Goal: Communication & Community: Answer question/provide support

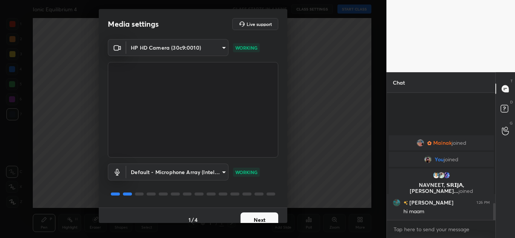
scroll to position [816, 0]
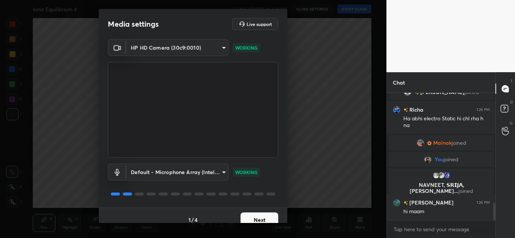
click at [264, 219] on button "Next" at bounding box center [259, 220] width 38 height 15
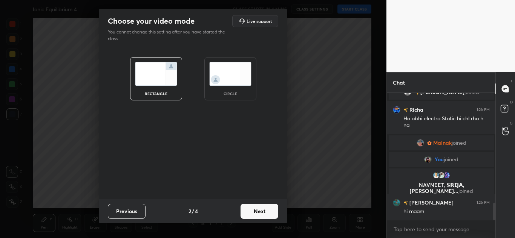
click at [267, 212] on button "Next" at bounding box center [259, 211] width 38 height 15
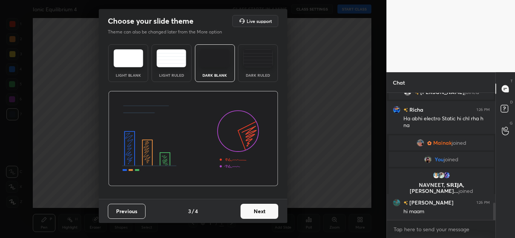
click at [267, 212] on button "Next" at bounding box center [259, 211] width 38 height 15
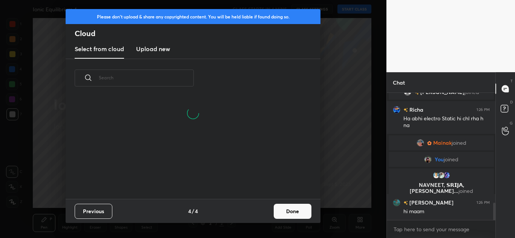
click at [151, 49] on h3 "Upload new" at bounding box center [153, 48] width 34 height 9
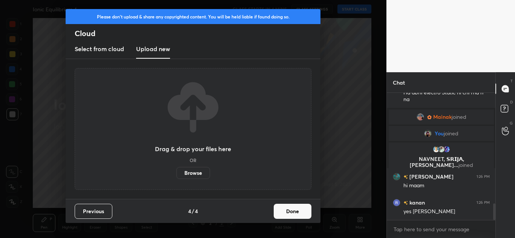
scroll to position [868, 0]
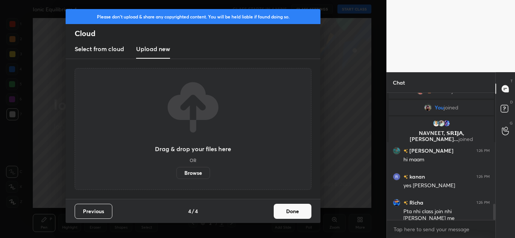
click at [201, 170] on label "Browse" at bounding box center [193, 173] width 34 height 12
click at [176, 170] on input "Browse" at bounding box center [176, 173] width 0 height 12
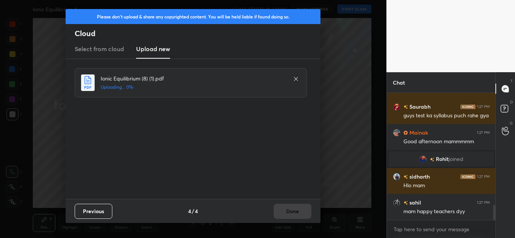
scroll to position [972, 0]
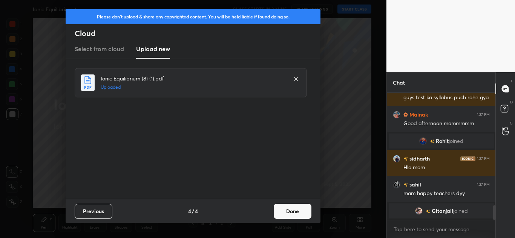
click at [298, 212] on button "Done" at bounding box center [293, 211] width 38 height 15
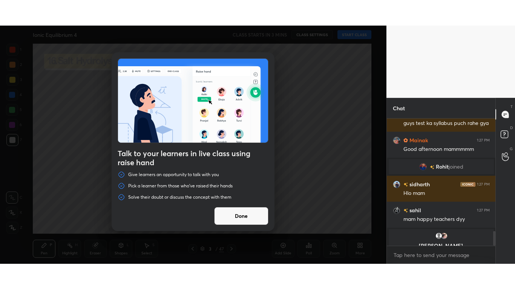
scroll to position [981, 0]
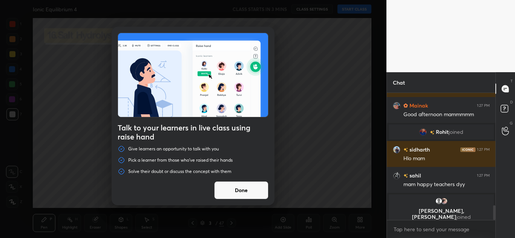
click at [247, 193] on button "Done" at bounding box center [241, 191] width 54 height 18
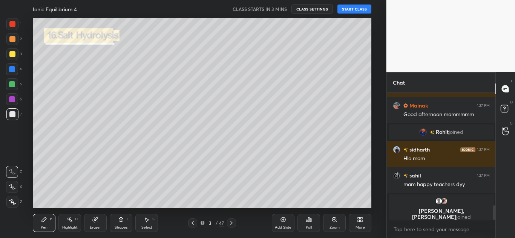
click at [365, 226] on div "More" at bounding box center [359, 223] width 23 height 18
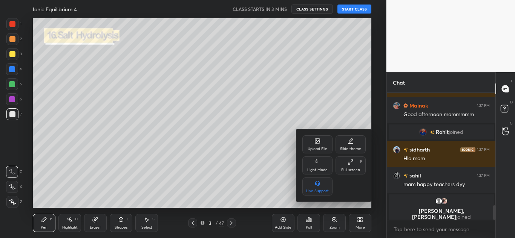
click at [350, 168] on div "Full screen" at bounding box center [350, 170] width 19 height 4
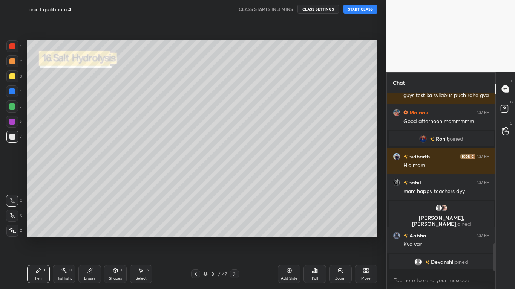
click at [14, 231] on icon at bounding box center [12, 230] width 7 height 5
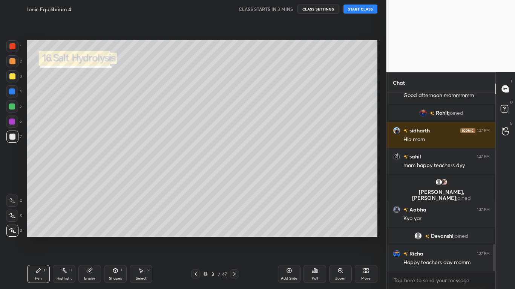
click at [90, 238] on icon at bounding box center [89, 271] width 5 height 5
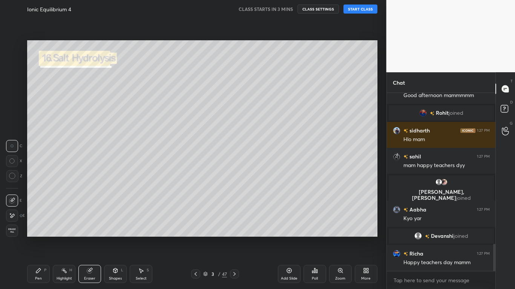
click at [11, 176] on icon at bounding box center [12, 176] width 7 height 7
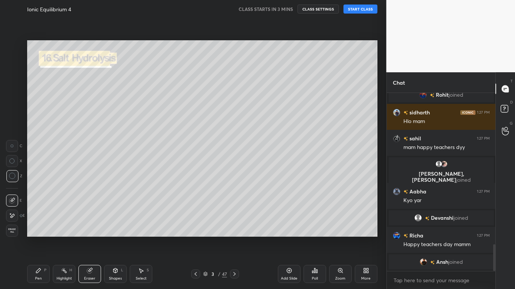
click at [37, 238] on div "Pen P" at bounding box center [38, 274] width 23 height 18
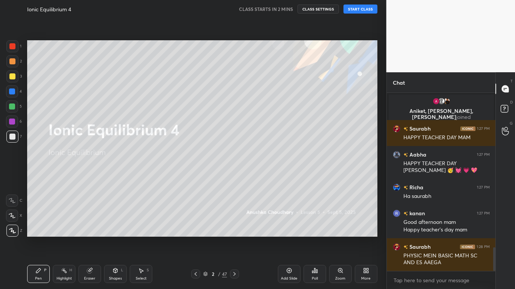
scroll to position [1168, 0]
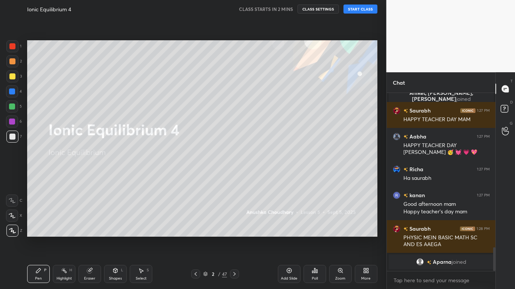
click at [13, 78] on div at bounding box center [12, 76] width 6 height 6
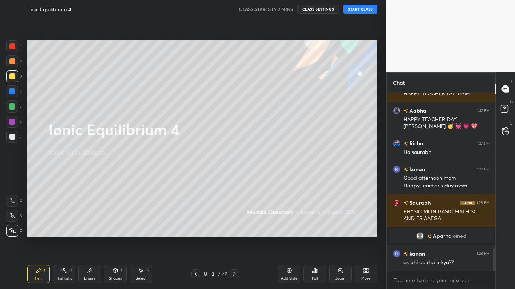
scroll to position [1181, 0]
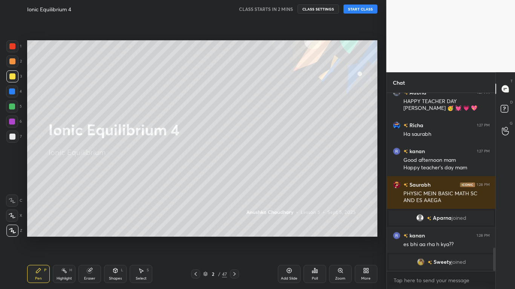
click at [92, 238] on icon at bounding box center [90, 270] width 4 height 4
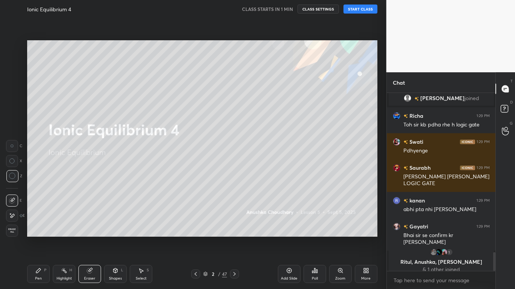
scroll to position [1491, 0]
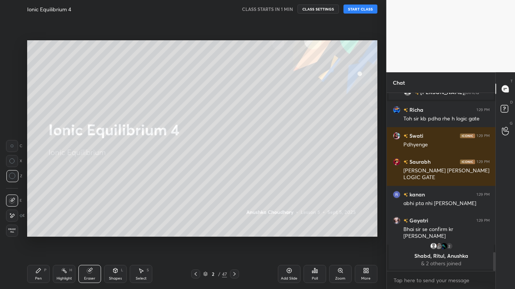
click at [322, 8] on button "CLASS SETTINGS" at bounding box center [317, 9] width 41 height 9
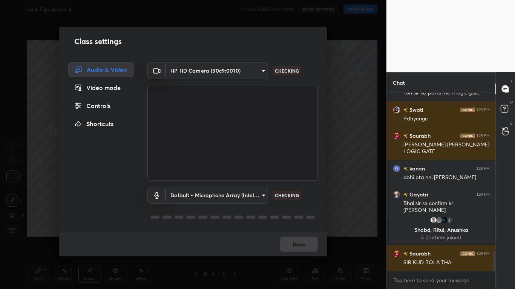
scroll to position [1453, 0]
click at [117, 87] on div "Video mode" at bounding box center [101, 87] width 66 height 15
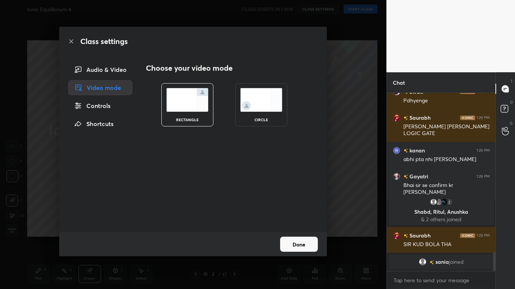
click at [111, 107] on div "Controls" at bounding box center [100, 105] width 64 height 15
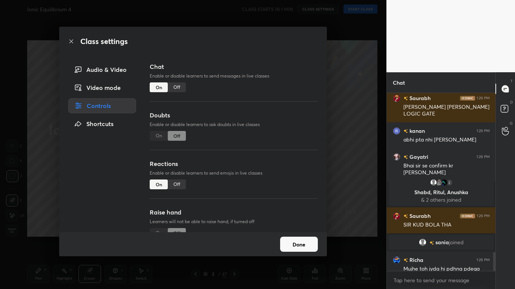
scroll to position [1509, 0]
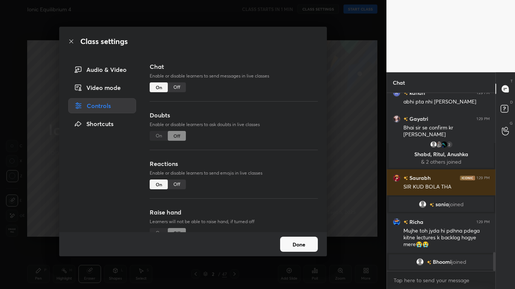
click at [118, 70] on div "Audio & Video" at bounding box center [102, 69] width 68 height 15
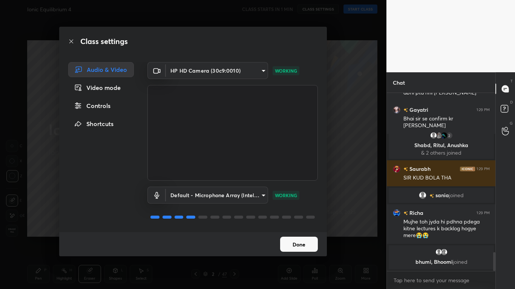
scroll to position [1530, 0]
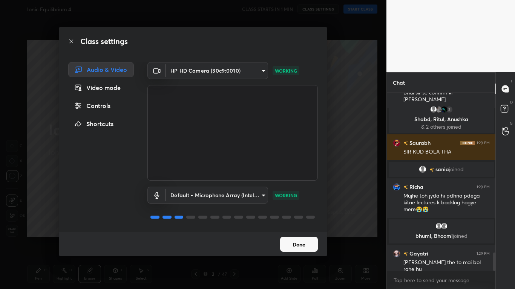
click at [111, 106] on div "Controls" at bounding box center [101, 105] width 66 height 15
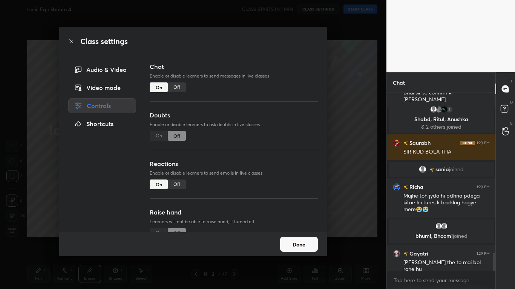
click at [304, 238] on button "Done" at bounding box center [299, 244] width 38 height 15
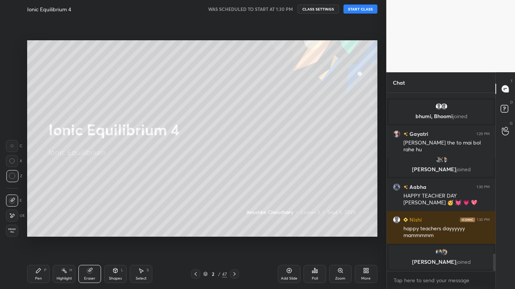
scroll to position [1655, 0]
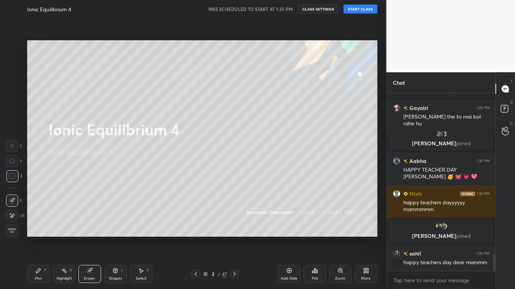
click at [41, 238] on div "Pen P" at bounding box center [38, 274] width 23 height 18
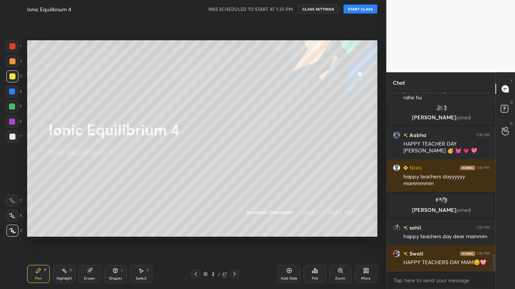
scroll to position [1699, 0]
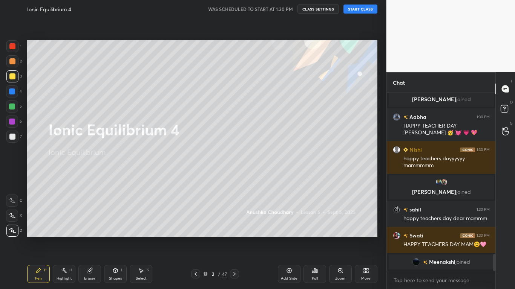
click at [358, 9] on button "START CLASS" at bounding box center [360, 9] width 34 height 9
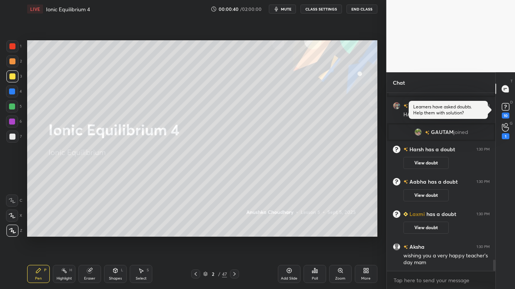
scroll to position [2753, 0]
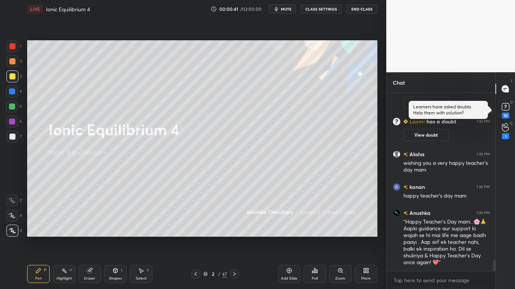
click at [506, 110] on rect at bounding box center [504, 107] width 7 height 7
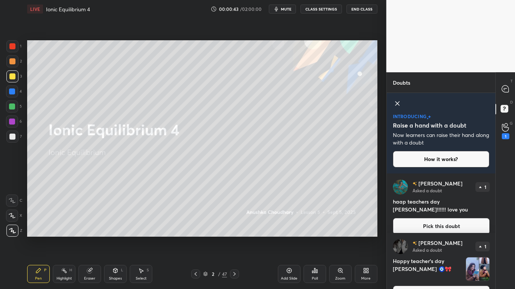
click at [397, 104] on icon at bounding box center [397, 104] width 4 height 4
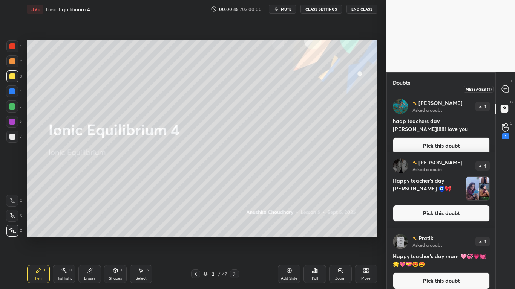
click at [506, 88] on icon at bounding box center [504, 89] width 7 height 7
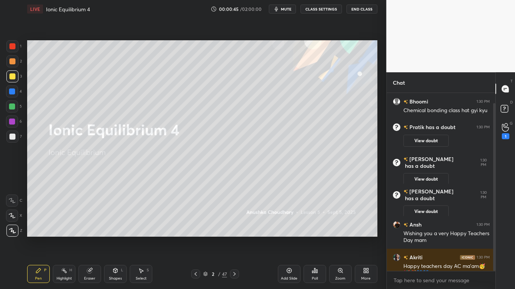
scroll to position [3, 3]
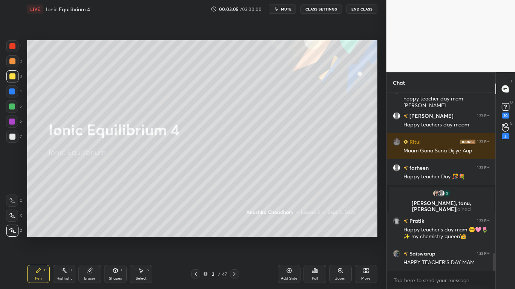
click at [10, 75] on div at bounding box center [12, 76] width 6 height 6
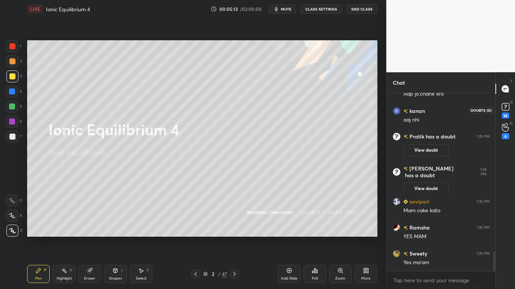
click at [504, 112] on icon at bounding box center [505, 106] width 11 height 11
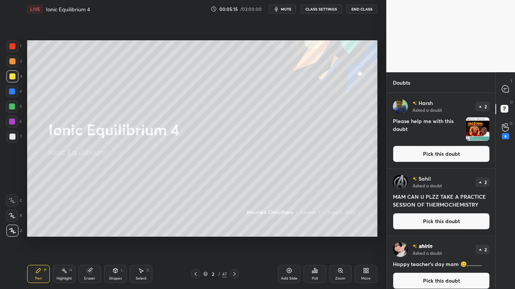
click at [441, 160] on button "Pick this doubt" at bounding box center [441, 154] width 97 height 17
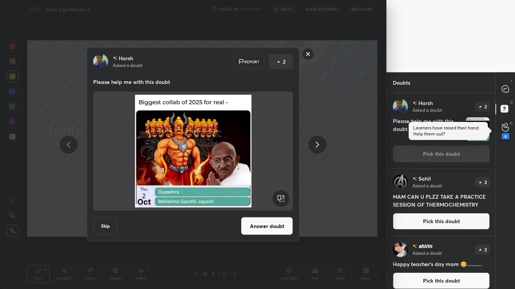
click at [429, 238] on button "Pick this doubt" at bounding box center [441, 281] width 97 height 17
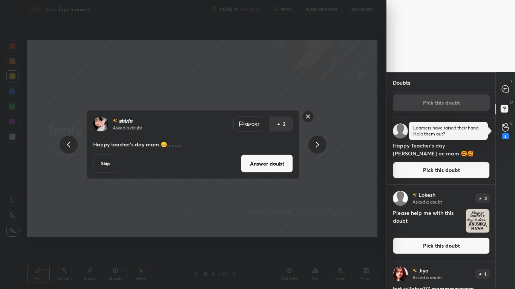
click at [461, 238] on button "Pick this doubt" at bounding box center [441, 246] width 97 height 17
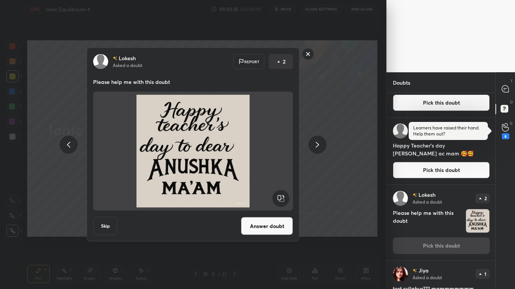
click at [277, 232] on button "Answer doubt" at bounding box center [267, 226] width 52 height 18
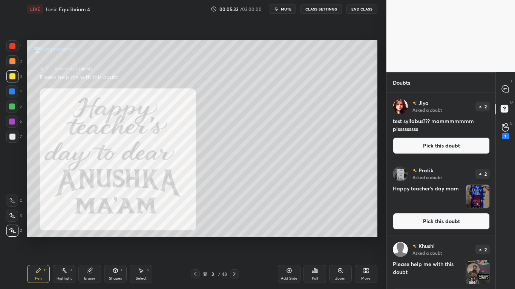
click at [431, 225] on button "Pick this doubt" at bounding box center [441, 221] width 97 height 17
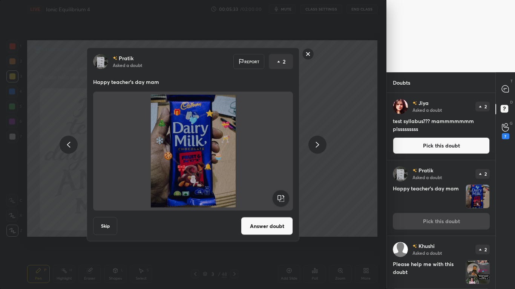
click at [277, 230] on button "Answer doubt" at bounding box center [267, 226] width 52 height 18
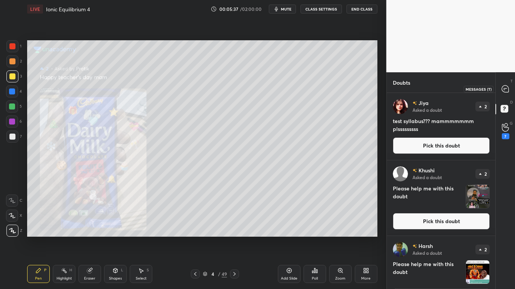
click at [506, 94] on div at bounding box center [505, 89] width 15 height 14
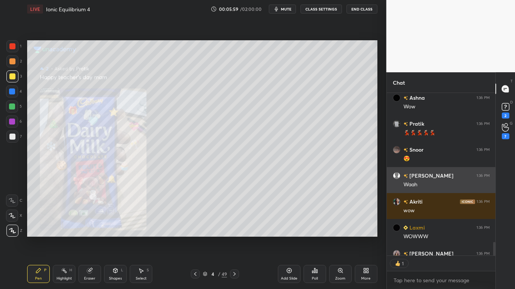
scroll to position [1984, 0]
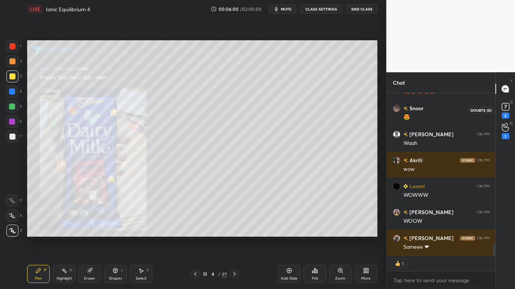
click at [507, 116] on div "2" at bounding box center [505, 116] width 8 height 6
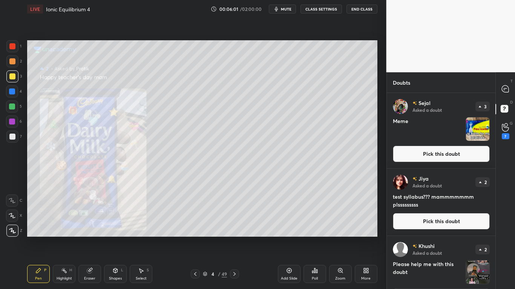
click at [454, 154] on button "Pick this doubt" at bounding box center [441, 154] width 97 height 17
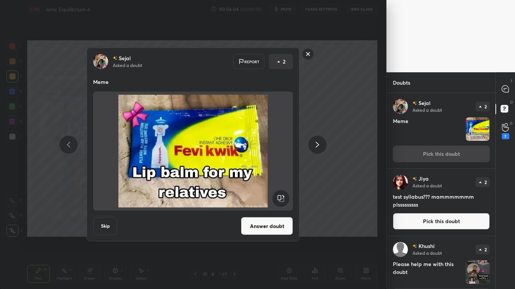
click at [278, 227] on button "Answer doubt" at bounding box center [267, 226] width 52 height 18
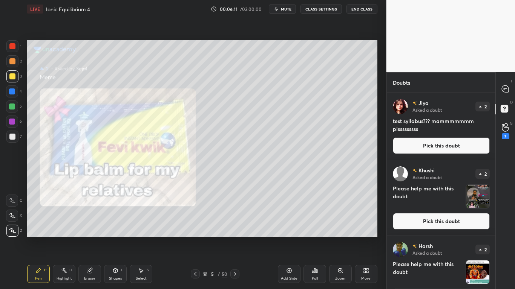
click at [449, 220] on button "Pick this doubt" at bounding box center [441, 221] width 97 height 17
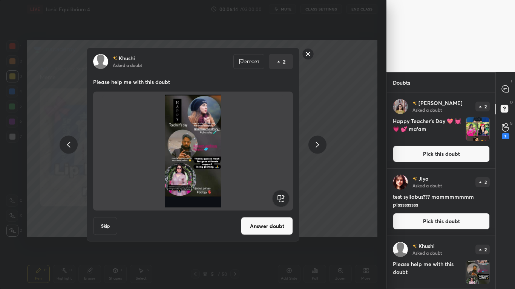
click at [313, 64] on div "[PERSON_NAME] Asked a doubt Report 2 Please help me with this doubt Skip Answer…" at bounding box center [192, 145] width 285 height 194
click at [508, 87] on icon at bounding box center [504, 89] width 7 height 7
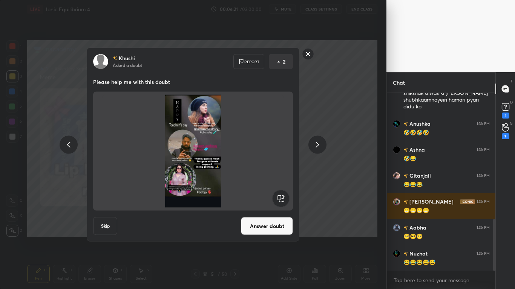
scroll to position [431, 0]
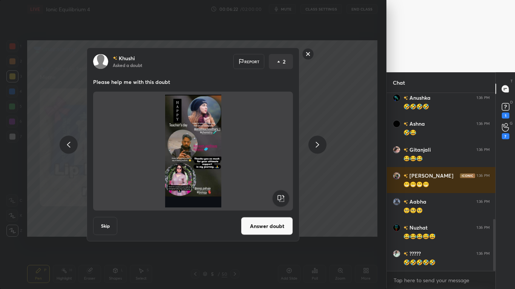
click at [285, 226] on button "Answer doubt" at bounding box center [267, 226] width 52 height 18
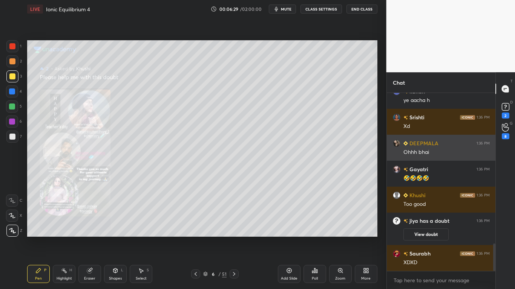
scroll to position [984, 0]
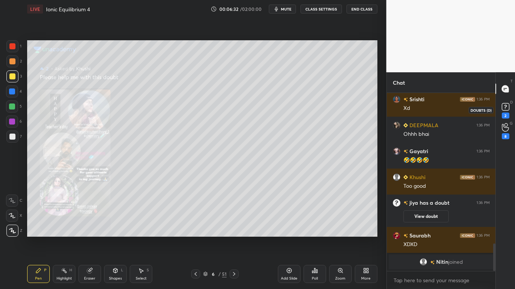
click at [507, 115] on div "2" at bounding box center [505, 116] width 8 height 6
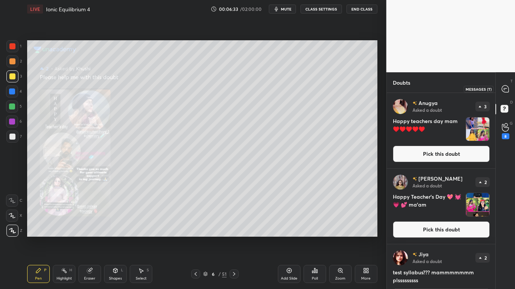
click at [503, 88] on icon at bounding box center [504, 89] width 7 height 7
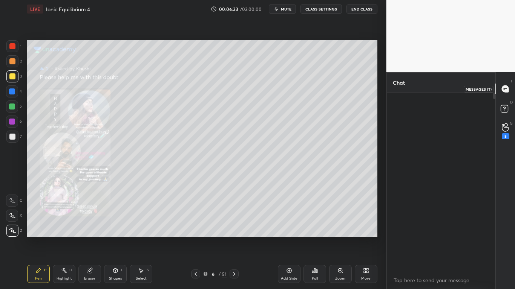
scroll to position [1009, 0]
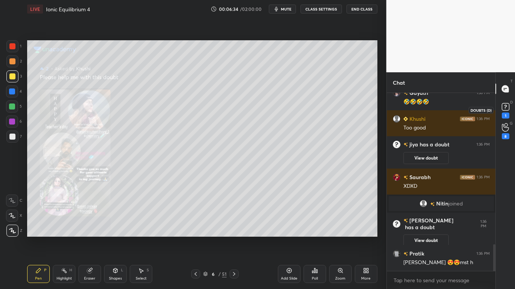
click at [505, 114] on div "1" at bounding box center [505, 116] width 8 height 6
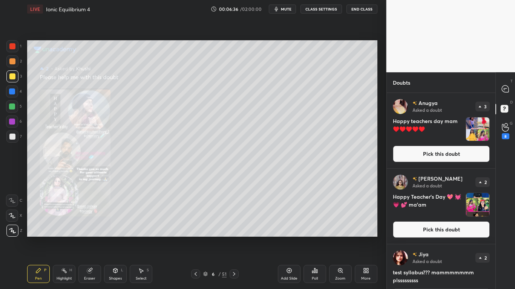
click at [462, 159] on button "Pick this doubt" at bounding box center [441, 154] width 97 height 17
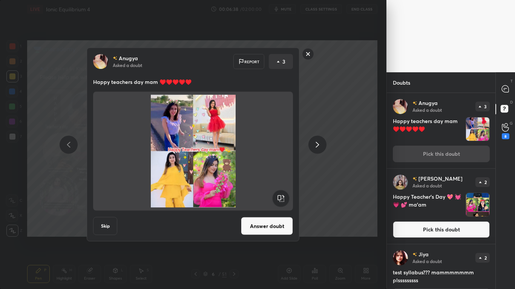
click at [287, 227] on button "Answer doubt" at bounding box center [267, 226] width 52 height 18
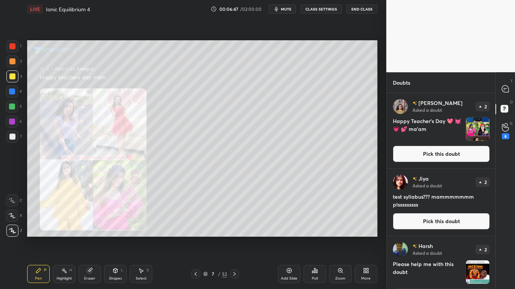
click at [445, 157] on button "Pick this doubt" at bounding box center [441, 154] width 97 height 17
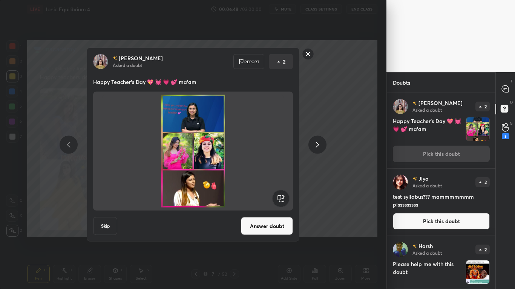
click at [269, 228] on button "Answer doubt" at bounding box center [267, 226] width 52 height 18
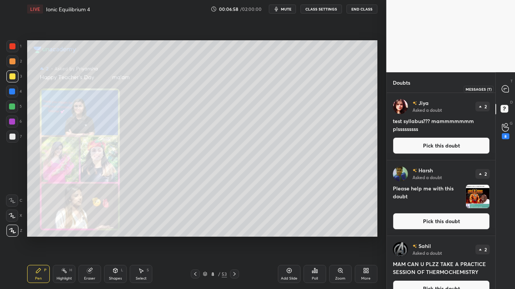
click at [506, 94] on div at bounding box center [505, 89] width 15 height 14
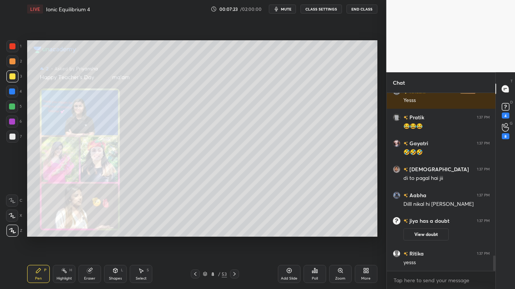
scroll to position [1905, 0]
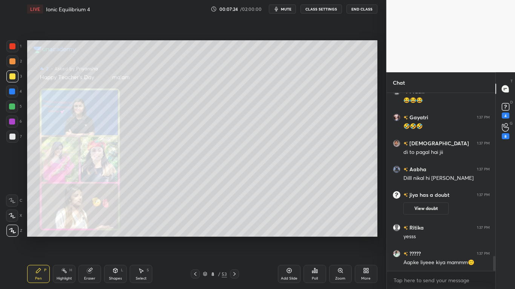
click at [326, 14] on div "LIVE Ionic Equilibrium 4 00:07:24 / 02:00:00 mute CLASS SETTINGS End Class" at bounding box center [202, 9] width 350 height 18
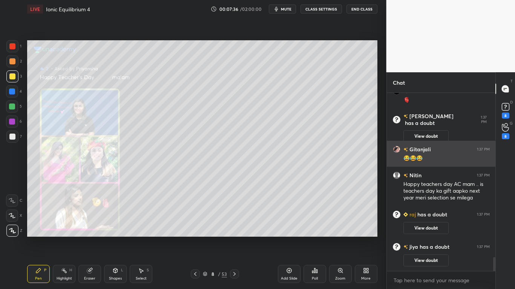
scroll to position [2107, 0]
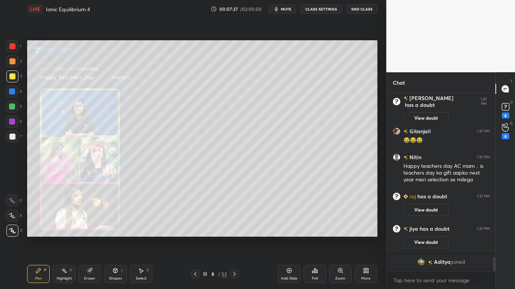
click at [321, 9] on button "CLASS SETTINGS" at bounding box center [320, 9] width 41 height 9
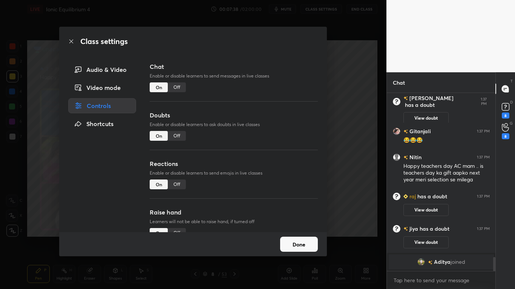
click at [177, 136] on div "Off" at bounding box center [177, 136] width 18 height 10
click at [309, 238] on button "Done" at bounding box center [299, 244] width 38 height 15
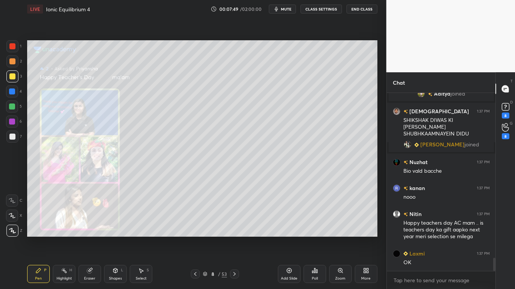
scroll to position [2245, 0]
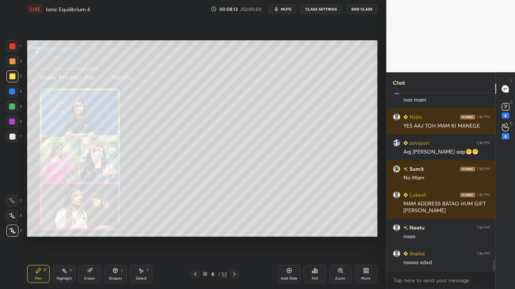
click at [324, 11] on button "CLASS SETTINGS" at bounding box center [320, 9] width 41 height 9
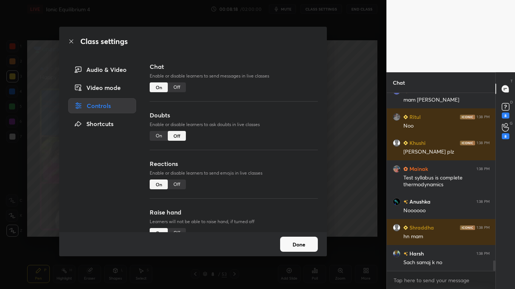
click at [301, 238] on button "Done" at bounding box center [299, 244] width 38 height 15
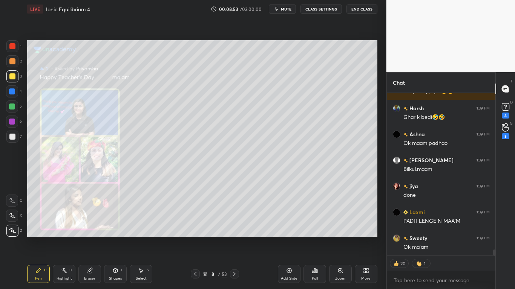
type textarea "x"
click at [324, 7] on button "CLASS SETTINGS" at bounding box center [320, 9] width 41 height 9
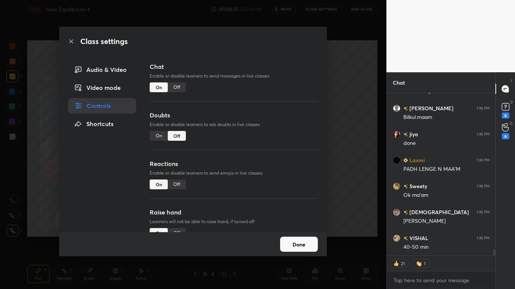
click at [182, 85] on div "Off" at bounding box center [177, 88] width 18 height 10
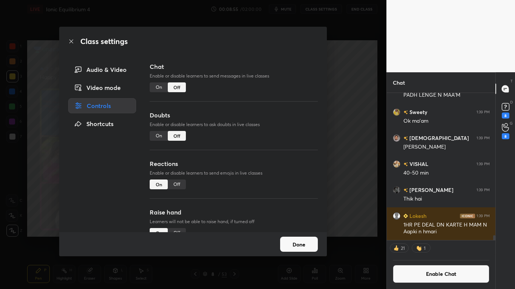
click at [301, 238] on button "Done" at bounding box center [299, 244] width 38 height 15
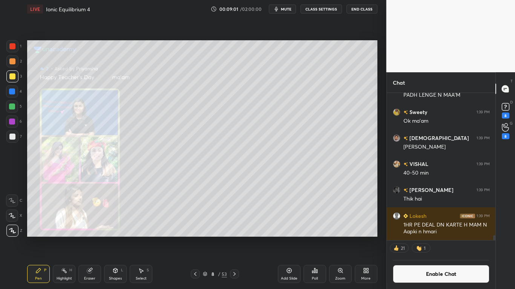
click at [414, 238] on button "Enable Chat" at bounding box center [441, 274] width 97 height 18
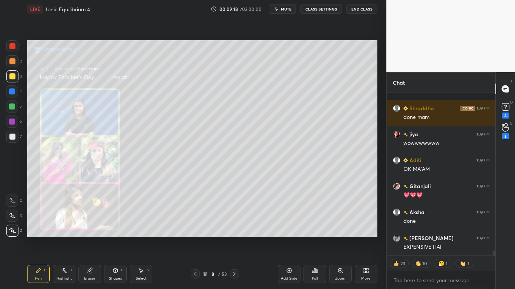
type textarea "x"
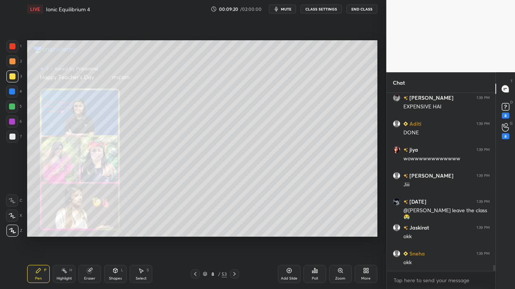
click at [327, 9] on button "CLASS SETTINGS" at bounding box center [320, 9] width 41 height 9
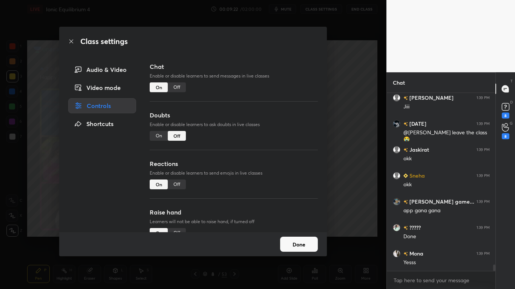
click at [179, 90] on div "Off" at bounding box center [177, 88] width 18 height 10
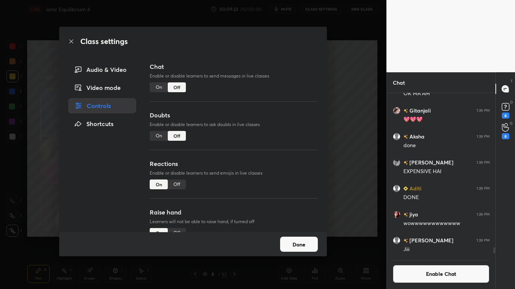
click at [292, 238] on button "Done" at bounding box center [299, 244] width 38 height 15
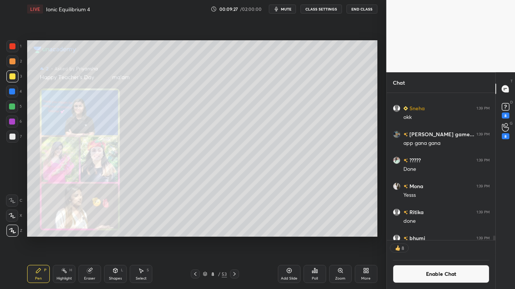
click at [206, 238] on icon at bounding box center [205, 274] width 5 height 5
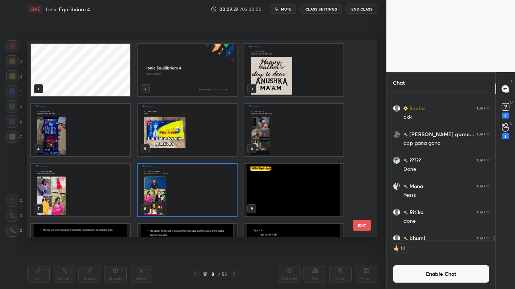
click at [300, 192] on img "grid" at bounding box center [293, 190] width 99 height 52
click at [300, 196] on img "grid" at bounding box center [293, 190] width 99 height 52
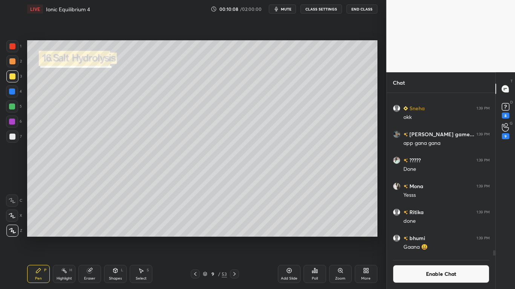
click at [13, 139] on div at bounding box center [12, 137] width 6 height 6
click at [437, 238] on button "Enable Chat" at bounding box center [441, 274] width 97 height 18
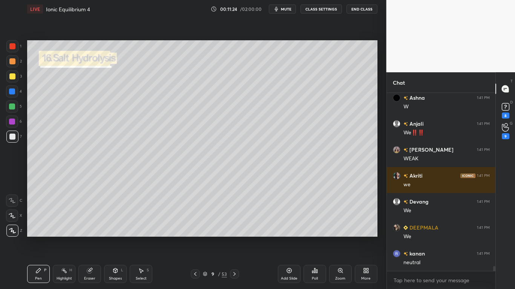
scroll to position [6291, 0]
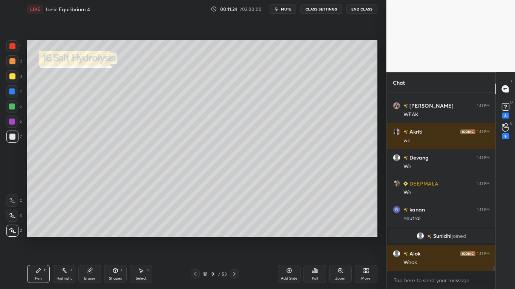
type textarea "x"
click at [11, 107] on div at bounding box center [12, 107] width 6 height 6
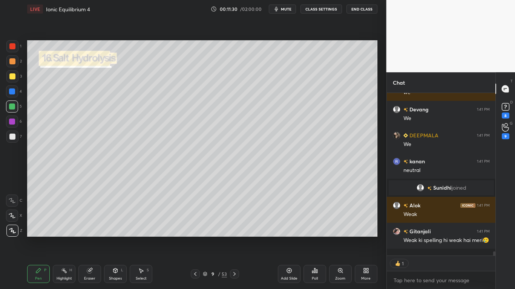
click at [323, 9] on button "CLASS SETTINGS" at bounding box center [320, 9] width 41 height 9
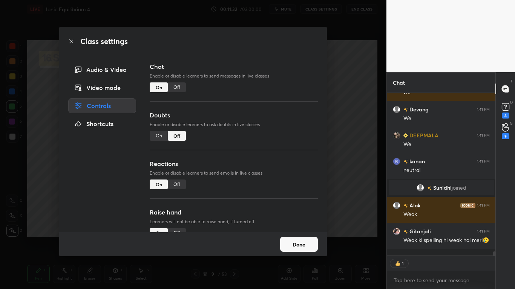
click at [178, 88] on div "Off" at bounding box center [177, 88] width 18 height 10
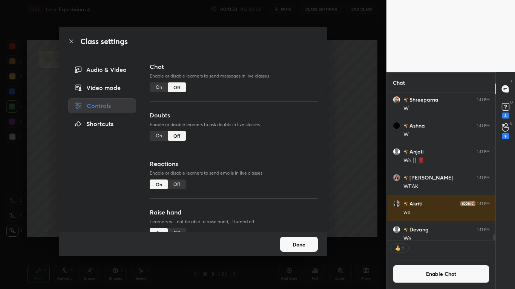
click at [304, 238] on button "Done" at bounding box center [299, 244] width 38 height 15
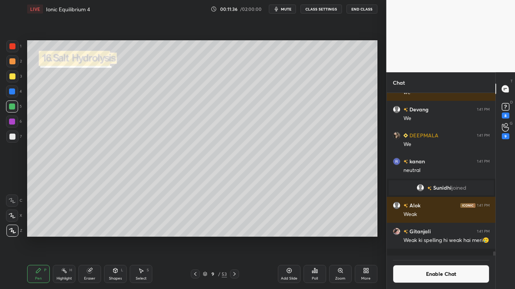
click at [134, 238] on div "Select S" at bounding box center [141, 274] width 23 height 18
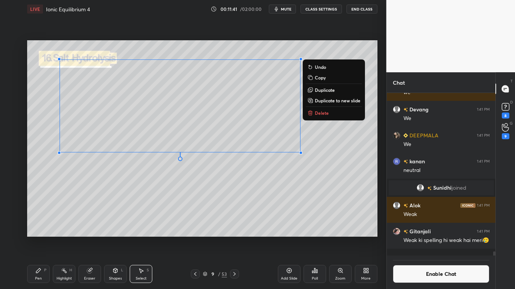
click at [36, 238] on div "Pen P" at bounding box center [38, 274] width 23 height 18
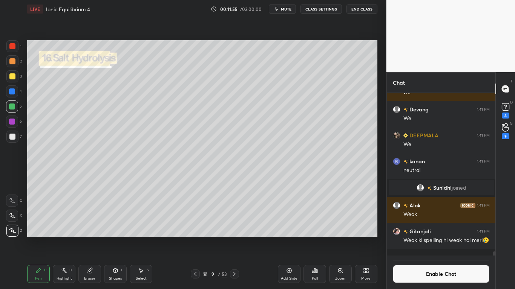
click at [14, 138] on div at bounding box center [12, 137] width 6 height 6
click at [413, 238] on button "Enable Chat" at bounding box center [441, 274] width 97 height 18
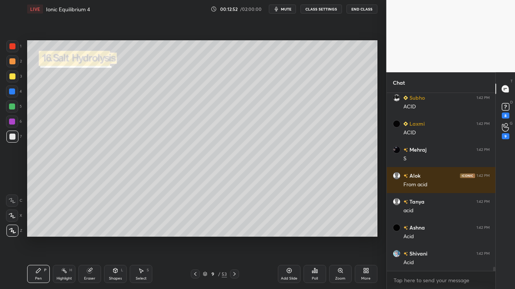
scroll to position [7274, 0]
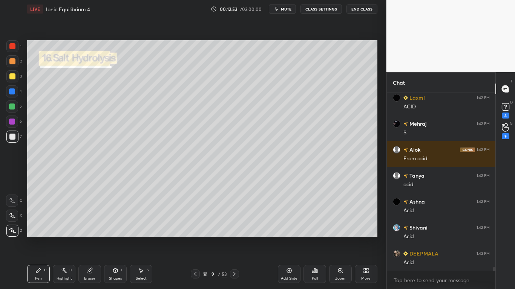
click at [326, 10] on button "CLASS SETTINGS" at bounding box center [320, 9] width 41 height 9
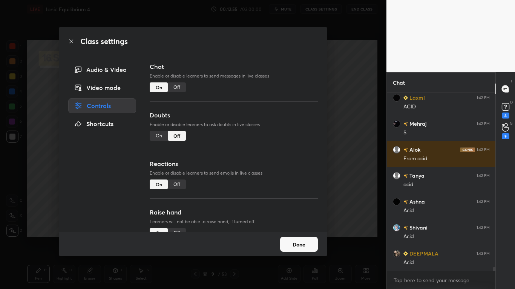
click at [179, 89] on div "Off" at bounding box center [177, 88] width 18 height 10
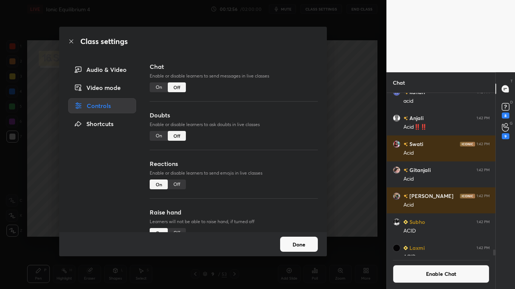
click at [303, 238] on button "Done" at bounding box center [299, 244] width 38 height 15
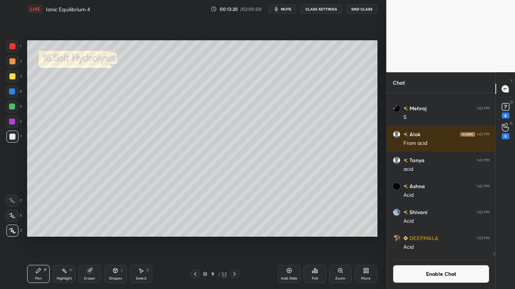
scroll to position [145, 106]
click at [426, 238] on button "Enable Chat" at bounding box center [441, 274] width 97 height 18
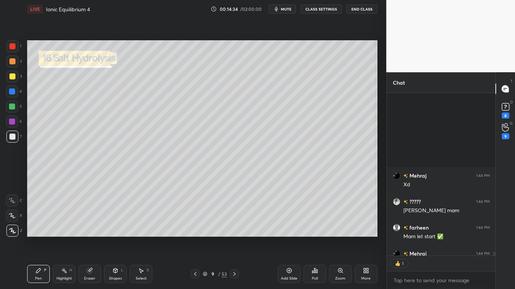
scroll to position [7938, 0]
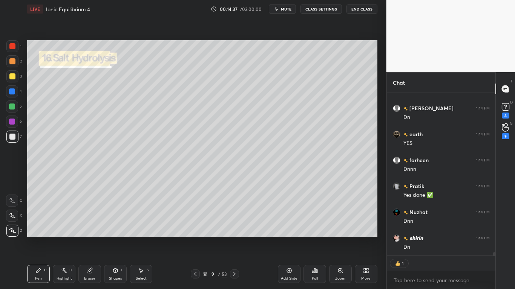
click at [13, 107] on div at bounding box center [12, 107] width 6 height 6
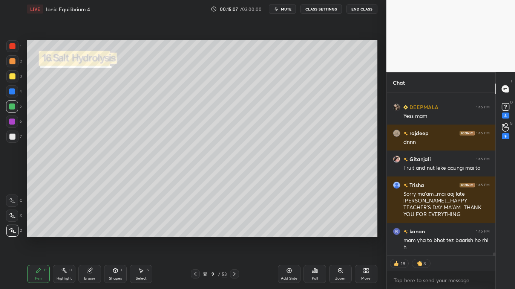
click at [319, 9] on button "CLASS SETTINGS" at bounding box center [320, 9] width 41 height 9
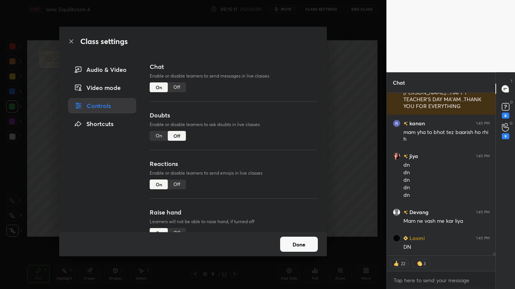
type textarea "x"
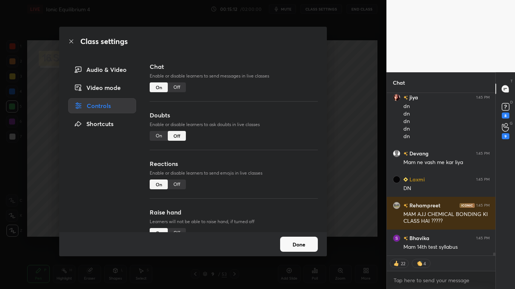
click at [180, 89] on div "Off" at bounding box center [177, 88] width 18 height 10
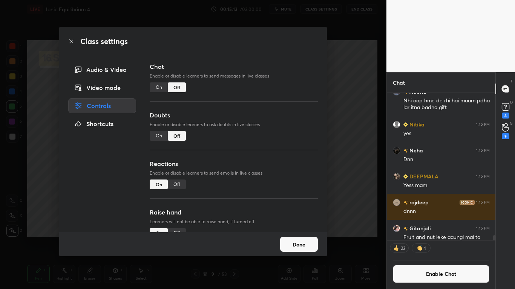
click at [302, 238] on button "Done" at bounding box center [299, 244] width 38 height 15
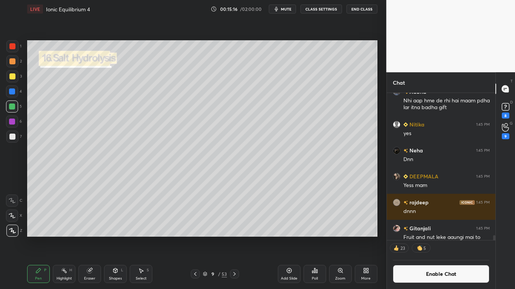
click at [288, 238] on icon at bounding box center [288, 271] width 5 height 5
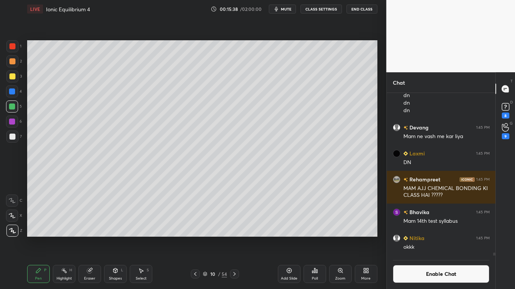
click at [10, 139] on div at bounding box center [12, 137] width 6 height 6
click at [438, 238] on button "Enable Chat" at bounding box center [441, 274] width 97 height 18
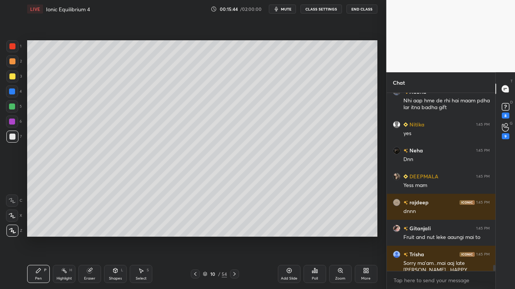
scroll to position [8789, 0]
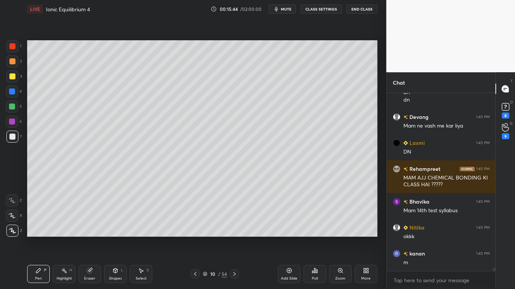
click at [115, 238] on div "Shapes L" at bounding box center [115, 274] width 23 height 18
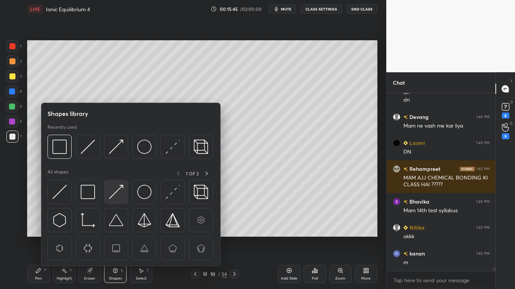
scroll to position [8815, 0]
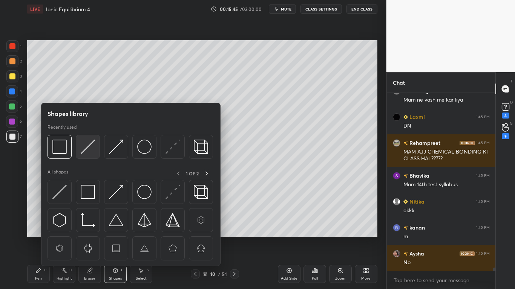
click at [90, 151] on img at bounding box center [88, 147] width 14 height 14
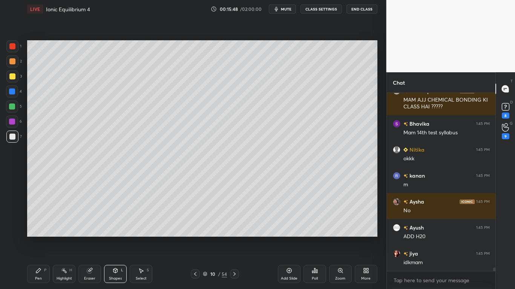
scroll to position [8893, 0]
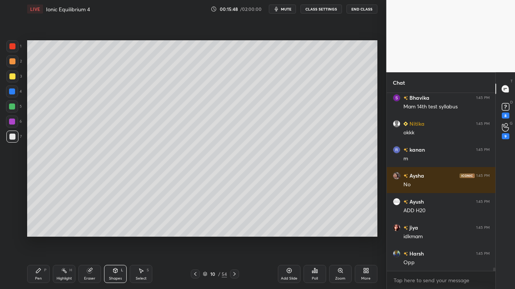
click at [41, 238] on div "Pen" at bounding box center [38, 279] width 7 height 4
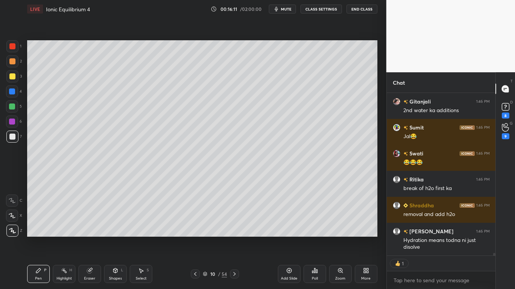
scroll to position [10130, 0]
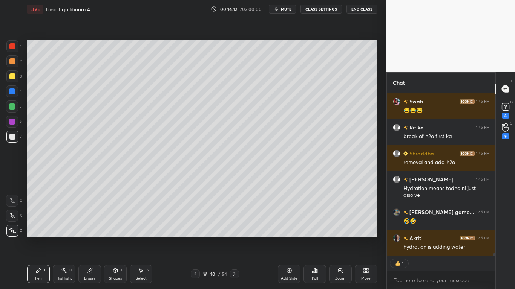
type textarea "x"
click at [320, 13] on button "CLASS SETTINGS" at bounding box center [320, 9] width 41 height 9
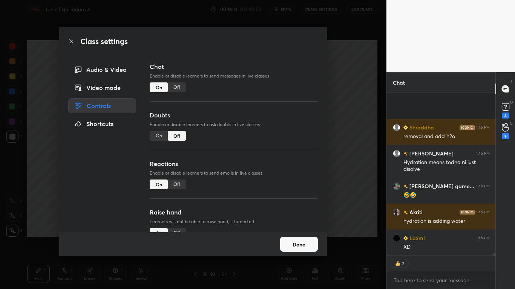
scroll to position [10260, 0]
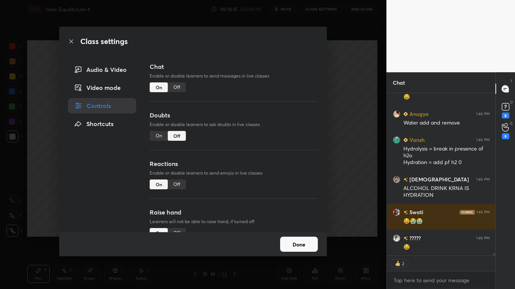
click at [177, 90] on div "Off" at bounding box center [177, 88] width 18 height 10
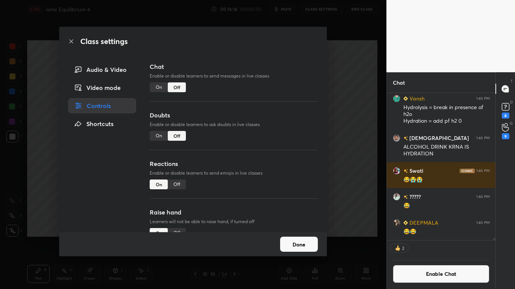
click at [298, 238] on button "Done" at bounding box center [299, 244] width 38 height 15
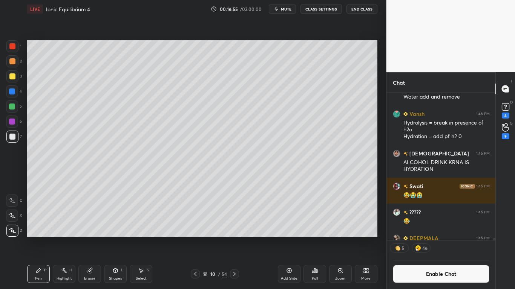
click at [14, 76] on div at bounding box center [12, 76] width 6 height 6
click at [427, 238] on button "Enable Chat" at bounding box center [441, 274] width 97 height 18
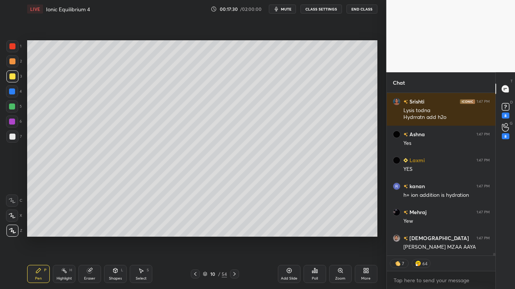
scroll to position [10059, 0]
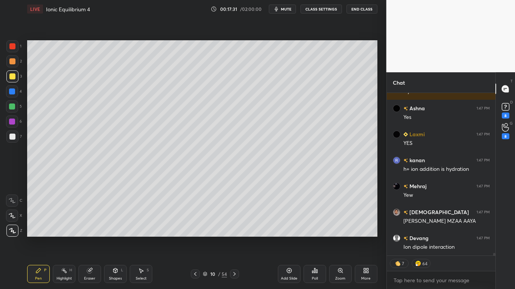
type textarea "x"
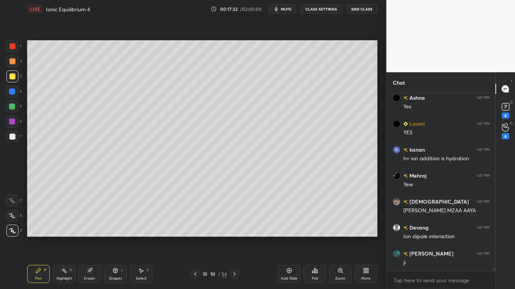
scroll to position [10070, 0]
click at [322, 12] on button "CLASS SETTINGS" at bounding box center [320, 9] width 41 height 9
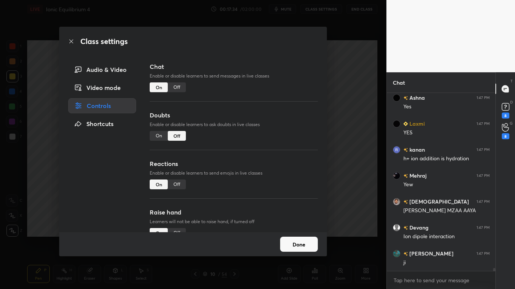
click at [178, 87] on div "Off" at bounding box center [177, 88] width 18 height 10
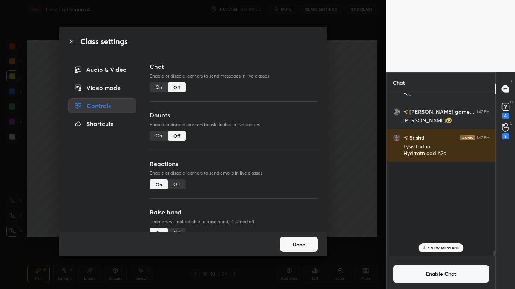
scroll to position [160, 106]
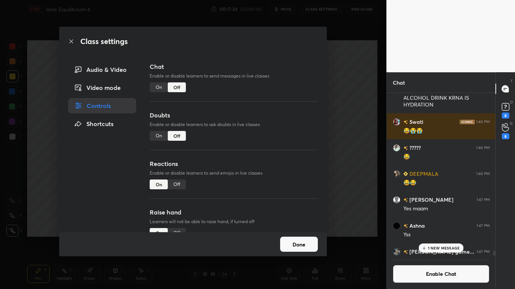
click at [304, 238] on button "Done" at bounding box center [299, 244] width 38 height 15
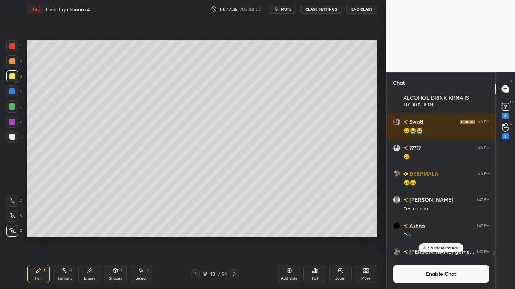
click at [443, 238] on p "1 NEW MESSAGE" at bounding box center [444, 248] width 32 height 5
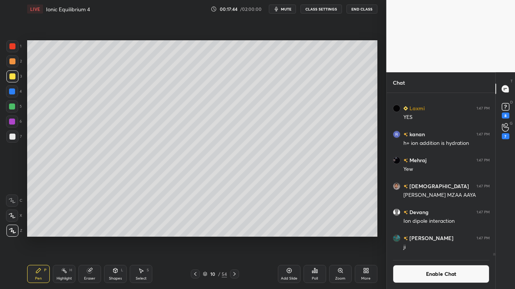
scroll to position [145, 106]
click at [14, 138] on div at bounding box center [12, 137] width 6 height 6
click at [14, 74] on div at bounding box center [12, 76] width 6 height 6
click at [12, 138] on div at bounding box center [12, 137] width 6 height 6
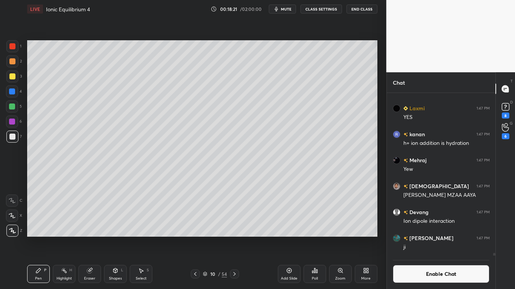
click at [12, 78] on div at bounding box center [12, 76] width 6 height 6
click at [429, 238] on button "Enable Chat" at bounding box center [441, 274] width 97 height 18
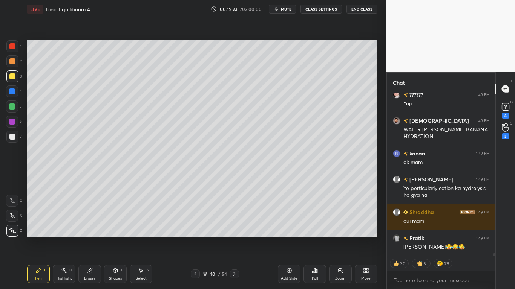
scroll to position [10384, 0]
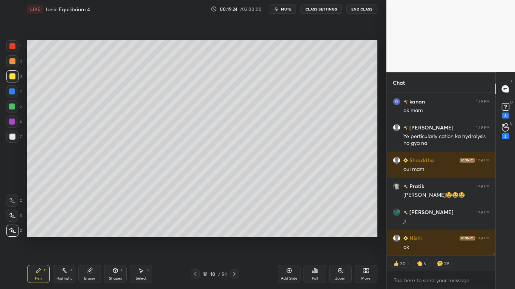
click at [15, 77] on div at bounding box center [12, 76] width 6 height 6
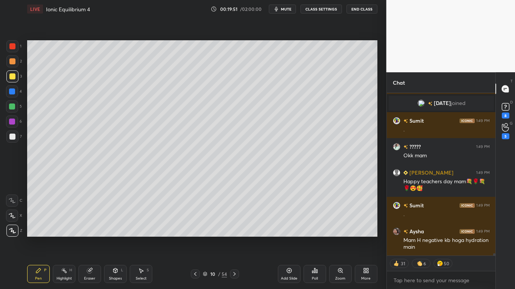
scroll to position [10854, 0]
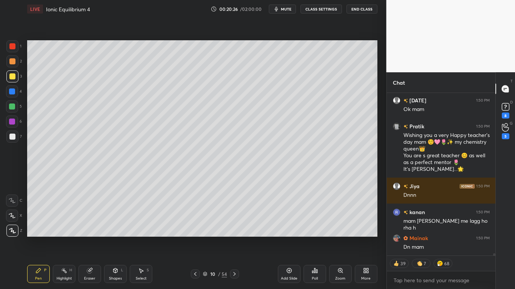
click at [362, 238] on div "More" at bounding box center [365, 274] width 23 height 18
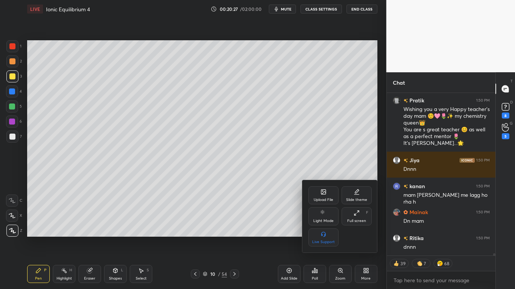
click at [357, 210] on div "Full screen F" at bounding box center [356, 217] width 30 height 18
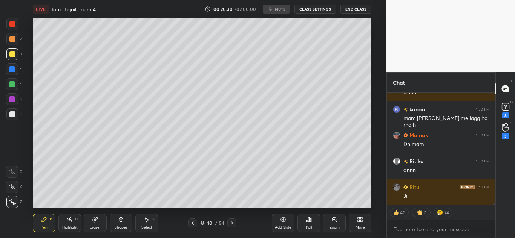
type textarea "x"
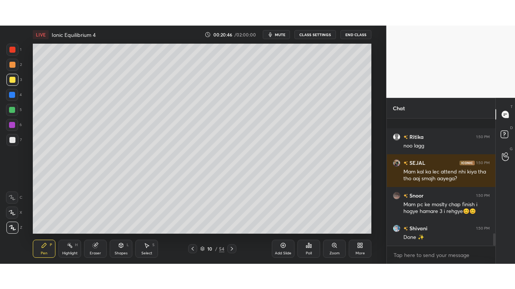
scroll to position [1174, 0]
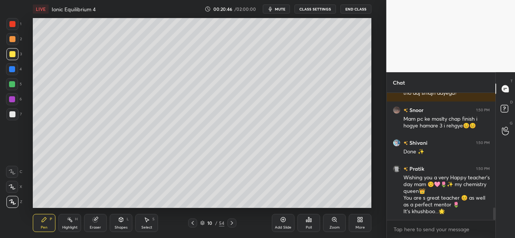
click at [362, 225] on div "More" at bounding box center [359, 223] width 23 height 18
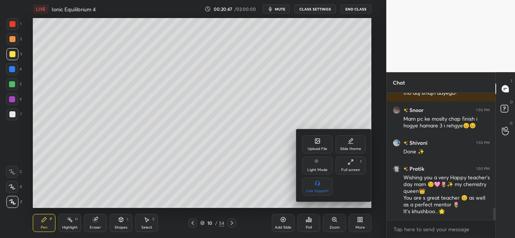
click at [356, 163] on div "Full screen F" at bounding box center [350, 166] width 30 height 18
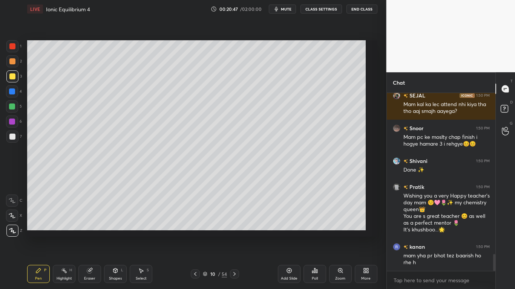
scroll to position [194, 106]
type textarea "x"
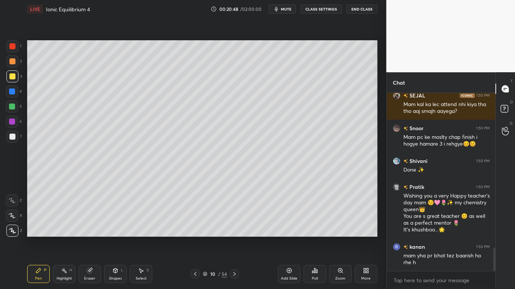
scroll to position [0, 0]
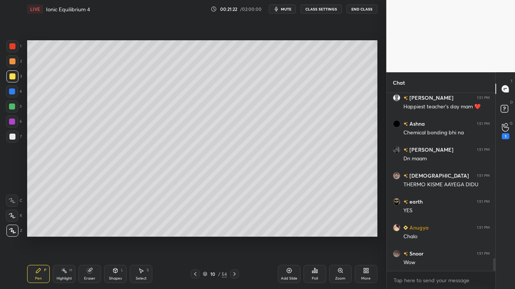
click at [325, 12] on button "CLASS SETTINGS" at bounding box center [320, 9] width 41 height 9
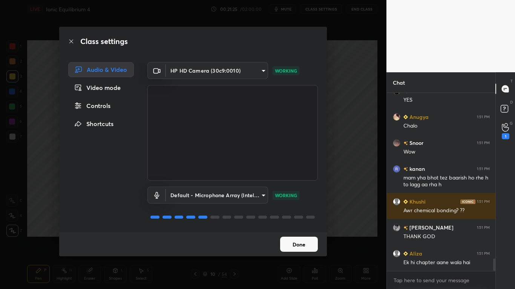
click at [113, 110] on div "Controls" at bounding box center [101, 105] width 66 height 15
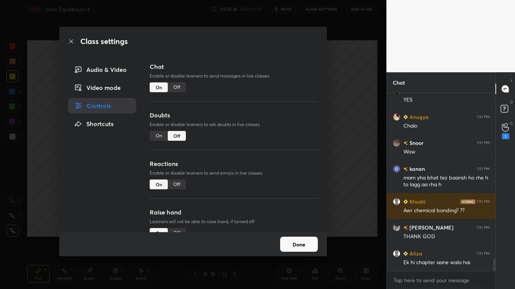
click at [176, 87] on div "Off" at bounding box center [177, 88] width 18 height 10
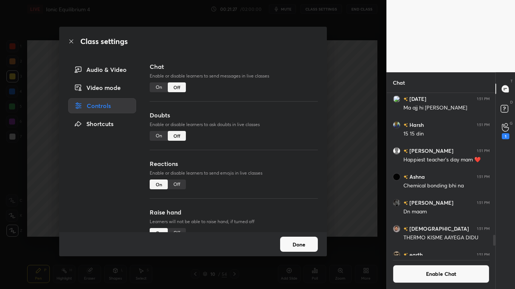
click at [301, 238] on button "Done" at bounding box center [299, 244] width 38 height 15
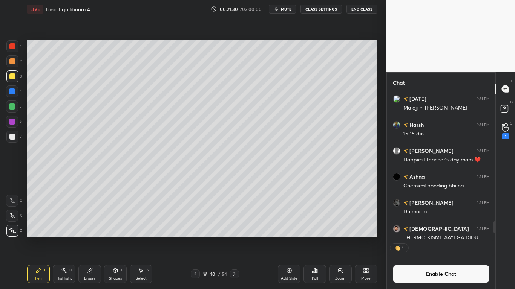
click at [206, 238] on icon at bounding box center [205, 274] width 5 height 5
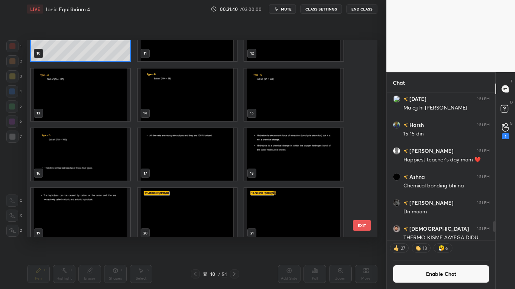
click at [296, 154] on img "grid" at bounding box center [293, 154] width 99 height 52
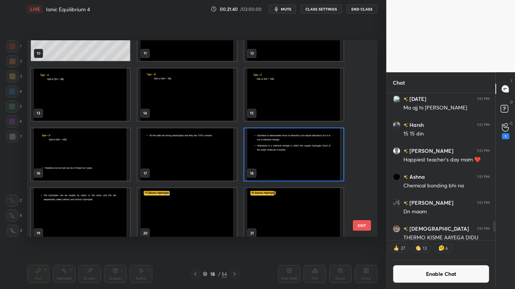
click at [295, 154] on img "grid" at bounding box center [293, 154] width 99 height 52
click at [296, 156] on img "grid" at bounding box center [293, 154] width 99 height 52
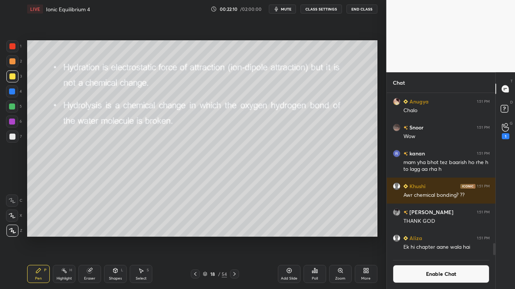
click at [445, 238] on button "Enable Chat" at bounding box center [441, 274] width 97 height 18
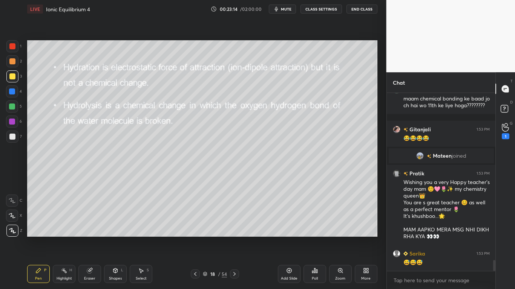
scroll to position [2804, 0]
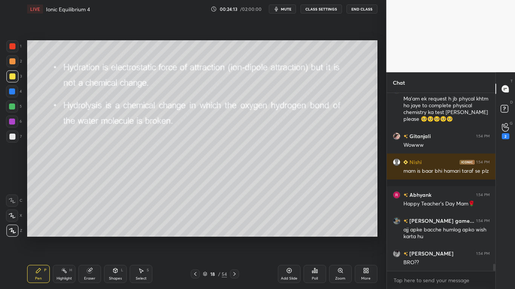
click at [14, 77] on div at bounding box center [12, 76] width 6 height 6
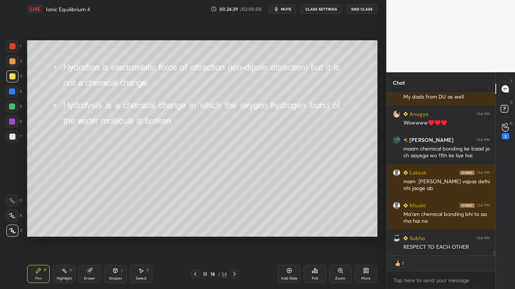
type textarea "x"
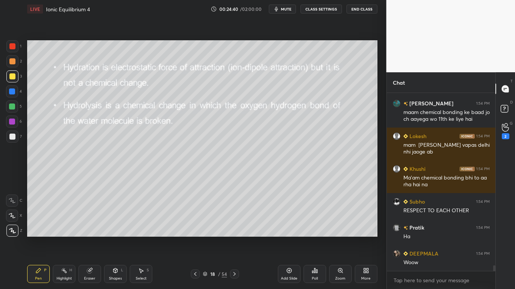
click at [327, 11] on button "CLASS SETTINGS" at bounding box center [320, 9] width 41 height 9
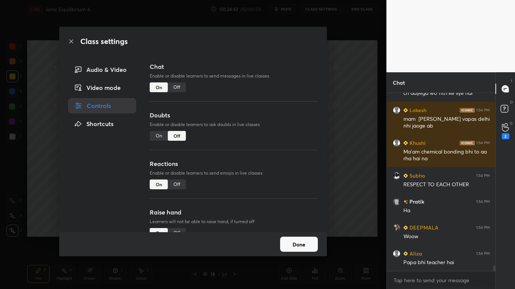
click at [180, 86] on div "Off" at bounding box center [177, 88] width 18 height 10
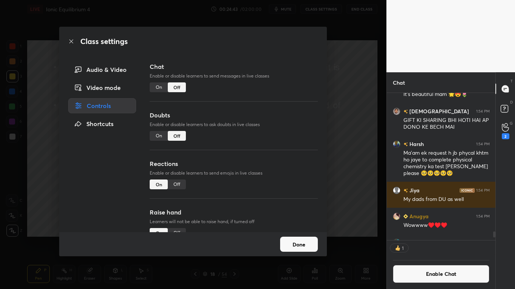
click at [300, 238] on button "Done" at bounding box center [299, 244] width 38 height 15
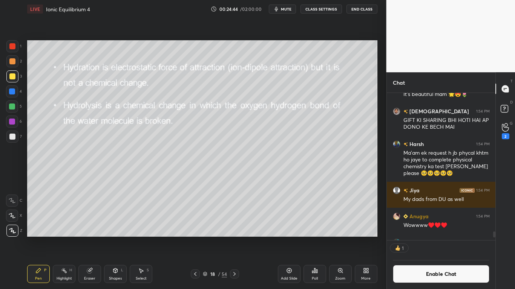
click at [294, 238] on div "Add Slide" at bounding box center [289, 274] width 23 height 18
click at [136, 238] on div "Select S" at bounding box center [141, 274] width 23 height 18
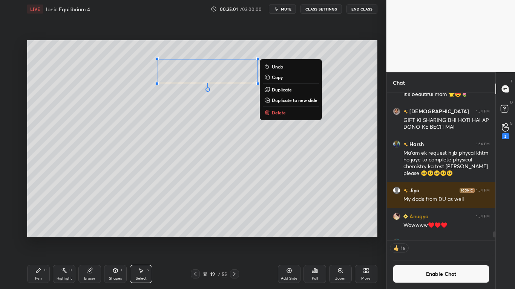
click at [40, 238] on div "Pen" at bounding box center [38, 279] width 7 height 4
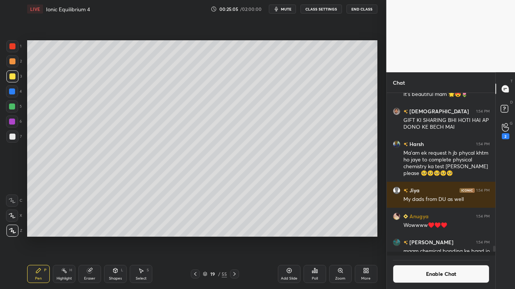
scroll to position [4887, 0]
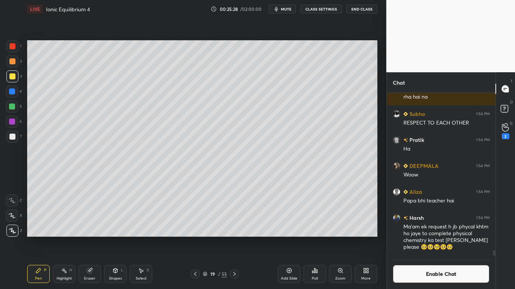
click at [11, 75] on div at bounding box center [12, 76] width 6 height 6
click at [13, 76] on div at bounding box center [12, 76] width 6 height 6
click at [205, 238] on icon at bounding box center [205, 274] width 5 height 5
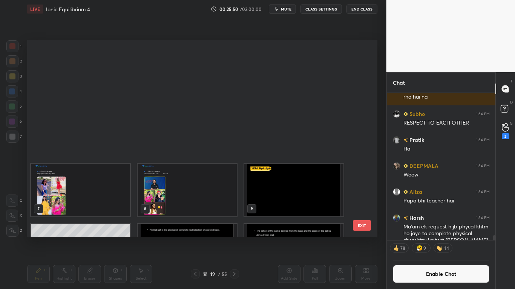
scroll to position [195, 346]
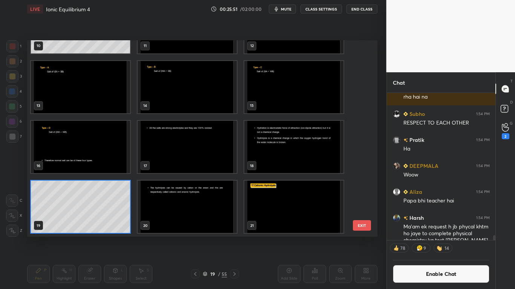
click at [285, 211] on img "grid" at bounding box center [293, 207] width 99 height 52
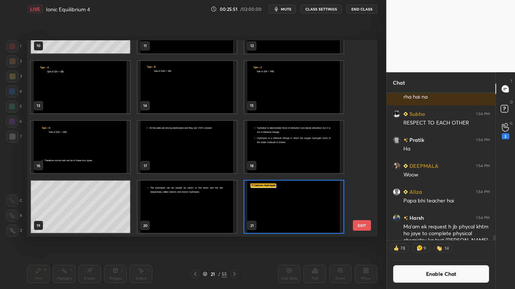
click at [286, 214] on img "grid" at bounding box center [293, 207] width 99 height 52
click at [286, 216] on img "grid" at bounding box center [293, 207] width 99 height 52
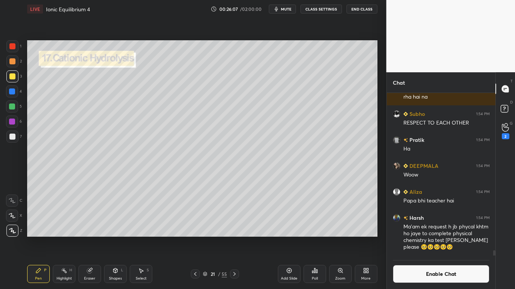
scroll to position [4887, 0]
click at [115, 238] on icon at bounding box center [115, 271] width 0 height 3
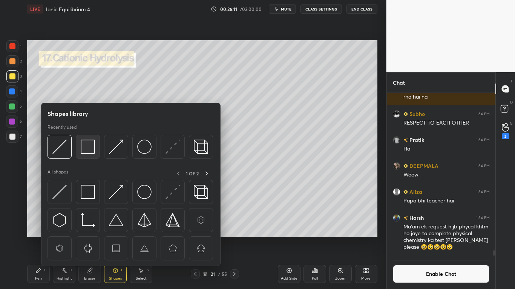
click at [84, 146] on img at bounding box center [88, 147] width 14 height 14
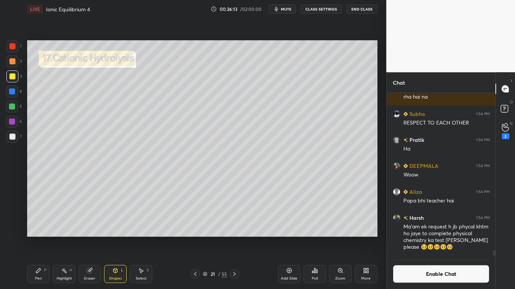
click at [12, 89] on div at bounding box center [12, 92] width 6 height 6
click at [39, 238] on div "Pen P" at bounding box center [38, 274] width 23 height 18
click at [13, 135] on div at bounding box center [12, 137] width 6 height 6
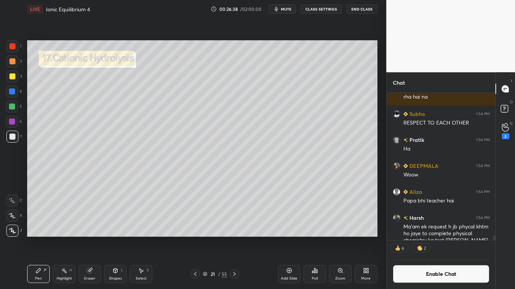
click at [12, 79] on div at bounding box center [12, 76] width 12 height 12
click at [13, 138] on div at bounding box center [12, 137] width 6 height 6
click at [431, 238] on button "Enable Chat" at bounding box center [441, 274] width 97 height 18
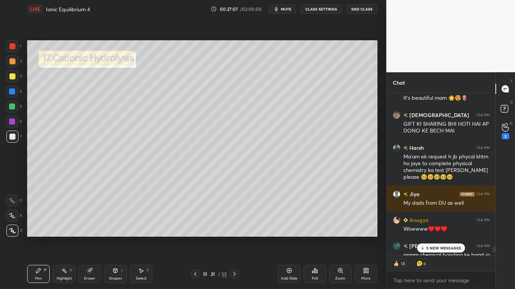
click at [12, 79] on div at bounding box center [12, 76] width 12 height 12
click at [457, 238] on p "10 NEW MESSAGES" at bounding box center [443, 248] width 37 height 5
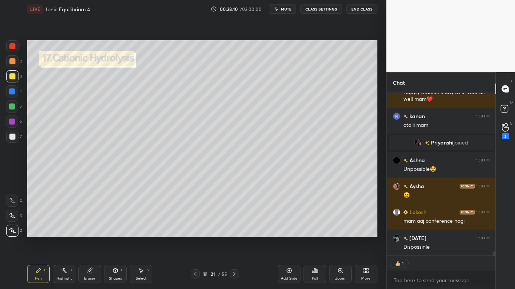
scroll to position [6239, 0]
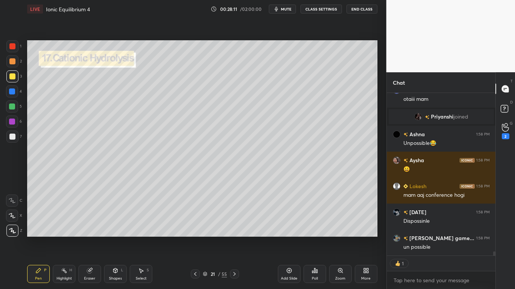
type textarea "x"
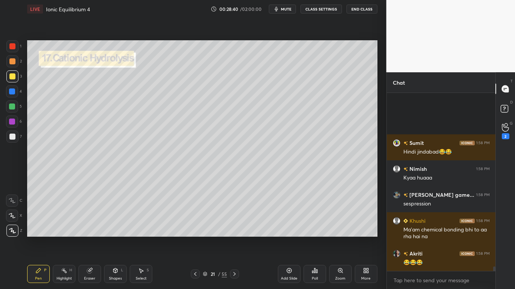
scroll to position [7108, 0]
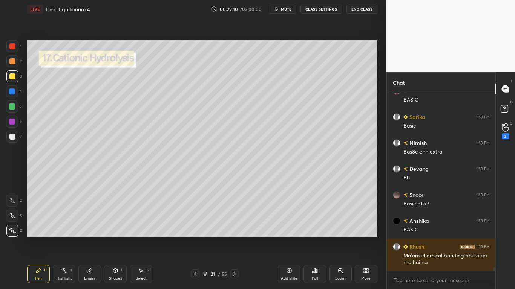
click at [235, 238] on icon at bounding box center [234, 274] width 6 height 6
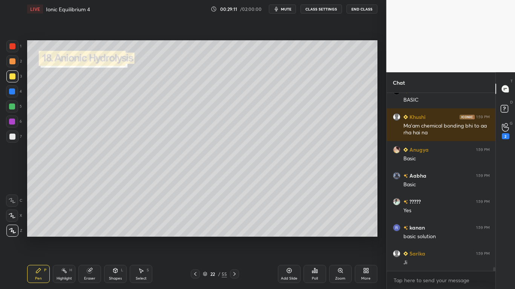
click at [315, 9] on button "CLASS SETTINGS" at bounding box center [320, 9] width 41 height 9
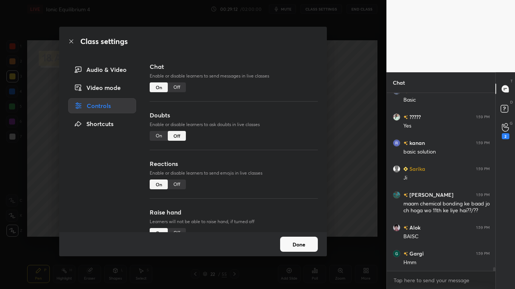
click at [175, 90] on div "Off" at bounding box center [177, 88] width 18 height 10
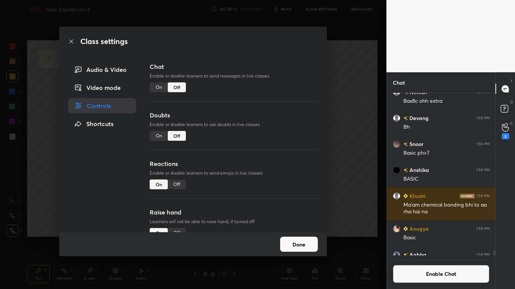
click at [289, 238] on button "Done" at bounding box center [299, 244] width 38 height 15
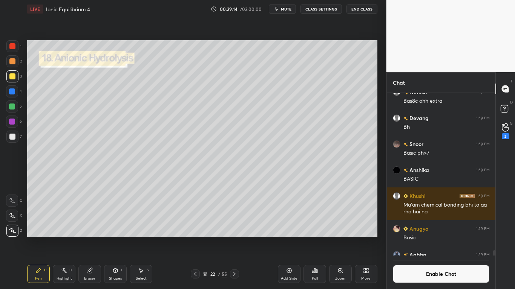
click at [11, 89] on div at bounding box center [12, 92] width 6 height 6
click at [119, 238] on div "Shapes L" at bounding box center [115, 274] width 23 height 18
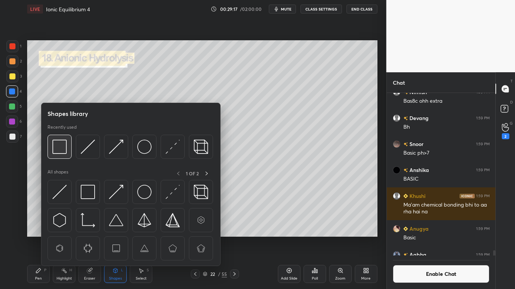
click at [61, 148] on img at bounding box center [59, 147] width 14 height 14
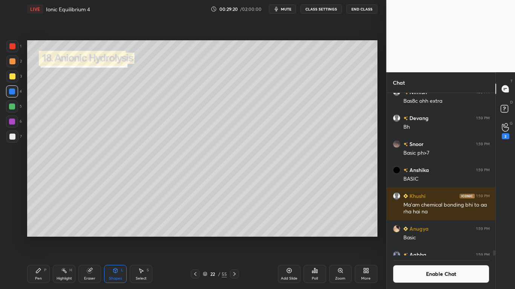
click at [38, 238] on div "Pen P" at bounding box center [38, 274] width 23 height 18
click at [11, 138] on div at bounding box center [12, 137] width 6 height 6
click at [11, 81] on div at bounding box center [12, 76] width 12 height 12
click at [11, 140] on div at bounding box center [12, 137] width 12 height 12
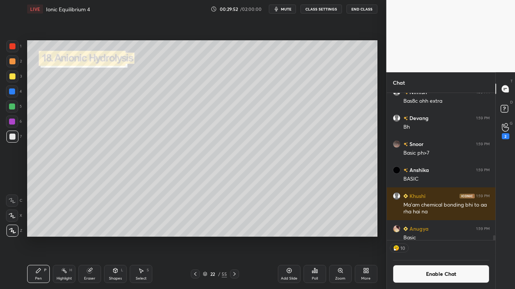
click at [13, 76] on div at bounding box center [12, 76] width 6 height 6
click at [438, 238] on button "Enable Chat" at bounding box center [441, 274] width 97 height 18
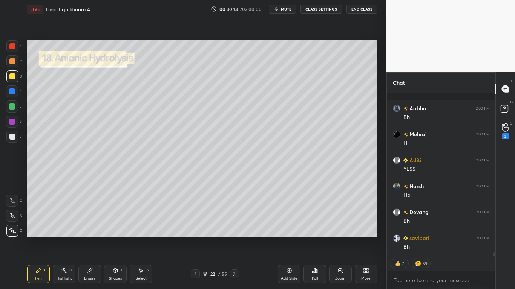
scroll to position [8279, 0]
click at [90, 238] on icon at bounding box center [89, 271] width 5 height 5
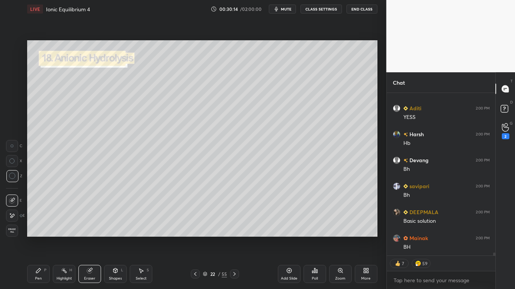
scroll to position [8263, 0]
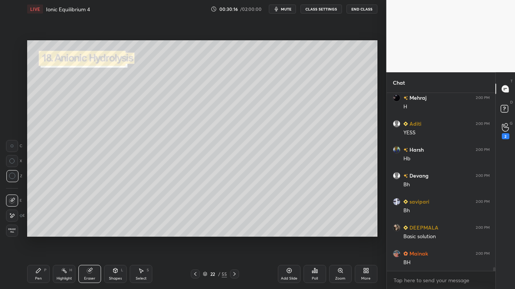
click at [37, 238] on div "Pen P" at bounding box center [38, 274] width 23 height 18
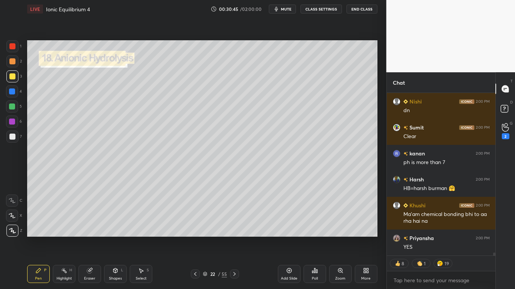
scroll to position [8845, 0]
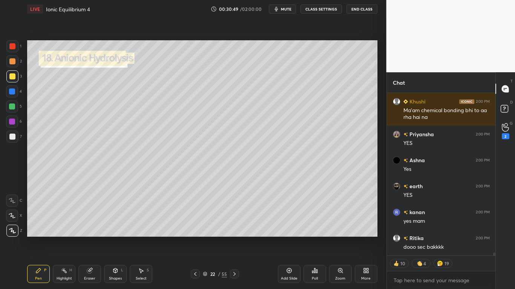
type textarea "x"
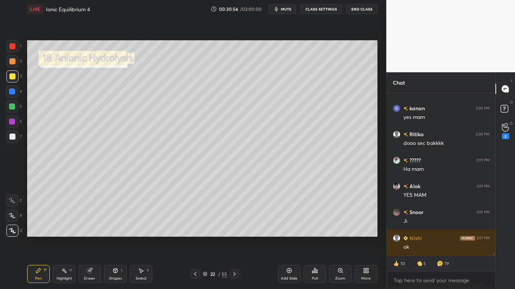
click at [327, 9] on button "CLASS SETTINGS" at bounding box center [320, 9] width 41 height 9
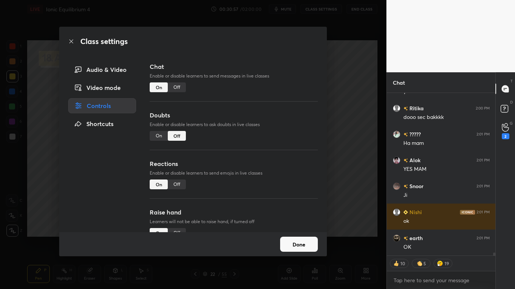
click at [183, 87] on div "Off" at bounding box center [177, 88] width 18 height 10
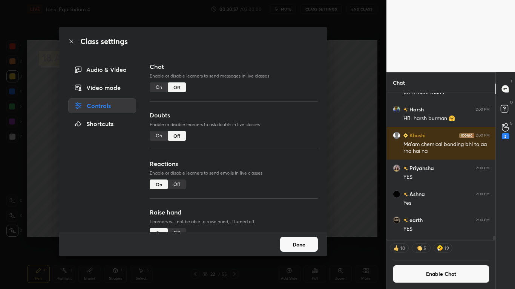
click at [300, 238] on button "Done" at bounding box center [299, 244] width 38 height 15
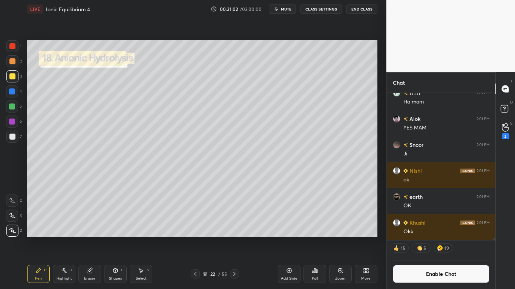
click at [14, 76] on div at bounding box center [12, 76] width 6 height 6
click at [204, 238] on icon at bounding box center [205, 274] width 5 height 5
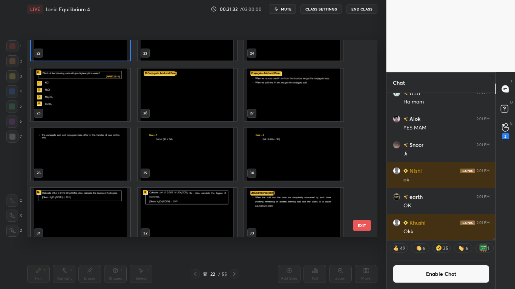
scroll to position [283, 0]
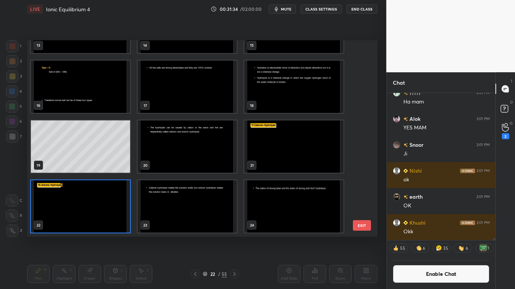
click at [96, 213] on img "grid" at bounding box center [80, 206] width 99 height 52
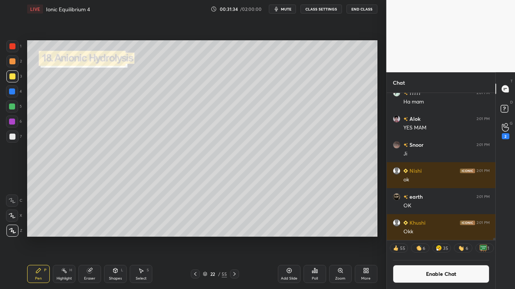
click at [98, 210] on img "grid" at bounding box center [80, 206] width 99 height 52
click at [291, 238] on icon at bounding box center [289, 271] width 6 height 6
click at [12, 137] on div at bounding box center [12, 137] width 6 height 6
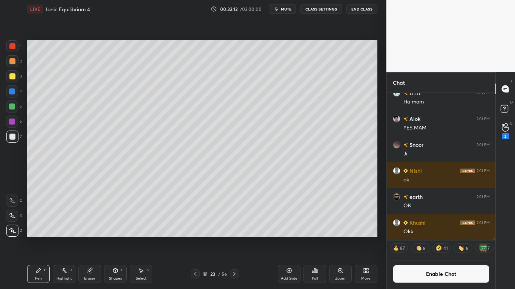
click at [12, 107] on div at bounding box center [12, 107] width 6 height 6
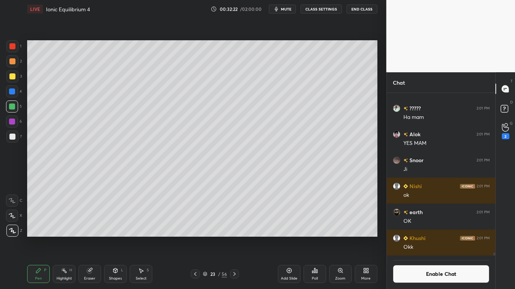
scroll to position [160, 106]
click at [12, 136] on div at bounding box center [12, 137] width 6 height 6
click at [14, 76] on div at bounding box center [12, 76] width 6 height 6
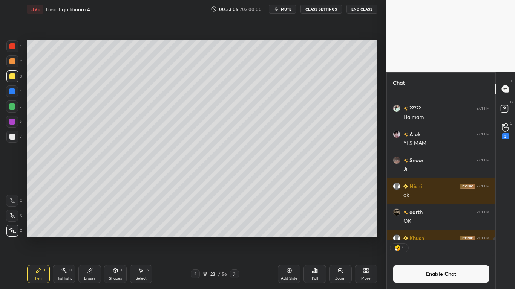
scroll to position [145, 106]
click at [438, 238] on button "Enable Chat" at bounding box center [441, 274] width 97 height 18
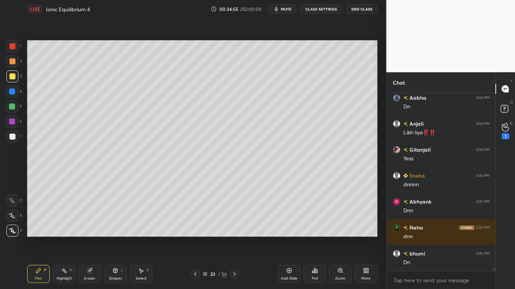
scroll to position [9265, 0]
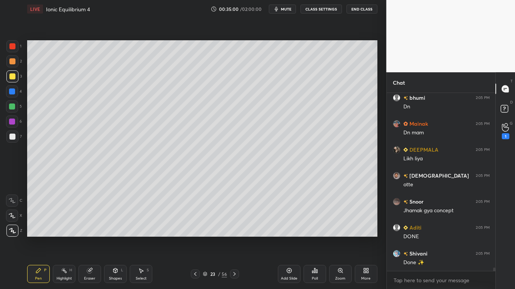
click at [14, 77] on div at bounding box center [12, 76] width 6 height 6
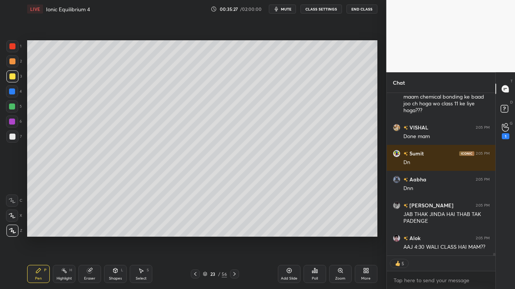
type textarea "x"
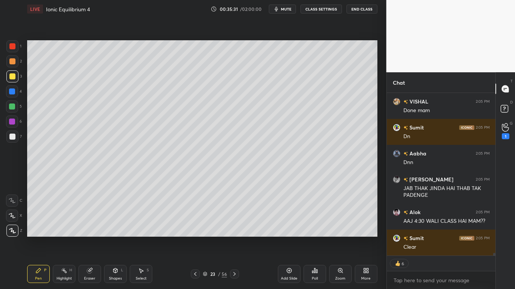
click at [330, 9] on button "CLASS SETTINGS" at bounding box center [320, 9] width 41 height 9
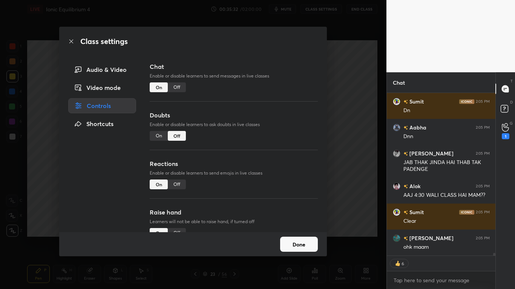
click at [182, 87] on div "Off" at bounding box center [177, 88] width 18 height 10
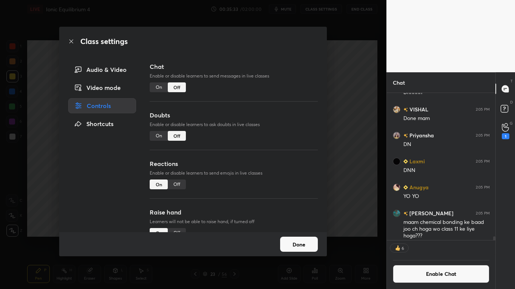
click at [296, 238] on button "Done" at bounding box center [299, 244] width 38 height 15
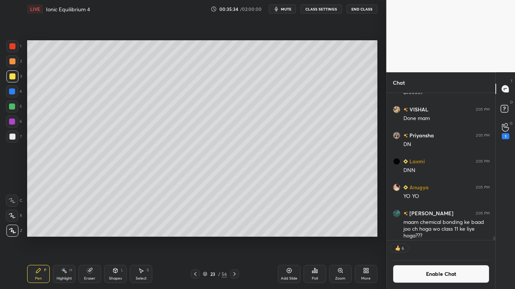
click at [286, 238] on icon at bounding box center [289, 271] width 6 height 6
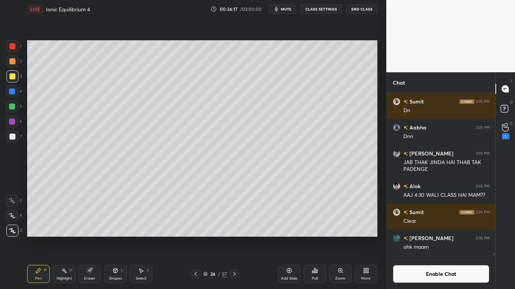
click at [421, 238] on button "Enable Chat" at bounding box center [441, 274] width 97 height 18
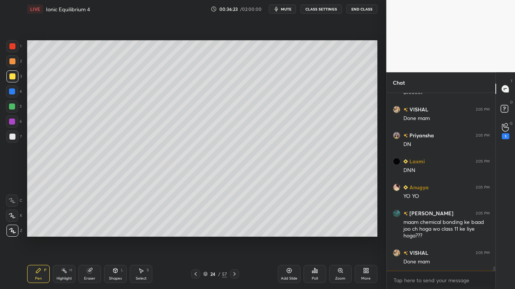
click at [13, 102] on div at bounding box center [12, 107] width 12 height 12
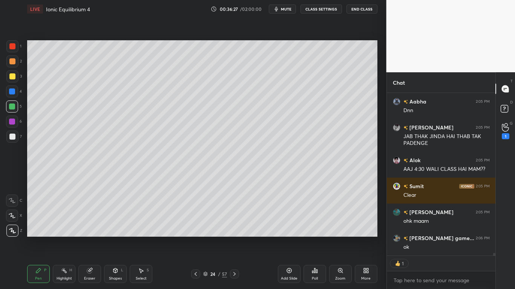
type textarea "x"
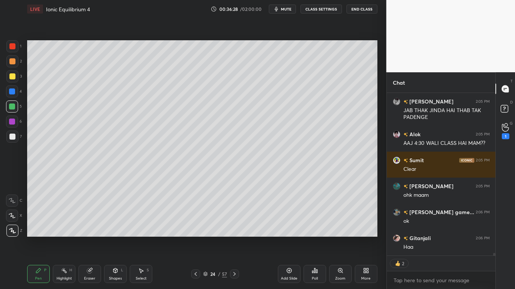
click at [328, 10] on button "CLASS SETTINGS" at bounding box center [320, 9] width 41 height 9
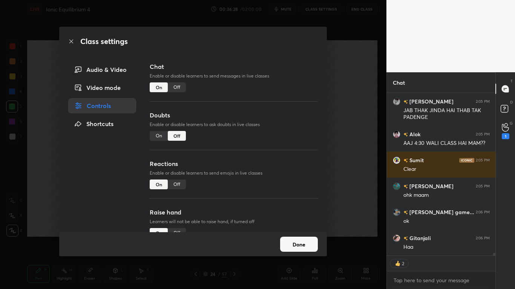
scroll to position [10003, 0]
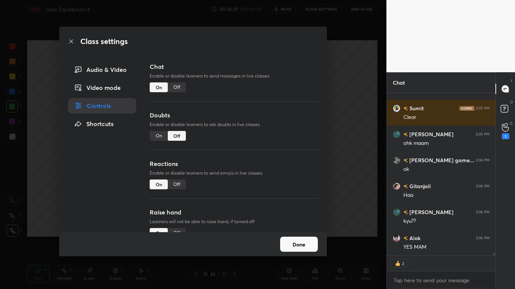
click at [178, 86] on div "Off" at bounding box center [177, 88] width 18 height 10
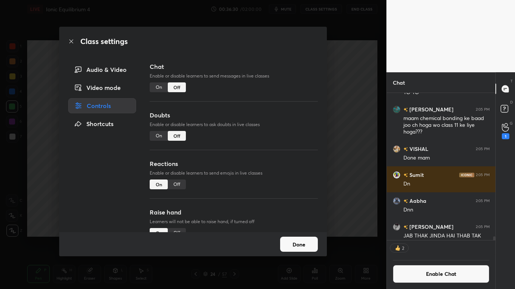
click at [302, 238] on button "Done" at bounding box center [299, 244] width 38 height 15
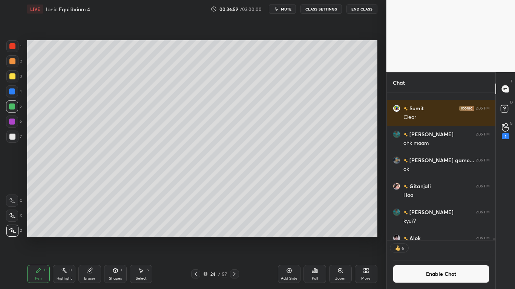
click at [94, 238] on div "Eraser" at bounding box center [89, 274] width 23 height 18
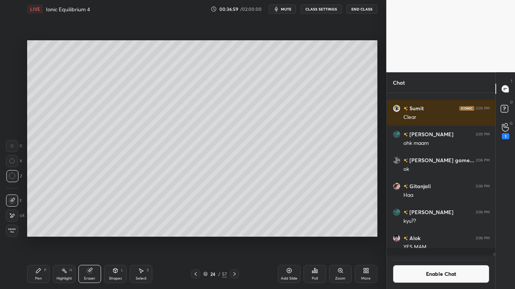
scroll to position [9975, 0]
click at [42, 238] on div "Pen P" at bounding box center [38, 274] width 23 height 18
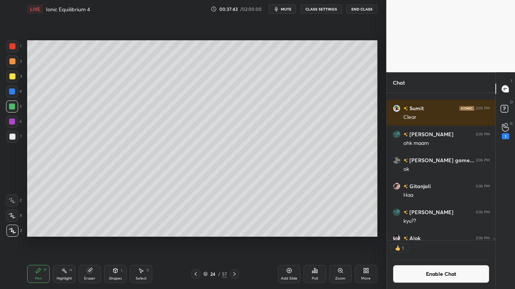
scroll to position [145, 106]
click at [415, 238] on button "Enable Chat" at bounding box center [441, 274] width 97 height 18
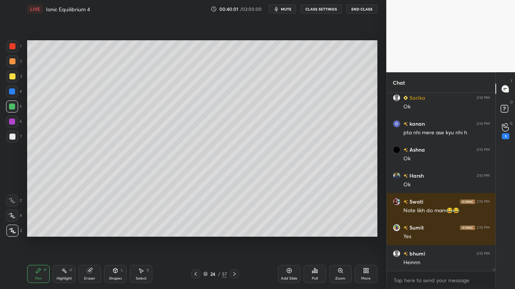
scroll to position [11302, 0]
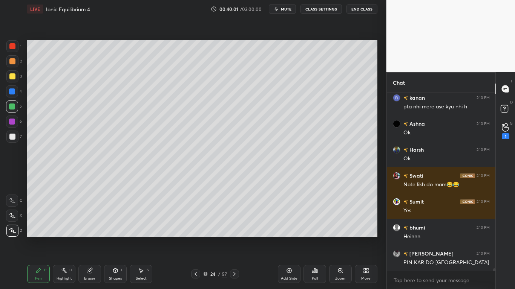
click at [14, 137] on div at bounding box center [12, 137] width 6 height 6
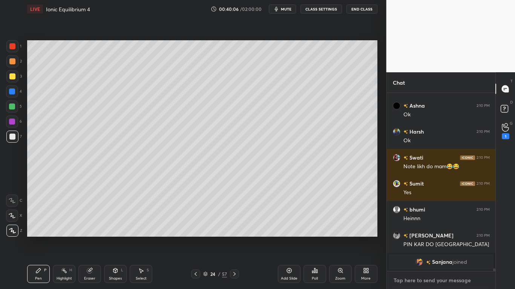
type textarea "x"
click at [423, 238] on textarea at bounding box center [441, 281] width 97 height 12
type textarea "N"
type textarea "x"
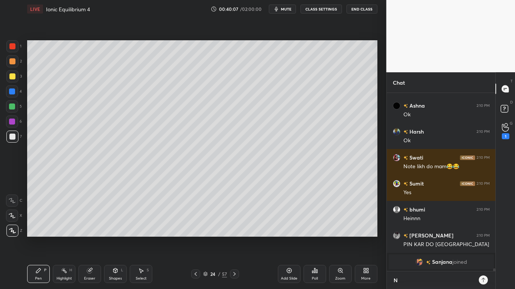
type textarea "NO"
type textarea "x"
type textarea "NO"
type textarea "x"
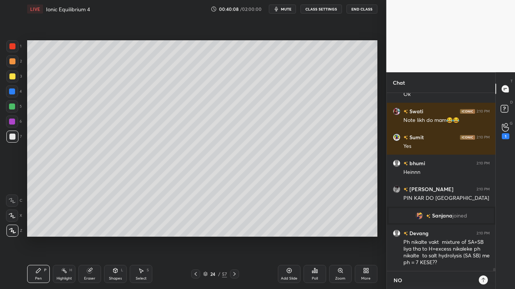
type textarea "NO C"
type textarea "x"
type textarea "NO CL"
type textarea "x"
type textarea "NO CLA"
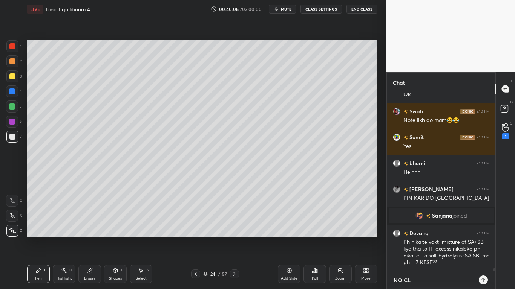
type textarea "x"
type textarea "NO CLAS"
type textarea "x"
type textarea "NO CLASS"
type textarea "x"
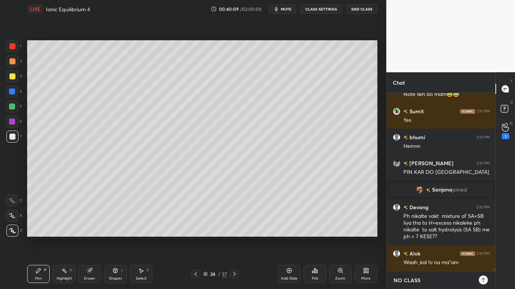
type textarea "NO CLASS"
type textarea "x"
type textarea "NO CLASS A"
type textarea "x"
type textarea "NO CLASS AT"
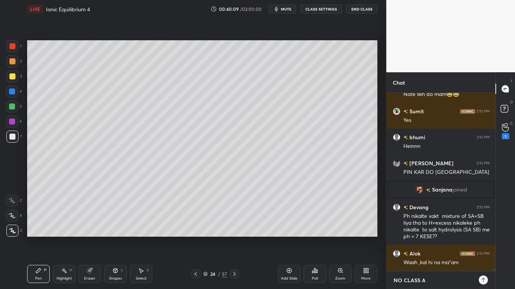
type textarea "x"
type textarea "NO CLASS AT"
type textarea "x"
type textarea "NO CLASS AT 4"
type textarea "x"
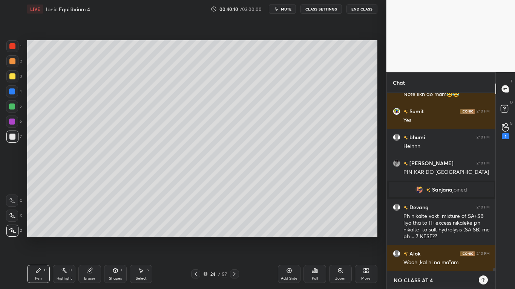
type textarea "NO CLASS AT 4,"
type textarea "x"
type textarea "NO CLASS AT 4"
type textarea "x"
type textarea "NO CLASS AT 4."
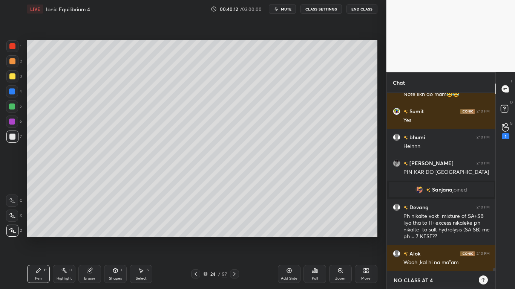
type textarea "x"
type textarea "NO CLASS AT 4.4"
type textarea "x"
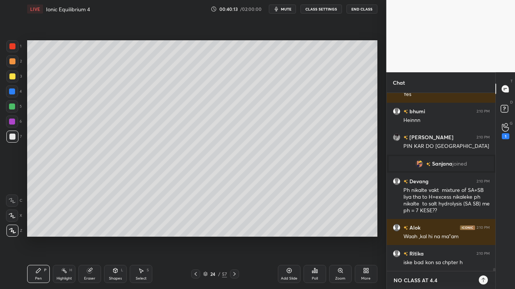
type textarea "NO CLASS AT 4.40"
type textarea "x"
type textarea "NO CLASS AT 4.40"
type textarea "x"
type textarea "NO CLASS AT 4.40 P"
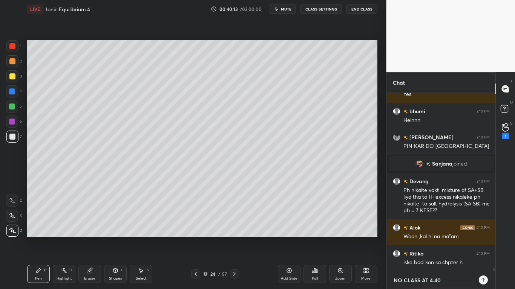
type textarea "x"
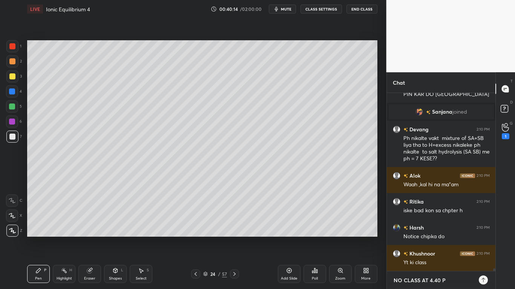
type textarea "NO CLASS AT 4.40 PM"
type textarea "x"
type textarea "NO CLASS AT 4.40 PM"
type textarea "x"
type textarea "NO CLASS AT 4.40 PM T"
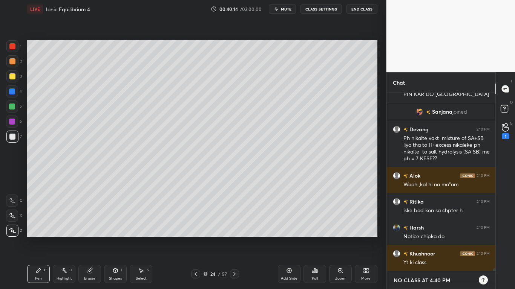
type textarea "x"
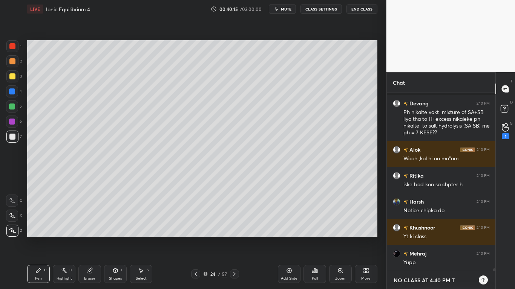
type textarea "NO CLASS AT 4.40 PM TO"
type textarea "x"
type textarea "NO CLASS AT 4.40 PM TOD"
type textarea "x"
type textarea "NO CLASS AT 4.40 PM TODA"
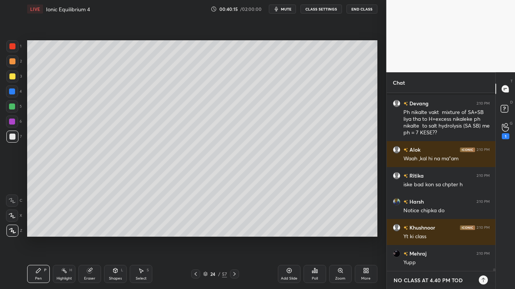
type textarea "x"
type textarea "NO CLASS AT 4.40 PM TODAY"
type textarea "x"
type textarea "NO CLASS AT 4.40 PM TODAY"
type textarea "x"
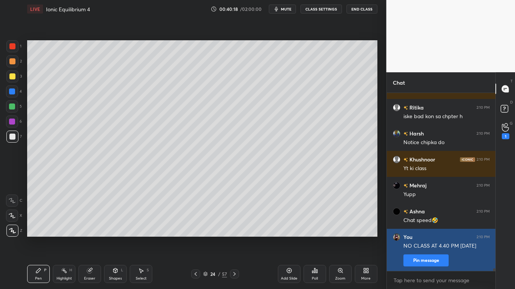
type textarea "x"
click at [428, 238] on button "Pin message" at bounding box center [425, 261] width 45 height 12
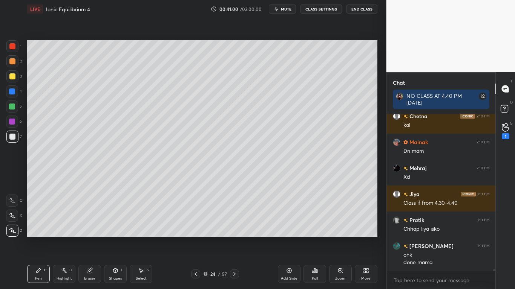
click at [318, 11] on button "CLASS SETTINGS" at bounding box center [320, 9] width 41 height 9
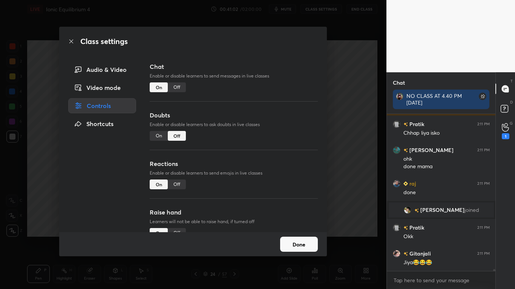
click at [181, 89] on div "Off" at bounding box center [177, 88] width 18 height 10
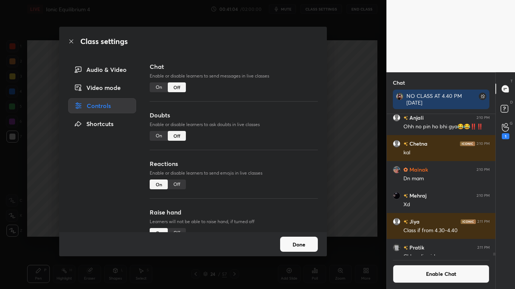
click at [310, 238] on button "Done" at bounding box center [299, 244] width 38 height 15
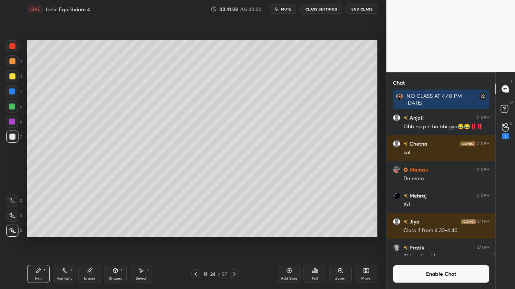
click at [288, 238] on div "Add Slide" at bounding box center [289, 274] width 23 height 18
click at [12, 76] on div at bounding box center [12, 76] width 6 height 6
click at [438, 238] on button "Enable Chat" at bounding box center [441, 274] width 97 height 18
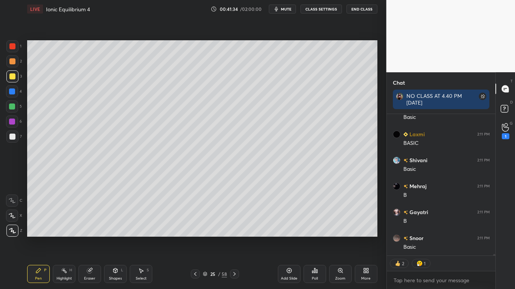
scroll to position [12286, 0]
type textarea "x"
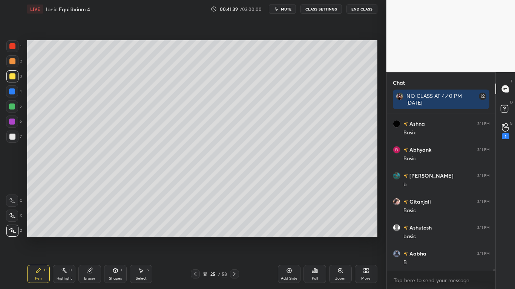
scroll to position [12453, 0]
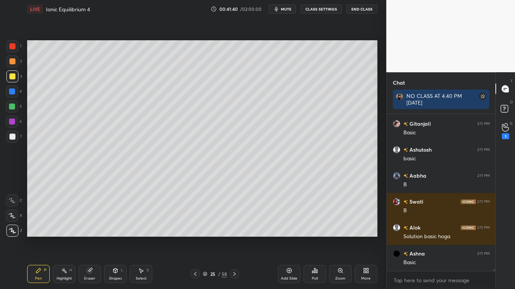
click at [12, 133] on div at bounding box center [12, 137] width 12 height 12
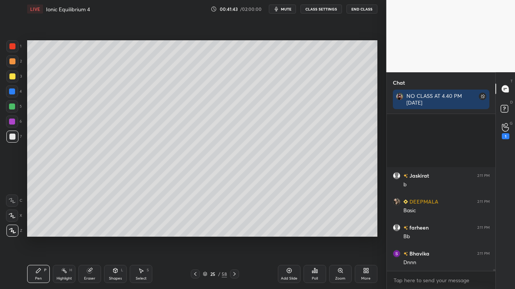
scroll to position [12719, 0]
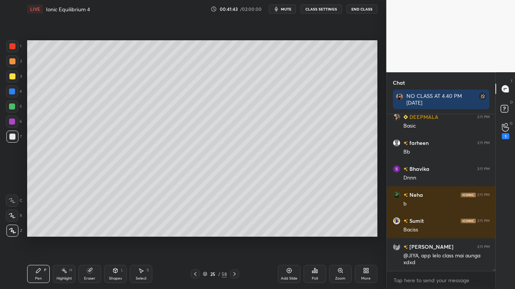
click at [327, 10] on button "CLASS SETTINGS" at bounding box center [320, 9] width 41 height 9
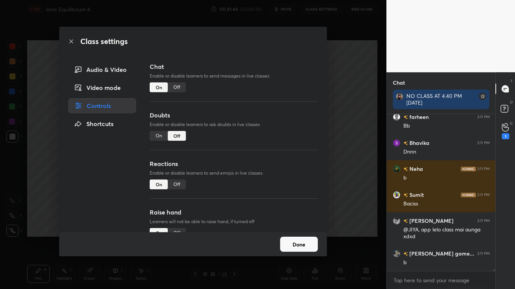
click at [175, 89] on div "Off" at bounding box center [177, 88] width 18 height 10
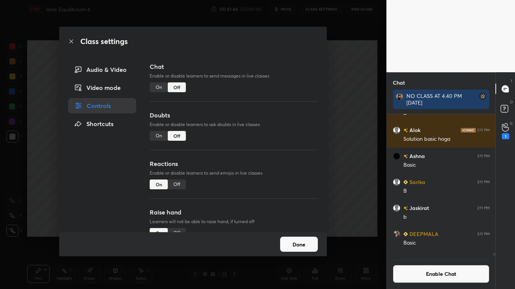
click at [289, 238] on button "Done" at bounding box center [299, 244] width 38 height 15
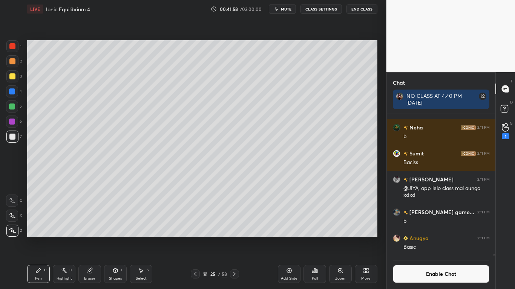
scroll to position [12537, 0]
click at [13, 105] on div at bounding box center [12, 107] width 6 height 6
click at [284, 238] on div "Add Slide" at bounding box center [289, 274] width 23 height 18
click at [11, 137] on div at bounding box center [12, 137] width 6 height 6
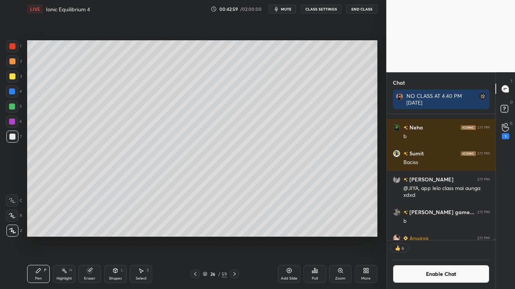
click at [13, 107] on div at bounding box center [12, 107] width 6 height 6
click at [193, 238] on icon at bounding box center [195, 274] width 6 height 6
click at [426, 238] on button "Enable Chat" at bounding box center [441, 274] width 97 height 18
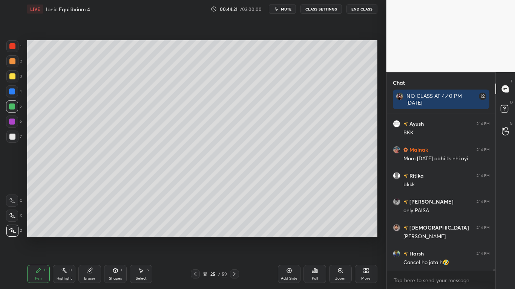
scroll to position [13572, 0]
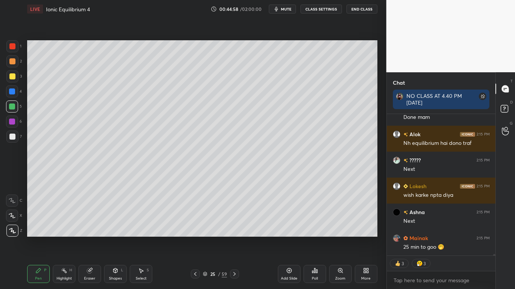
click at [13, 78] on div at bounding box center [12, 76] width 6 height 6
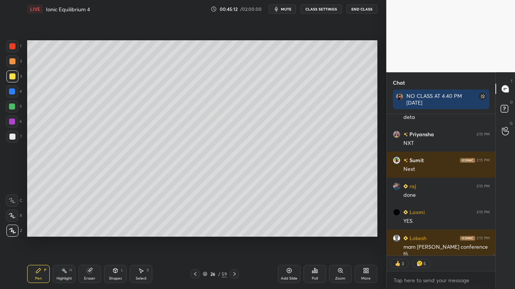
type textarea "x"
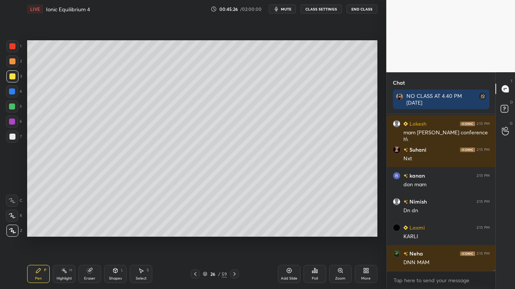
click at [286, 238] on icon at bounding box center [289, 271] width 6 height 6
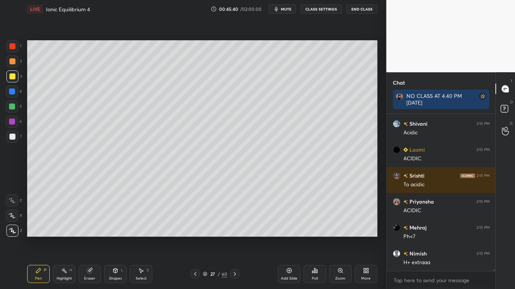
click at [15, 137] on div at bounding box center [12, 137] width 12 height 12
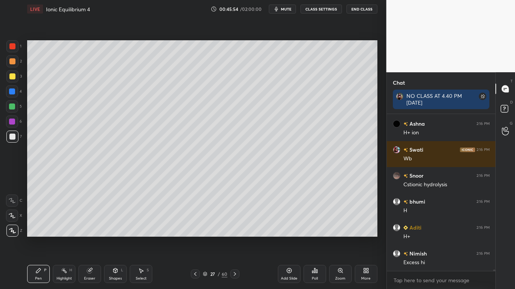
scroll to position [15576, 0]
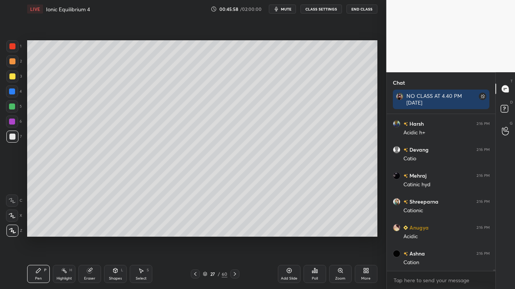
click at [325, 11] on button "CLASS SETTINGS" at bounding box center [320, 9] width 41 height 9
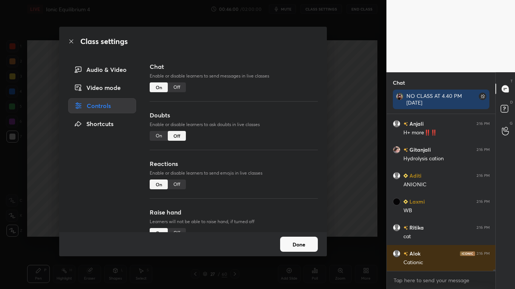
click at [176, 89] on div "Off" at bounding box center [177, 88] width 18 height 10
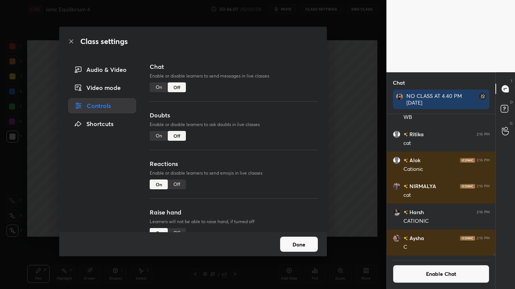
click at [298, 238] on button "Done" at bounding box center [299, 244] width 38 height 15
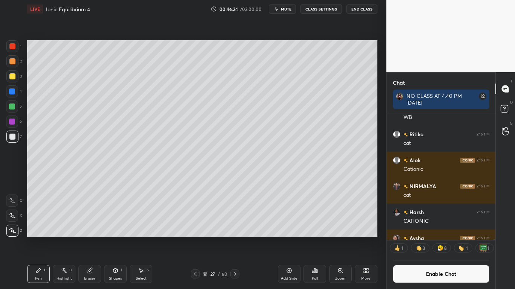
scroll to position [139, 106]
click at [14, 106] on div at bounding box center [12, 107] width 6 height 6
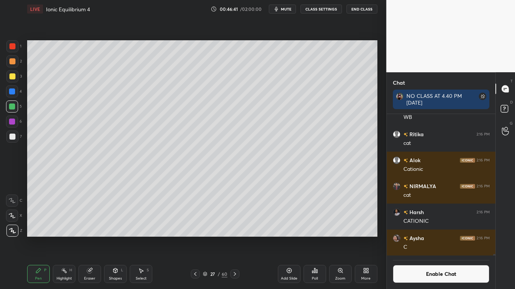
click at [289, 238] on icon at bounding box center [288, 271] width 2 height 2
click at [13, 135] on div at bounding box center [12, 137] width 6 height 6
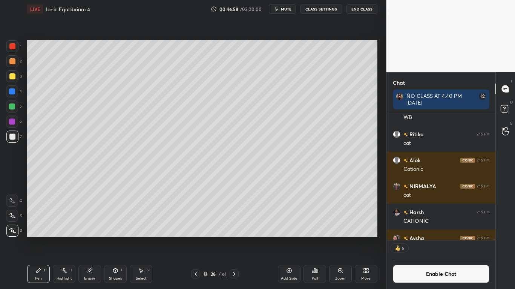
click at [12, 109] on div at bounding box center [12, 107] width 6 height 6
click at [446, 238] on button "Enable Chat" at bounding box center [441, 274] width 97 height 18
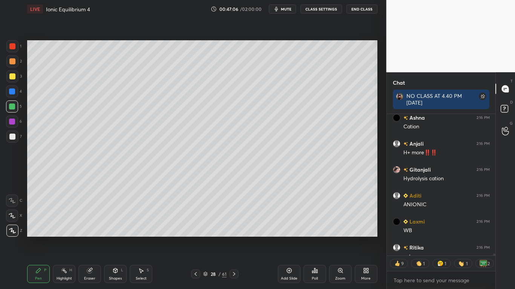
scroll to position [139, 106]
click at [197, 238] on icon at bounding box center [196, 274] width 6 height 6
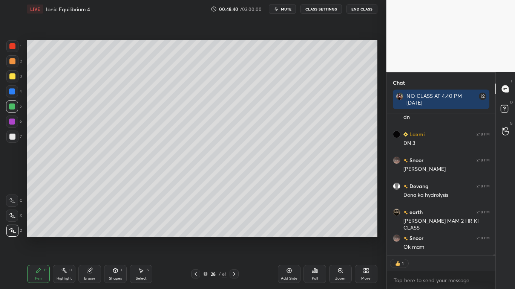
scroll to position [16009, 0]
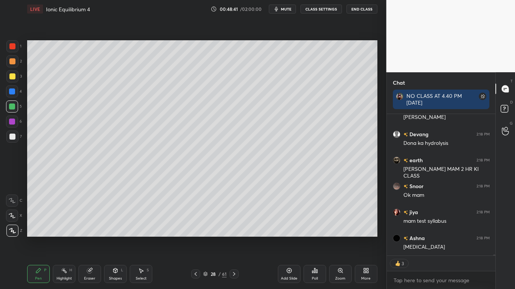
type textarea "x"
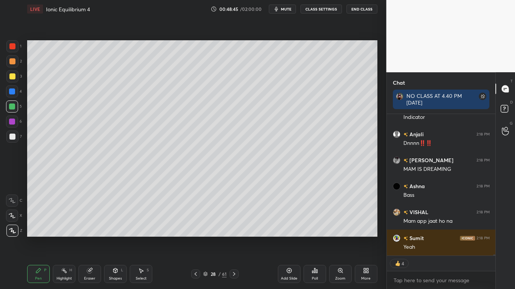
scroll to position [16191, 0]
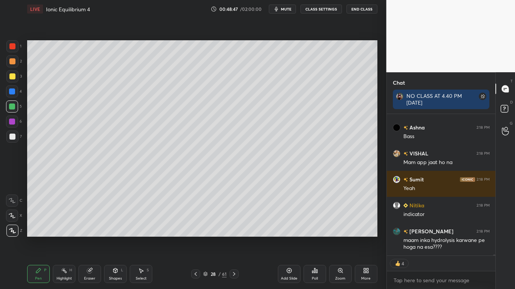
click at [324, 11] on button "CLASS SETTINGS" at bounding box center [320, 9] width 41 height 9
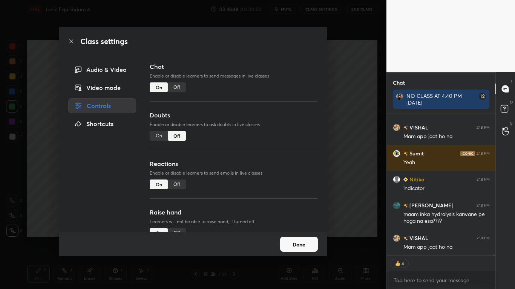
click at [179, 84] on div "Off" at bounding box center [177, 88] width 18 height 10
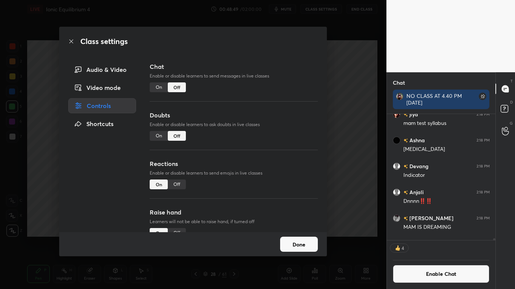
click at [308, 238] on button "Done" at bounding box center [299, 244] width 38 height 15
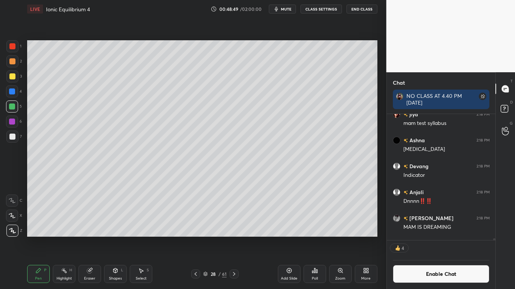
click at [290, 238] on icon at bounding box center [289, 271] width 6 height 6
click at [13, 77] on div at bounding box center [12, 76] width 6 height 6
click at [13, 134] on div at bounding box center [12, 137] width 6 height 6
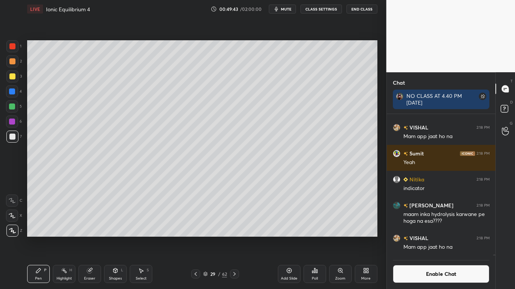
click at [13, 96] on div at bounding box center [12, 92] width 12 height 12
click at [14, 107] on div at bounding box center [12, 107] width 6 height 6
click at [446, 238] on button "Enable Chat" at bounding box center [441, 274] width 97 height 18
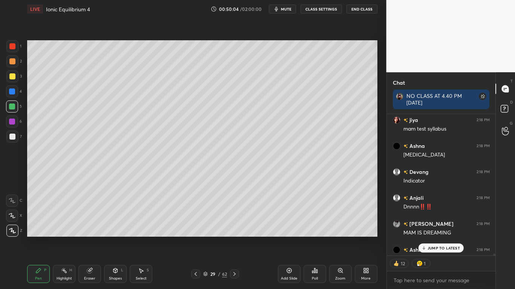
click at [447, 238] on p "JUMP TO LATEST" at bounding box center [443, 248] width 32 height 5
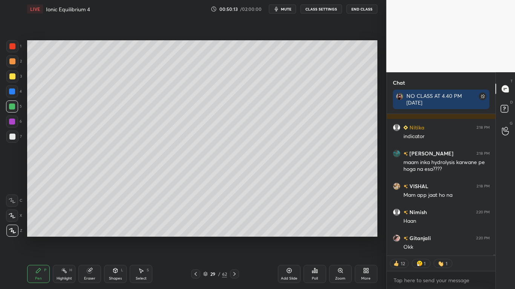
scroll to position [16036, 0]
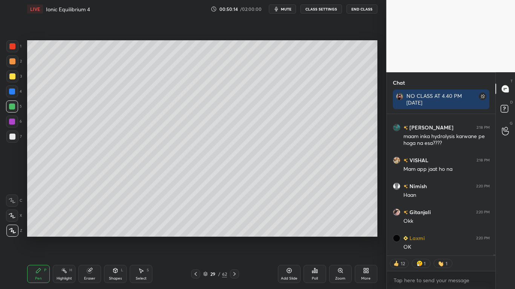
click at [11, 76] on div at bounding box center [12, 76] width 6 height 6
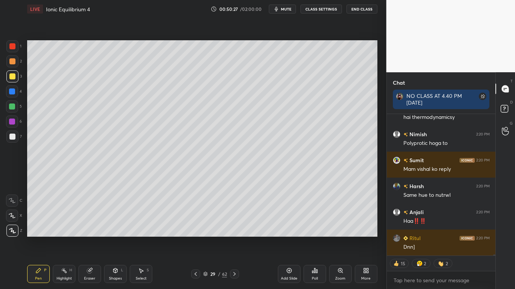
scroll to position [16335, 0]
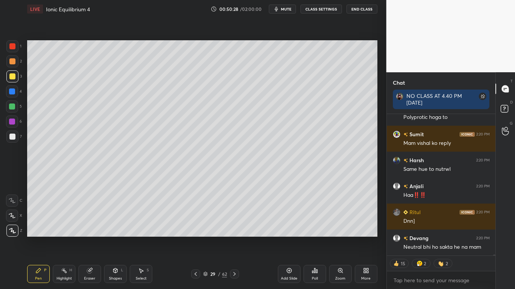
type textarea "x"
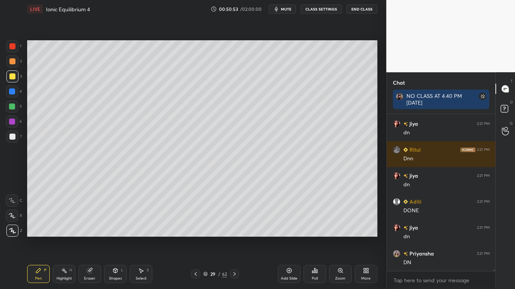
scroll to position [16874, 0]
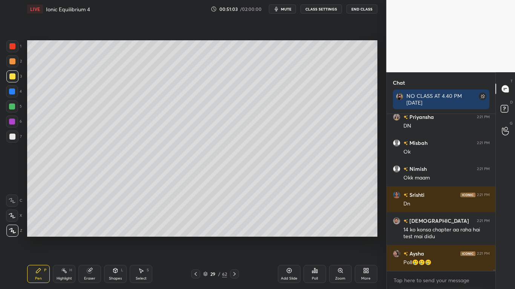
click at [320, 9] on button "CLASS SETTINGS" at bounding box center [320, 9] width 41 height 9
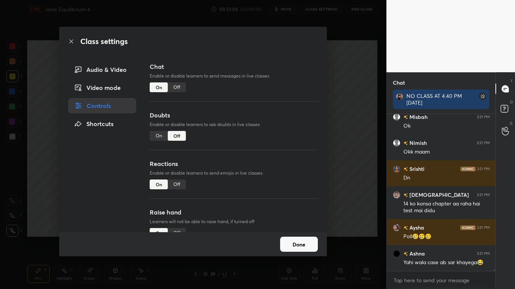
click at [178, 87] on div "Off" at bounding box center [177, 88] width 18 height 10
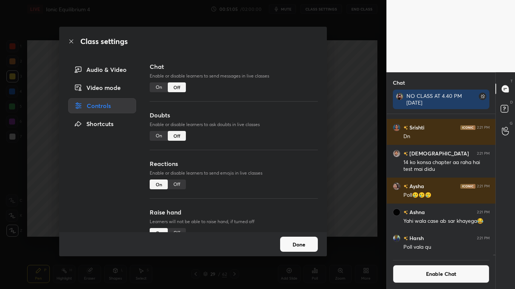
click at [311, 238] on button "Done" at bounding box center [299, 244] width 38 height 15
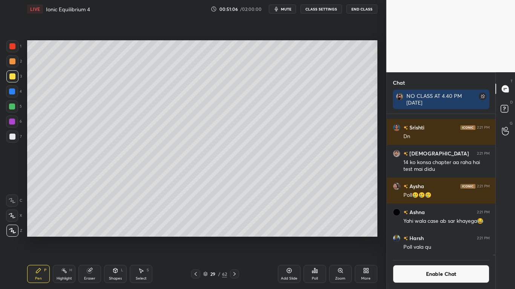
click at [205, 238] on icon at bounding box center [205, 274] width 5 height 5
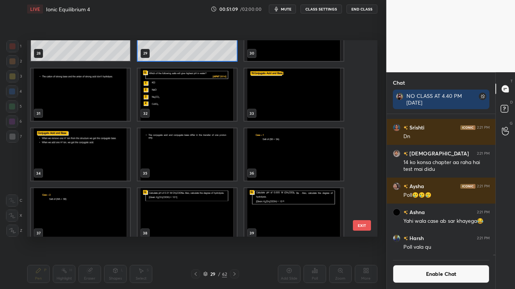
click at [179, 107] on img "grid" at bounding box center [187, 95] width 99 height 52
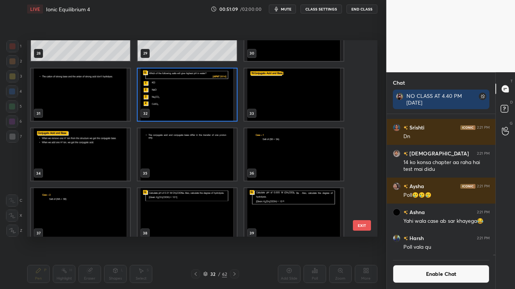
click at [179, 107] on img "grid" at bounding box center [187, 95] width 99 height 52
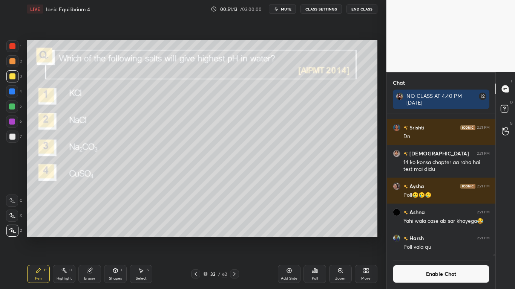
click at [11, 76] on div at bounding box center [12, 76] width 6 height 6
click at [318, 238] on div "Poll" at bounding box center [314, 274] width 23 height 18
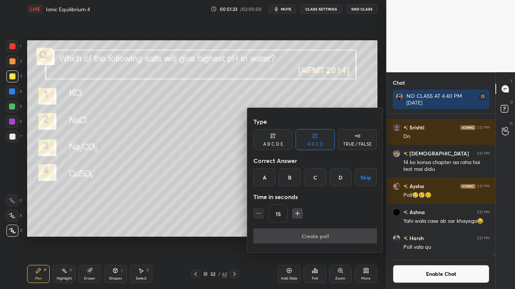
click at [319, 179] on div "C" at bounding box center [315, 177] width 22 height 18
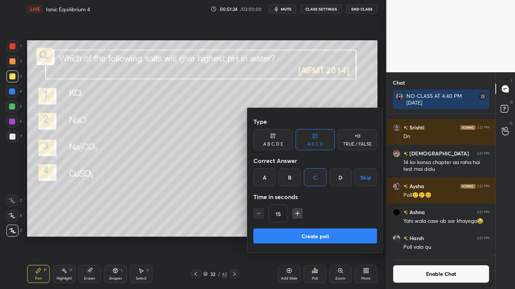
click at [295, 212] on icon "button" at bounding box center [297, 214] width 8 height 8
click at [296, 212] on icon "button" at bounding box center [297, 214] width 8 height 8
click at [298, 213] on icon "button" at bounding box center [297, 214] width 8 height 8
type input "60"
click at [325, 234] on button "Create poll" at bounding box center [315, 236] width 124 height 15
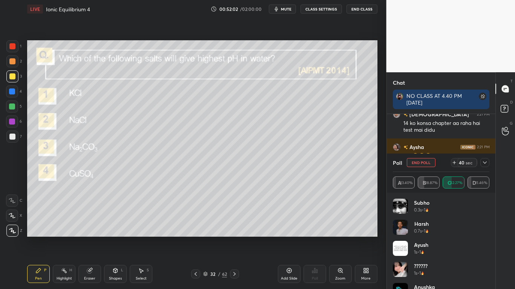
scroll to position [85, 106]
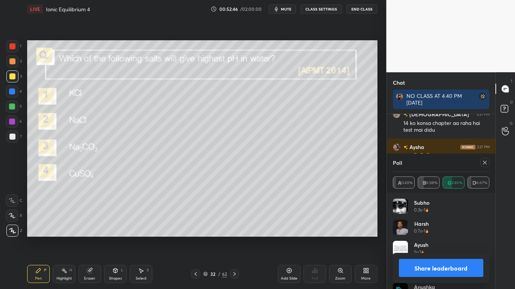
click at [429, 238] on button "Share leaderboard" at bounding box center [441, 268] width 85 height 18
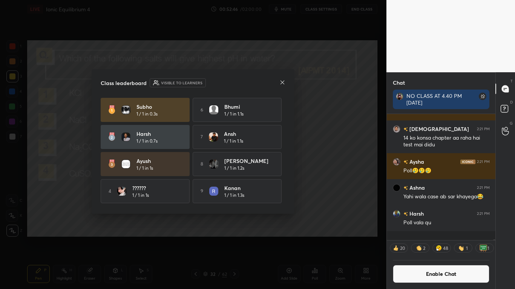
scroll to position [122, 106]
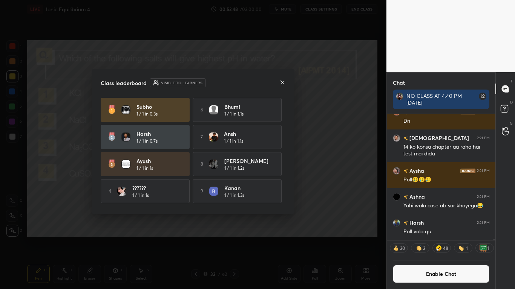
click at [285, 195] on div "Subho 1 / 1 in 0.3s 6 bhumi 1 / 1 in 1.1s Harsh 1 / 1 in 0.7s 7 Ansh 1 / 1 in 1…" at bounding box center [193, 151] width 185 height 107
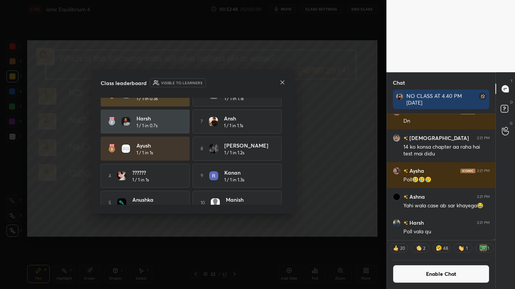
scroll to position [28, 0]
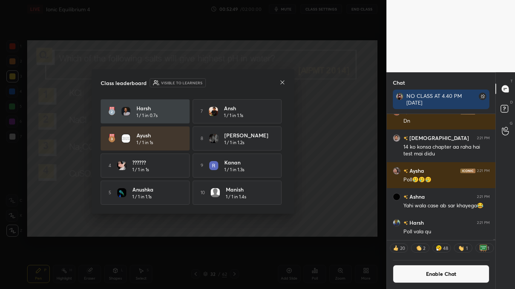
click at [283, 84] on icon at bounding box center [282, 82] width 6 height 6
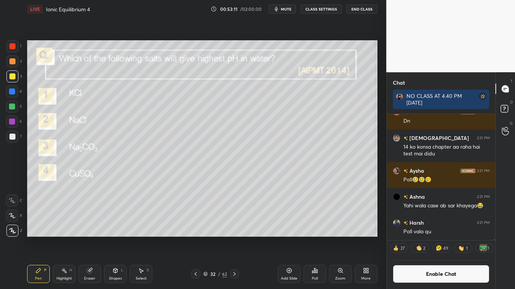
scroll to position [16760, 0]
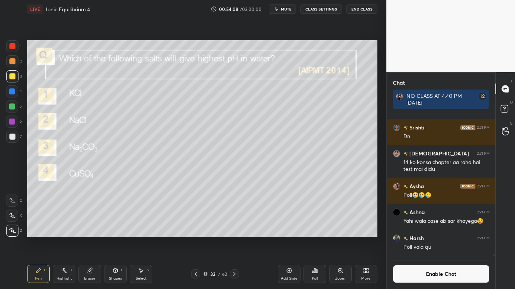
click at [25, 141] on div "Setting up your live class Poll for secs No correct answer Start poll" at bounding box center [202, 138] width 356 height 241
click at [434, 238] on button "Enable Chat" at bounding box center [441, 274] width 97 height 18
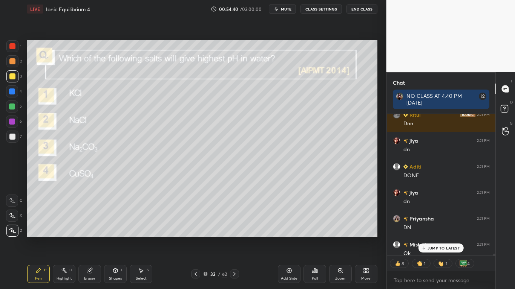
click at [445, 238] on p "JUMP TO LATEST" at bounding box center [443, 248] width 32 height 5
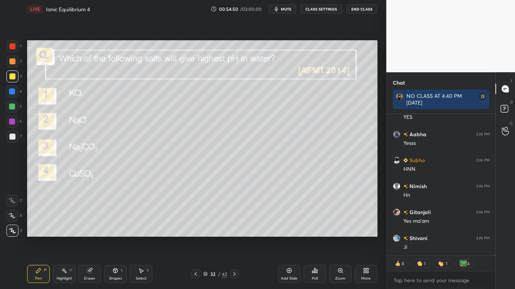
scroll to position [17174, 0]
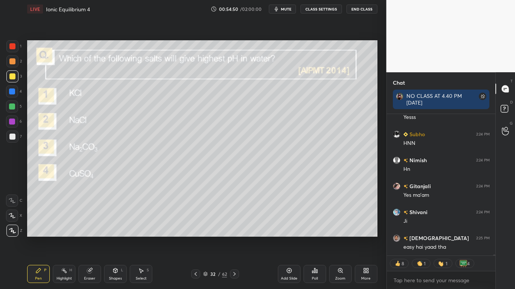
type textarea "x"
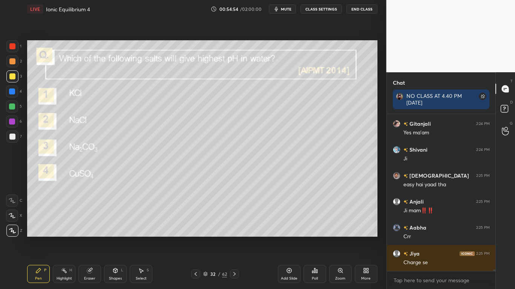
scroll to position [17262, 0]
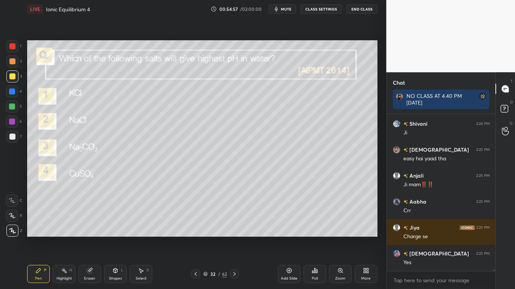
click at [324, 6] on button "CLASS SETTINGS" at bounding box center [320, 9] width 41 height 9
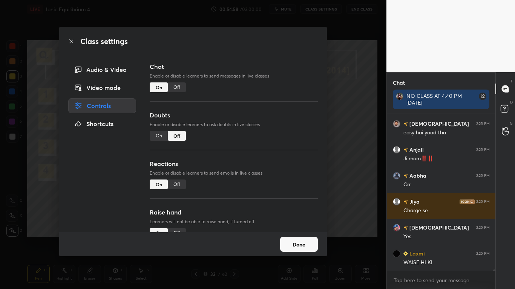
click at [177, 87] on div "Off" at bounding box center [177, 88] width 18 height 10
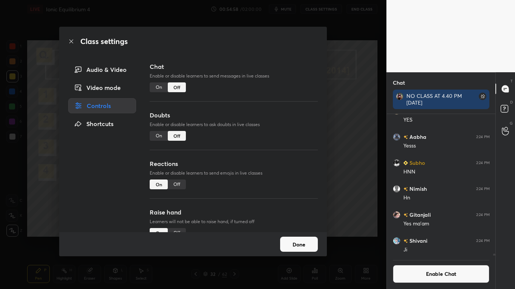
scroll to position [17145, 0]
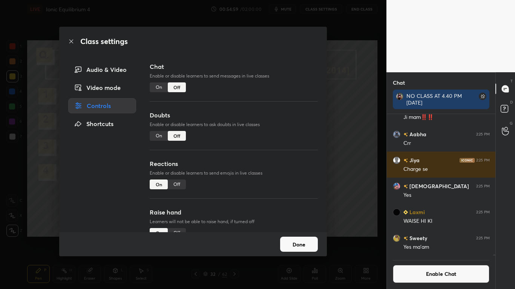
click at [281, 238] on button "Done" at bounding box center [299, 244] width 38 height 15
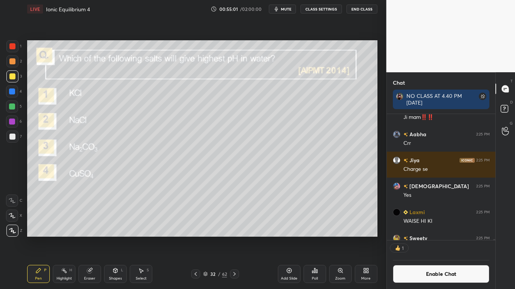
scroll to position [124, 106]
click at [290, 238] on div "Add Slide" at bounding box center [289, 274] width 23 height 18
click at [10, 137] on div at bounding box center [12, 137] width 6 height 6
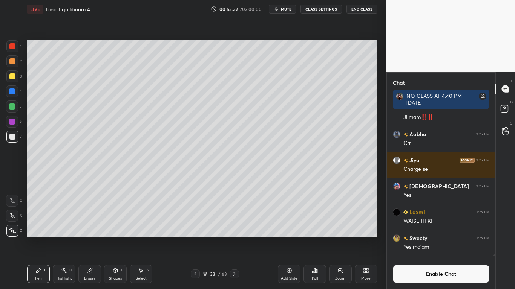
scroll to position [17145, 0]
click at [15, 78] on div at bounding box center [12, 76] width 6 height 6
click at [431, 238] on button "Enable Chat" at bounding box center [441, 274] width 97 height 18
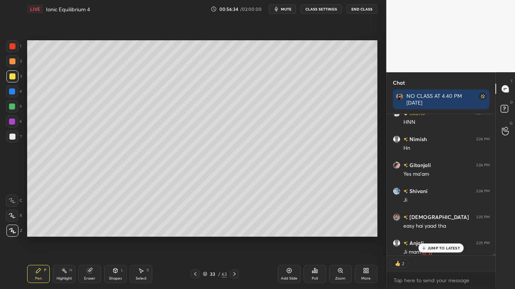
click at [438, 238] on p "JUMP TO LATEST" at bounding box center [443, 248] width 32 height 5
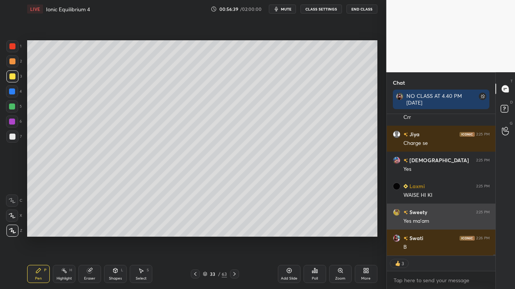
scroll to position [17183, 0]
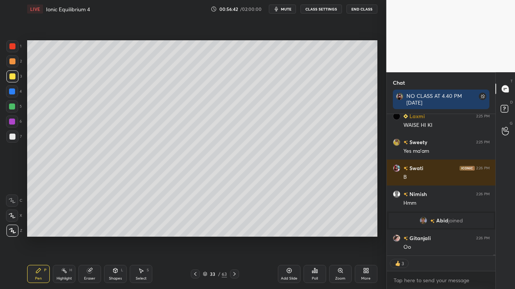
click at [13, 134] on div at bounding box center [12, 137] width 6 height 6
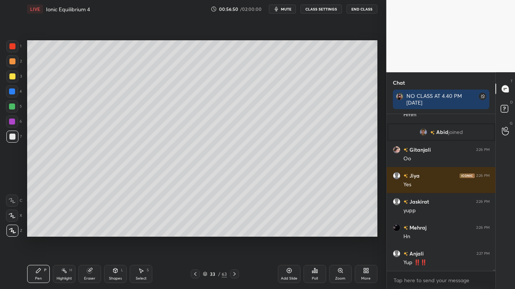
scroll to position [17298, 0]
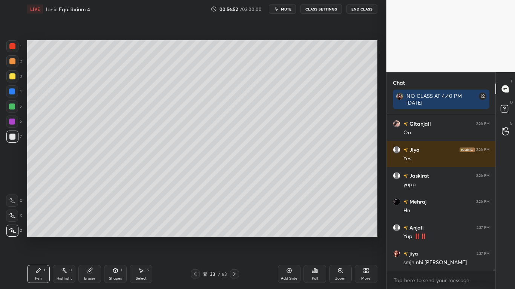
click at [13, 80] on div at bounding box center [12, 76] width 12 height 12
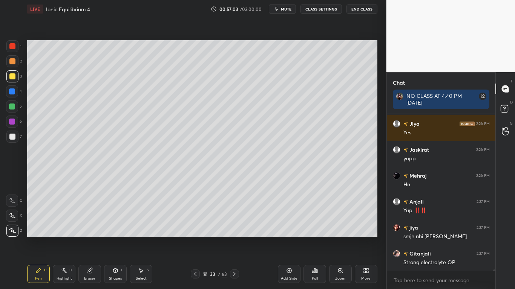
scroll to position [139, 106]
click at [10, 135] on div at bounding box center [12, 137] width 6 height 6
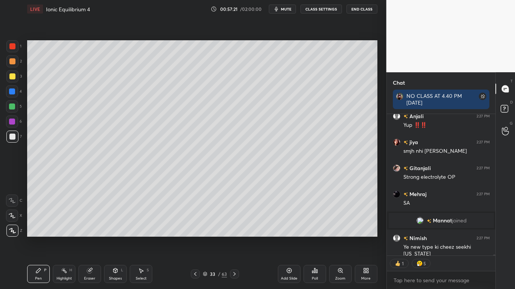
scroll to position [17364, 0]
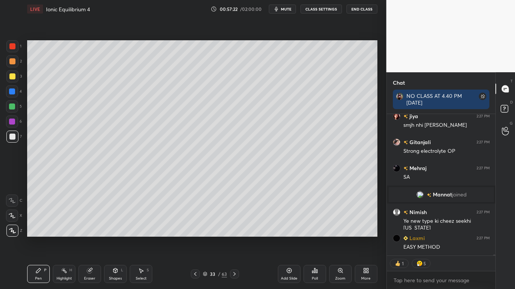
click at [324, 6] on button "CLASS SETTINGS" at bounding box center [320, 9] width 41 height 9
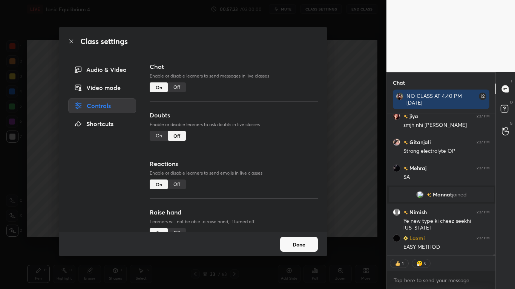
scroll to position [17390, 0]
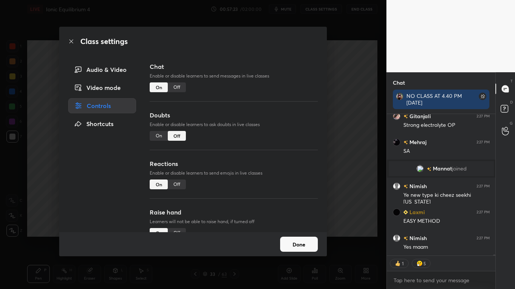
type textarea "x"
click at [180, 93] on div "Chat Enable or disable learners to send messages in live classes On Off" at bounding box center [234, 86] width 168 height 49
click at [180, 88] on div "Off" at bounding box center [177, 88] width 18 height 10
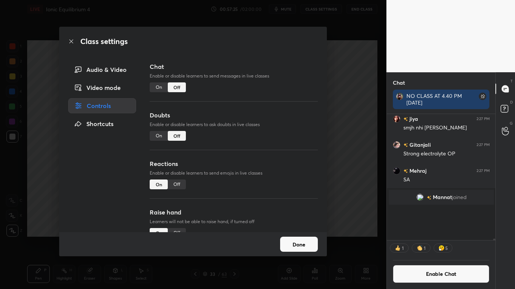
scroll to position [124, 106]
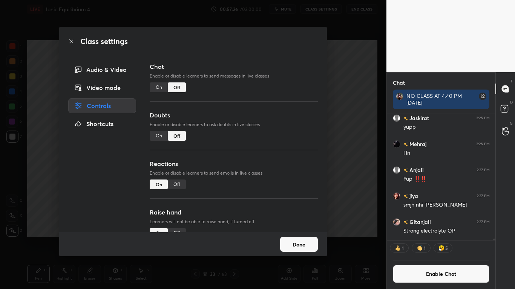
click at [300, 238] on button "Done" at bounding box center [299, 244] width 38 height 15
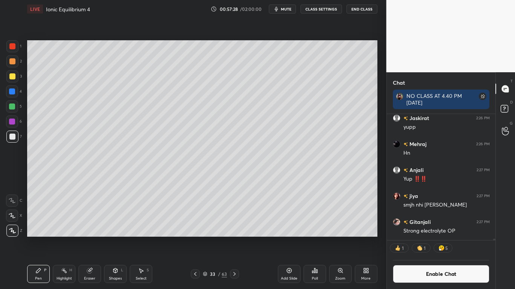
click at [196, 238] on icon at bounding box center [195, 274] width 6 height 6
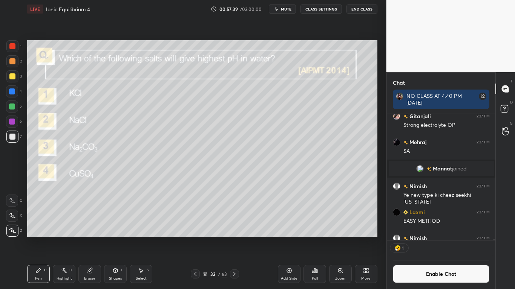
click at [286, 9] on span "mute" at bounding box center [286, 8] width 11 height 5
click at [281, 11] on span "unmute" at bounding box center [285, 8] width 16 height 5
click at [419, 238] on button "Enable Chat" at bounding box center [441, 274] width 97 height 18
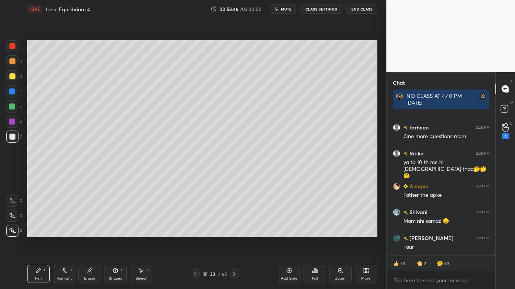
scroll to position [17869, 0]
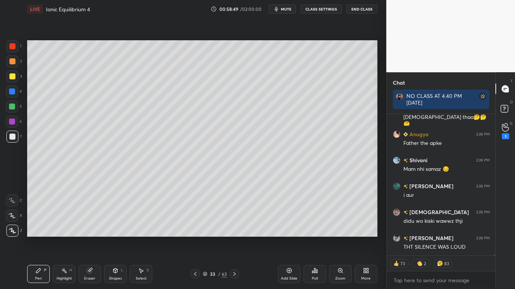
type textarea "x"
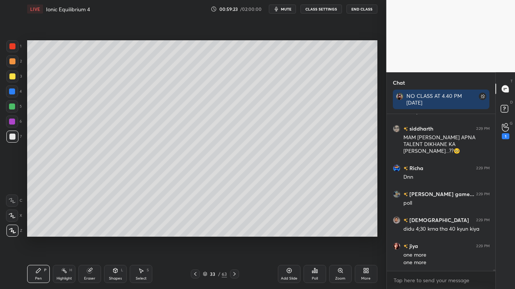
scroll to position [18081, 0]
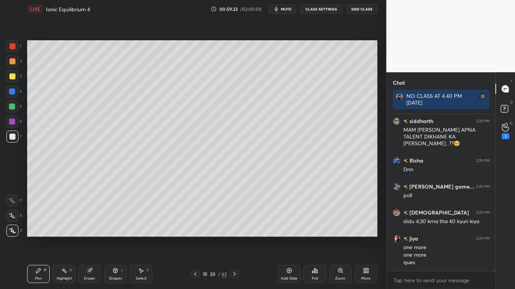
click at [207, 238] on icon at bounding box center [205, 274] width 5 height 5
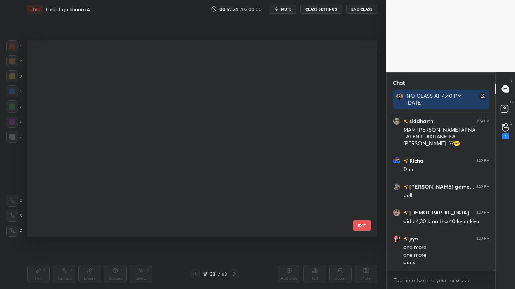
scroll to position [463, 0]
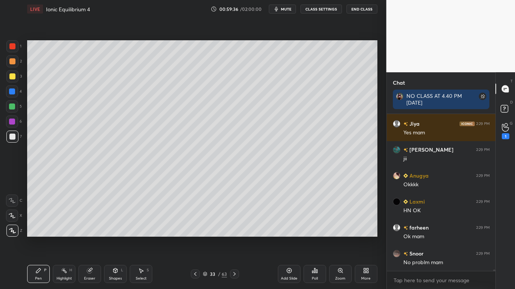
click at [328, 8] on button "CLASS SETTINGS" at bounding box center [320, 9] width 41 height 9
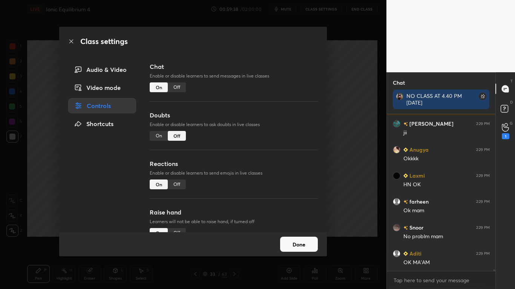
click at [182, 88] on div "Off" at bounding box center [177, 88] width 18 height 10
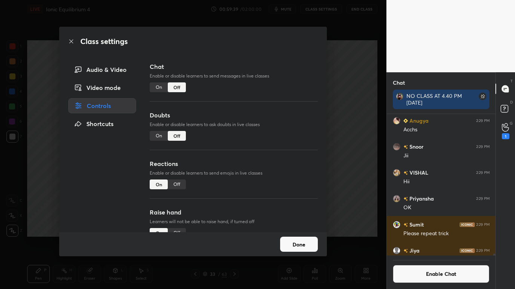
click at [304, 238] on button "Done" at bounding box center [299, 244] width 38 height 15
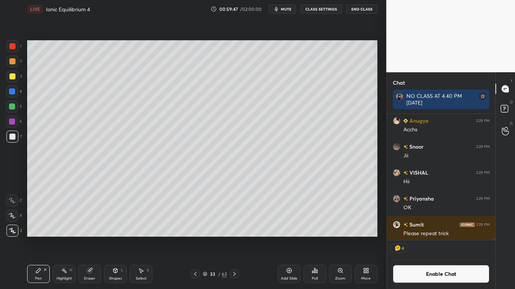
click at [437, 238] on button "Enable Chat" at bounding box center [441, 274] width 97 height 18
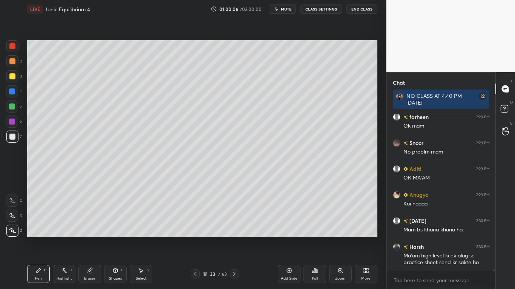
scroll to position [18449, 0]
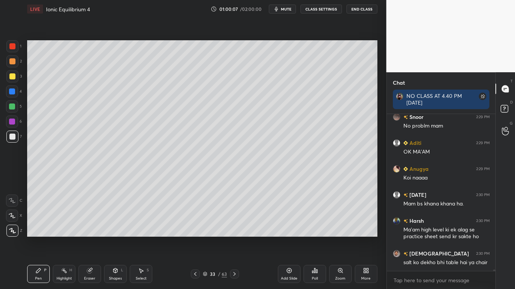
click at [14, 76] on div at bounding box center [12, 76] width 6 height 6
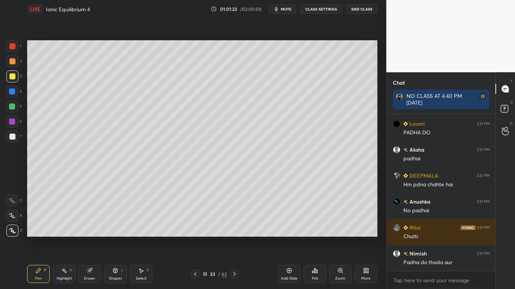
scroll to position [19970, 0]
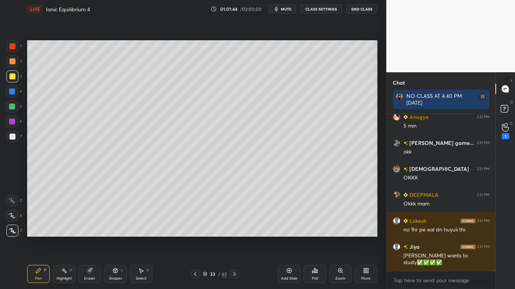
click at [321, 12] on button "CLASS SETTINGS" at bounding box center [320, 9] width 41 height 9
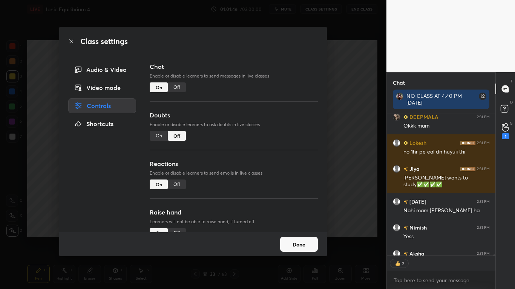
click at [176, 88] on div "Off" at bounding box center [177, 88] width 18 height 10
type textarea "x"
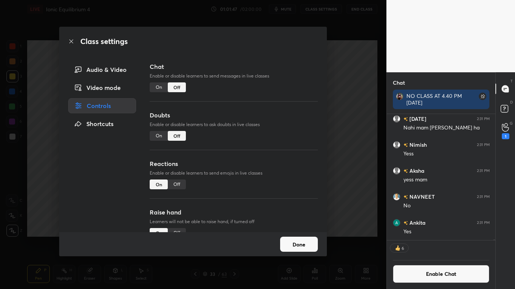
click at [299, 238] on button "Done" at bounding box center [299, 244] width 38 height 15
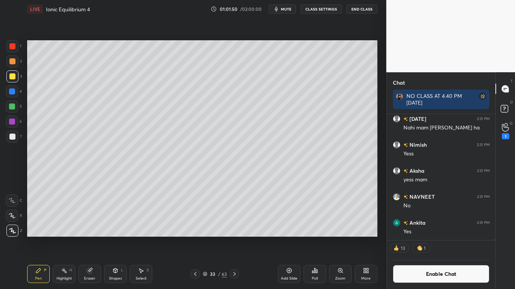
click at [292, 238] on div "Add Slide" at bounding box center [289, 279] width 17 height 4
click at [205, 238] on icon at bounding box center [205, 274] width 5 height 5
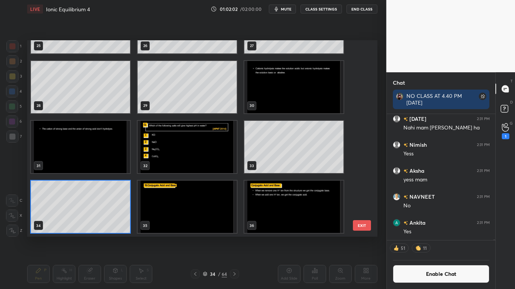
click at [174, 205] on img "grid" at bounding box center [187, 207] width 99 height 52
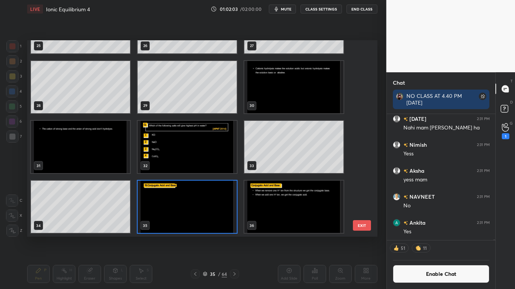
click at [196, 215] on img "grid" at bounding box center [187, 207] width 99 height 52
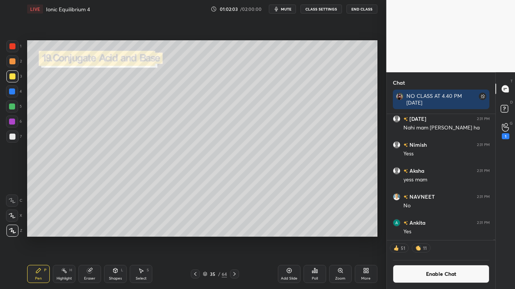
click at [198, 216] on img "grid" at bounding box center [187, 207] width 99 height 52
click at [433, 238] on button "Enable Chat" at bounding box center [441, 274] width 97 height 18
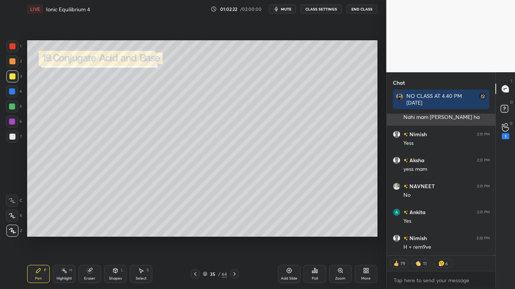
scroll to position [21251, 0]
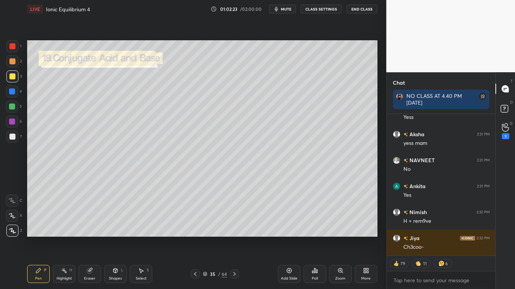
type textarea "x"
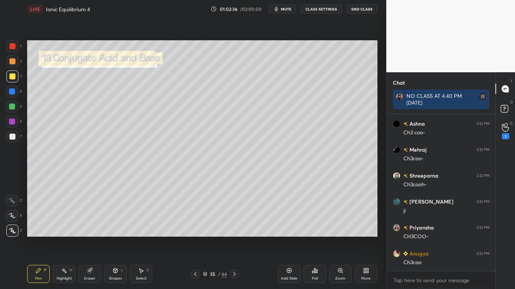
scroll to position [21704, 0]
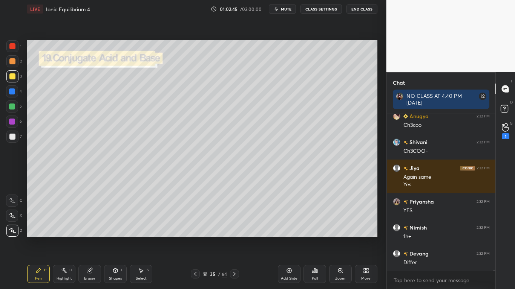
click at [327, 8] on button "CLASS SETTINGS" at bounding box center [320, 9] width 41 height 9
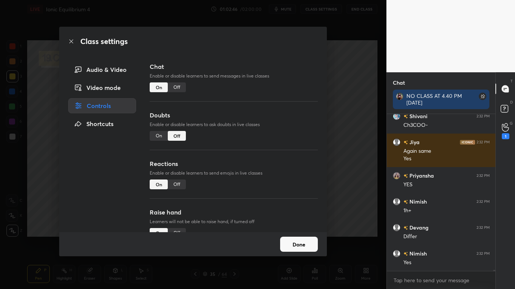
click at [177, 87] on div "Off" at bounding box center [177, 88] width 18 height 10
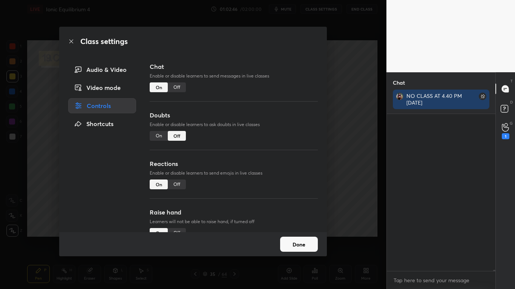
scroll to position [139, 106]
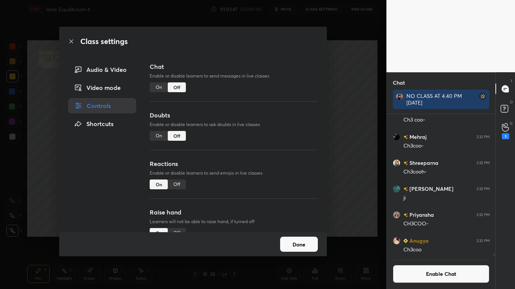
click at [298, 238] on button "Done" at bounding box center [299, 244] width 38 height 15
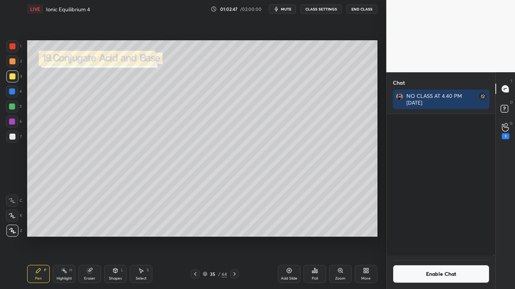
scroll to position [21711, 0]
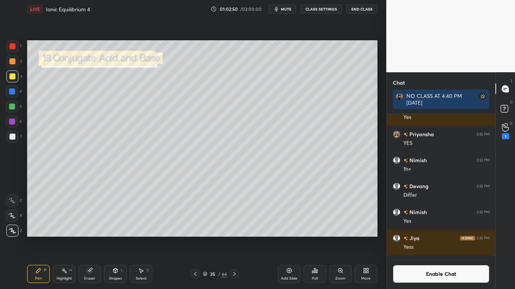
click at [13, 137] on div at bounding box center [12, 137] width 6 height 6
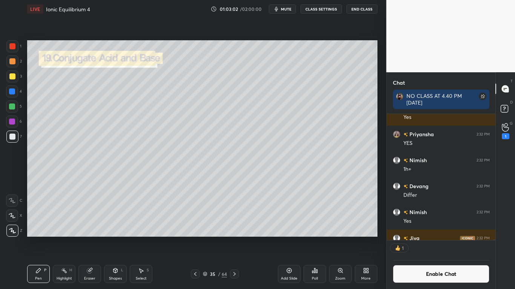
scroll to position [139, 106]
click at [422, 238] on button "Enable Chat" at bounding box center [441, 274] width 97 height 18
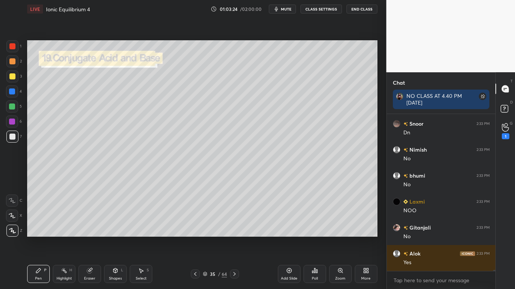
click at [328, 8] on button "CLASS SETTINGS" at bounding box center [320, 9] width 41 height 9
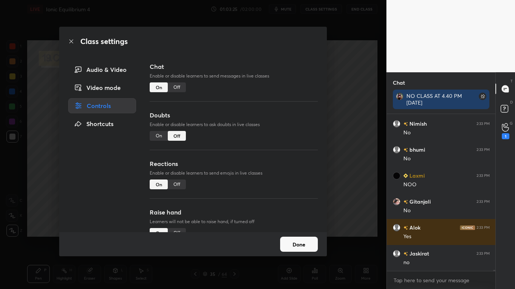
click at [176, 87] on div "Off" at bounding box center [177, 88] width 18 height 10
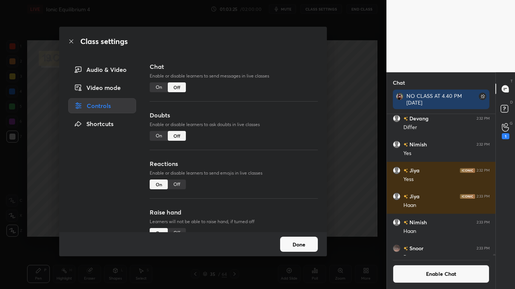
click at [290, 238] on button "Done" at bounding box center [299, 244] width 38 height 15
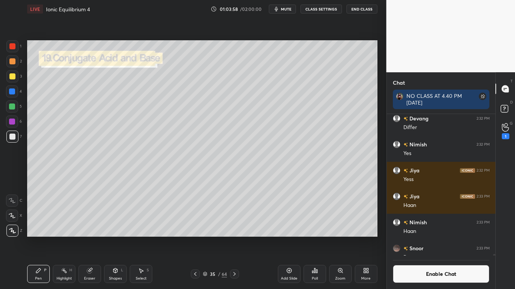
click at [12, 105] on div at bounding box center [12, 107] width 6 height 6
click at [138, 238] on icon at bounding box center [141, 271] width 6 height 6
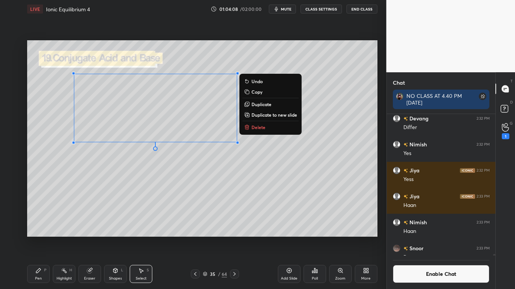
click at [39, 238] on icon at bounding box center [38, 271] width 6 height 6
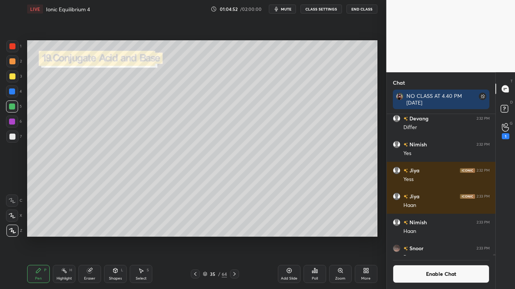
click at [116, 238] on icon at bounding box center [115, 270] width 4 height 1
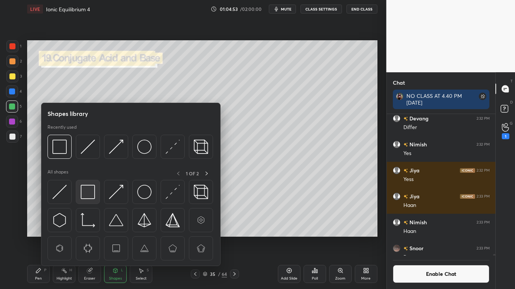
click at [90, 188] on img at bounding box center [88, 192] width 14 height 14
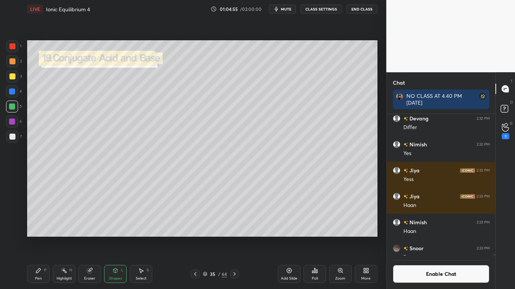
click at [425, 238] on button "Enable Chat" at bounding box center [441, 274] width 97 height 18
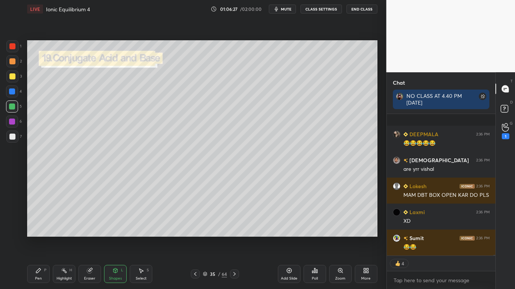
scroll to position [22776, 0]
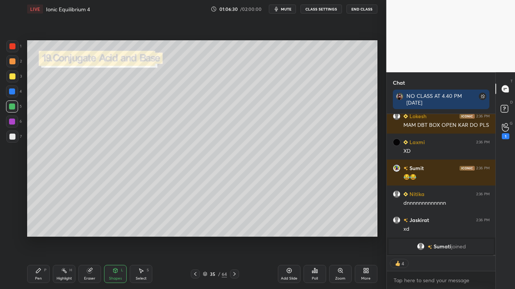
click at [322, 4] on div "LIVE Ionic Equilibrium 4 01:06:30 / 02:00:00 mute CLASS SETTINGS End Class" at bounding box center [202, 9] width 350 height 18
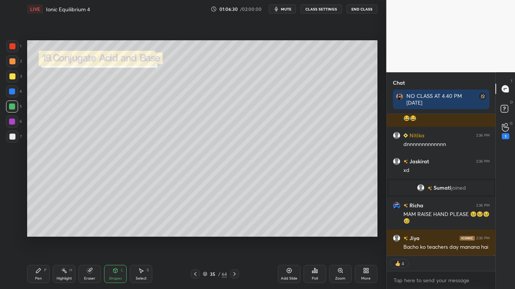
scroll to position [22753, 0]
type textarea "x"
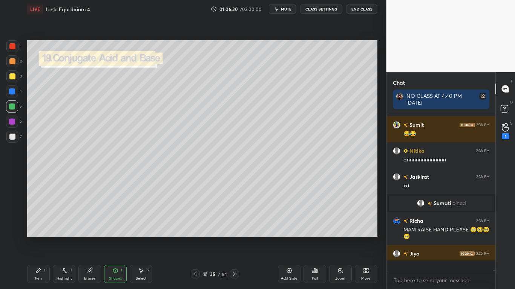
scroll to position [22737, 0]
click at [324, 11] on button "CLASS SETTINGS" at bounding box center [320, 9] width 41 height 9
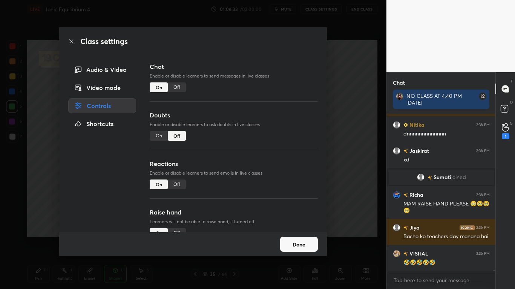
scroll to position [22796, 0]
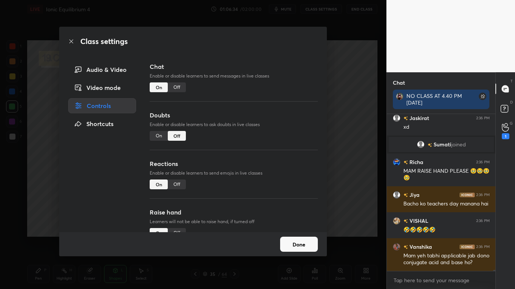
click at [180, 86] on div "Off" at bounding box center [177, 88] width 18 height 10
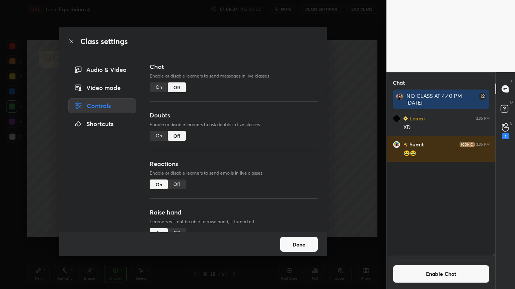
scroll to position [22599, 0]
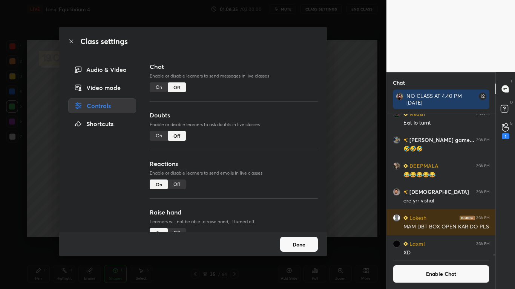
click at [293, 238] on button "Done" at bounding box center [299, 244] width 38 height 15
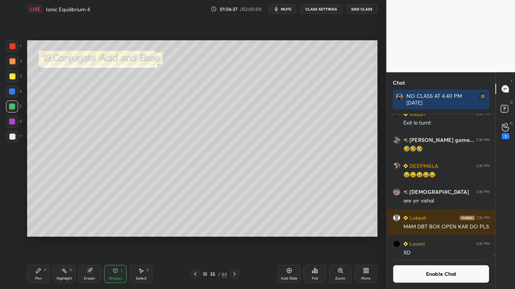
click at [291, 238] on div "Add Slide" at bounding box center [289, 274] width 23 height 18
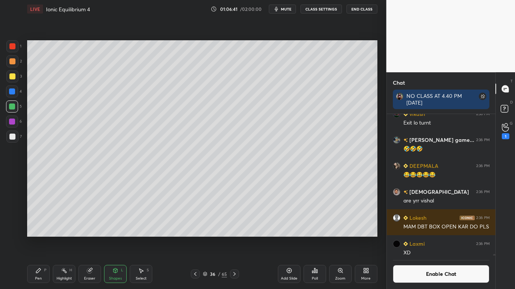
click at [36, 238] on div "Pen P" at bounding box center [38, 274] width 23 height 18
click at [427, 238] on button "Enable Chat" at bounding box center [441, 274] width 97 height 18
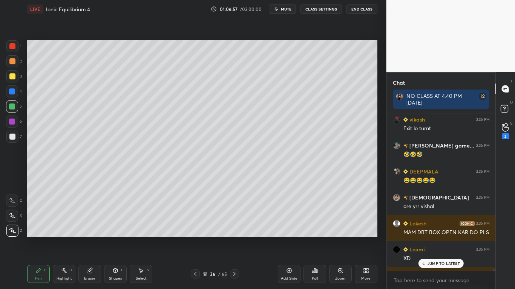
click at [435, 238] on p "JUMP TO LATEST" at bounding box center [443, 263] width 32 height 5
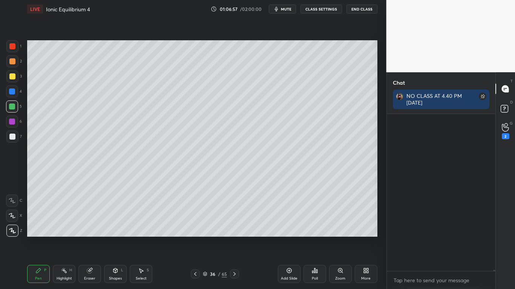
scroll to position [22803, 0]
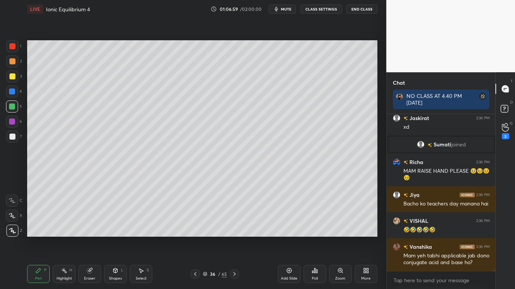
click at [12, 137] on div at bounding box center [12, 137] width 6 height 6
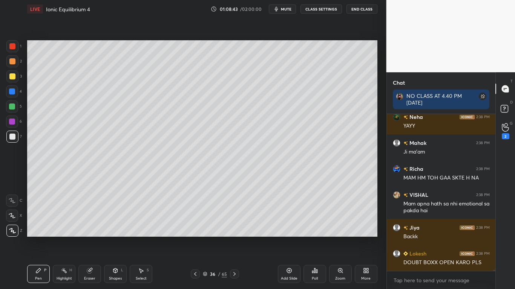
scroll to position [24177, 0]
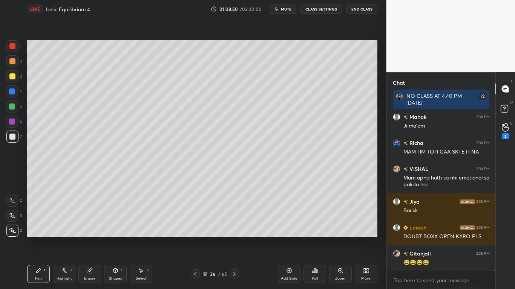
click at [286, 9] on span "mute" at bounding box center [286, 8] width 11 height 5
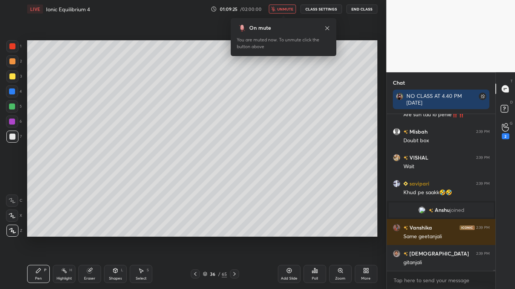
scroll to position [24316, 0]
click at [286, 10] on span "unmute" at bounding box center [285, 8] width 16 height 5
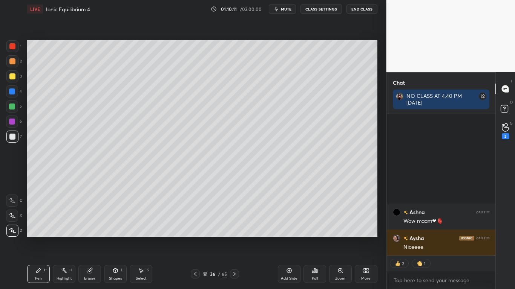
scroll to position [26198, 0]
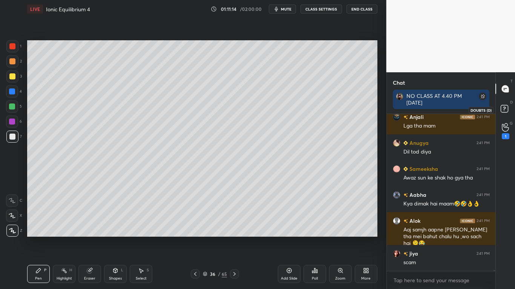
click at [504, 110] on rect at bounding box center [503, 108] width 7 height 7
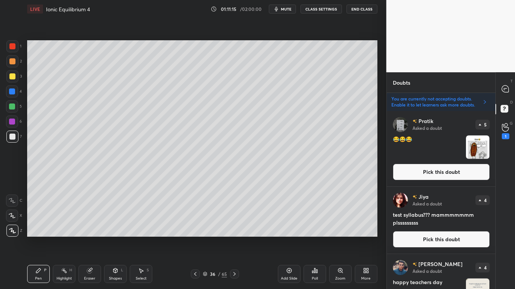
click at [449, 168] on button "Pick this doubt" at bounding box center [441, 172] width 97 height 17
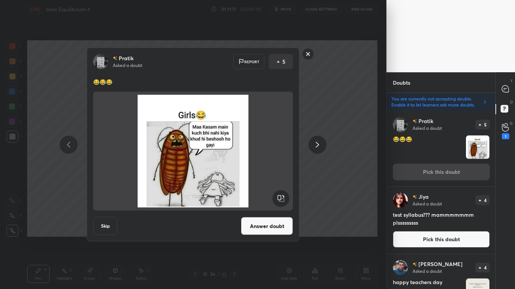
click at [276, 226] on button "Answer doubt" at bounding box center [267, 226] width 52 height 18
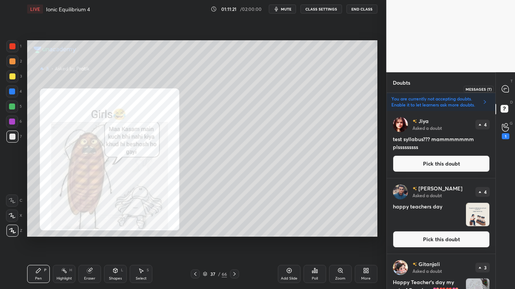
click at [506, 91] on icon at bounding box center [504, 89] width 7 height 7
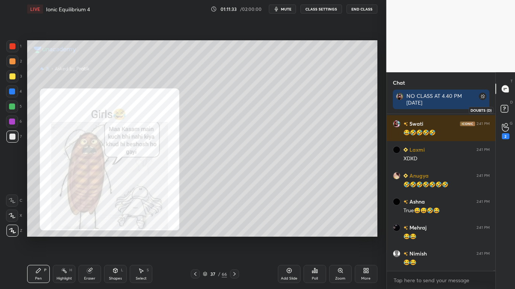
click at [504, 110] on rect at bounding box center [503, 108] width 7 height 7
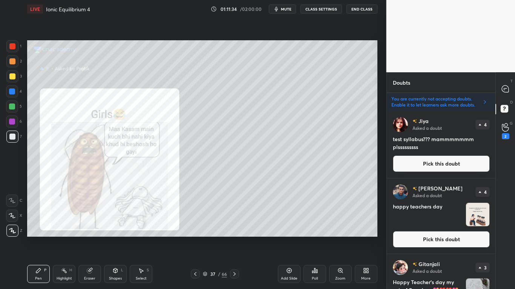
click at [443, 238] on button "Pick this doubt" at bounding box center [441, 239] width 97 height 17
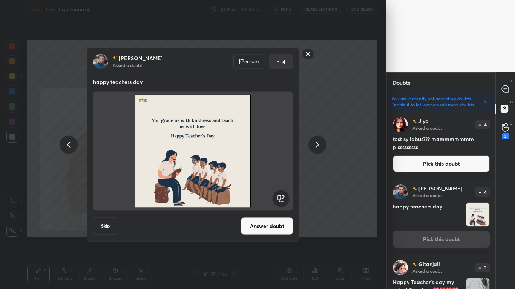
click at [269, 227] on button "Answer doubt" at bounding box center [267, 226] width 52 height 18
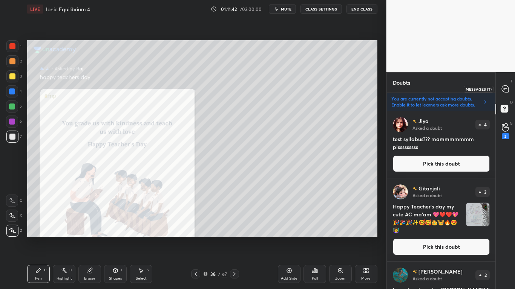
click at [506, 90] on icon at bounding box center [504, 89] width 7 height 7
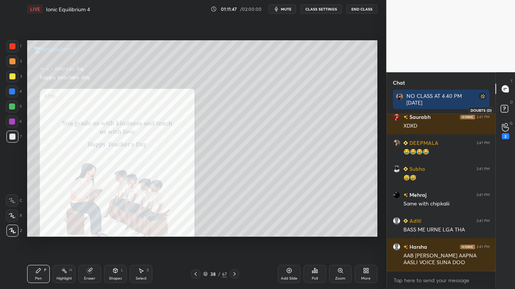
click at [506, 113] on icon at bounding box center [505, 110] width 14 height 14
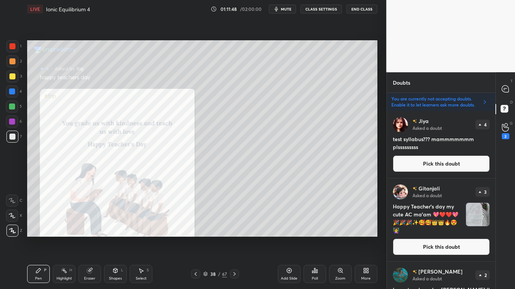
click at [428, 238] on button "Pick this doubt" at bounding box center [441, 247] width 97 height 17
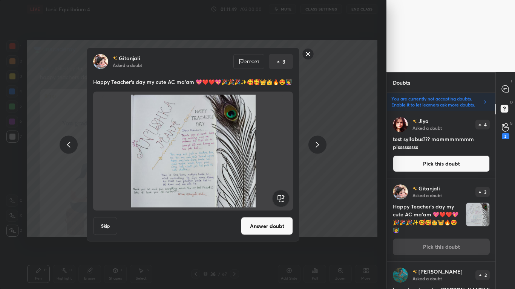
click at [262, 232] on button "Answer doubt" at bounding box center [267, 226] width 52 height 18
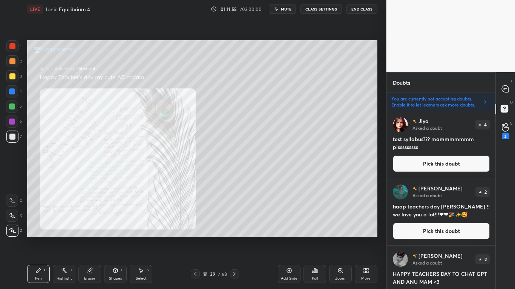
click at [339, 238] on div "Zoom" at bounding box center [340, 279] width 10 height 4
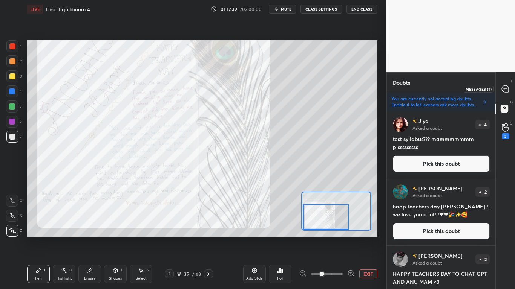
click at [505, 93] on div at bounding box center [505, 89] width 15 height 14
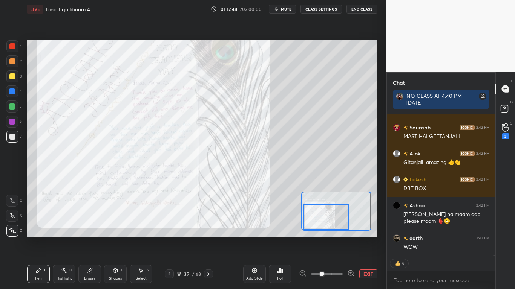
scroll to position [32025, 0]
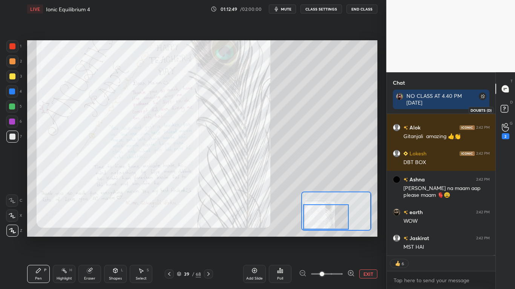
click at [509, 113] on icon at bounding box center [505, 110] width 14 height 14
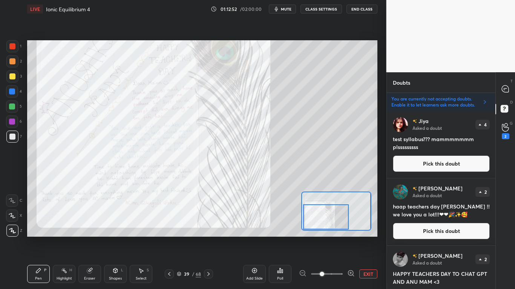
click at [446, 229] on button "Pick this doubt" at bounding box center [441, 231] width 97 height 17
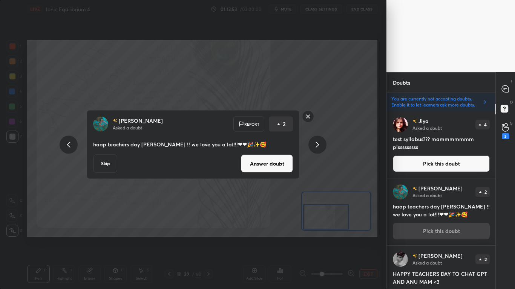
click at [282, 170] on button "Answer doubt" at bounding box center [267, 164] width 52 height 18
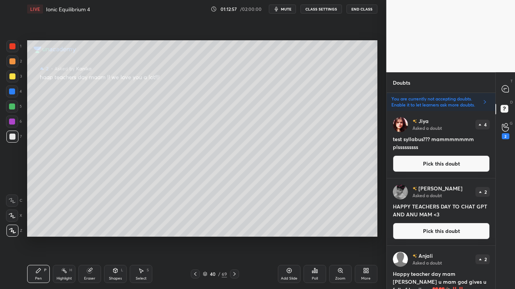
click at [440, 231] on button "Pick this doubt" at bounding box center [441, 231] width 97 height 17
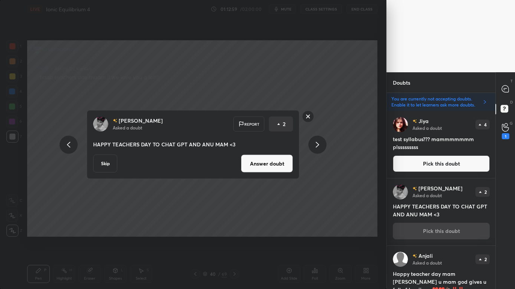
click at [284, 168] on button "Answer doubt" at bounding box center [267, 164] width 52 height 18
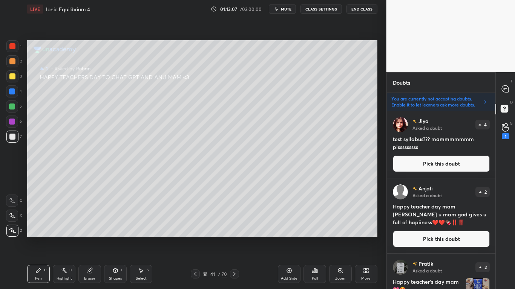
click at [442, 235] on button "Pick this doubt" at bounding box center [441, 239] width 97 height 17
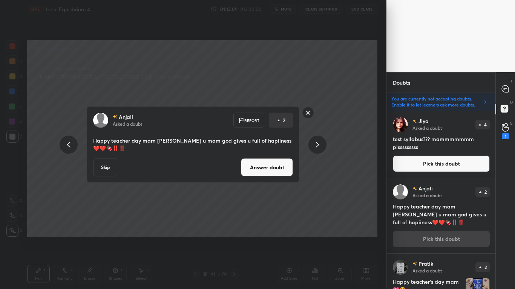
click at [284, 159] on button "Answer doubt" at bounding box center [267, 168] width 52 height 18
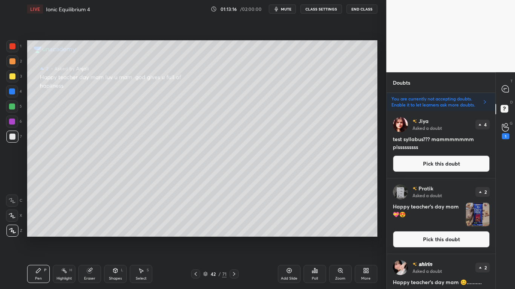
click at [451, 238] on button "Pick this doubt" at bounding box center [441, 239] width 97 height 17
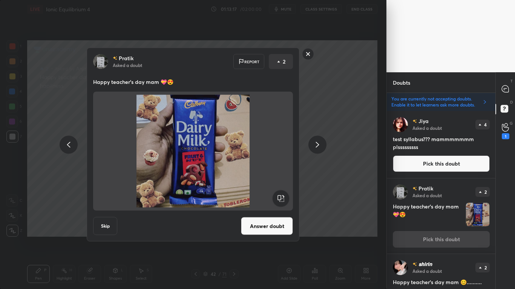
click at [112, 225] on button "Skip" at bounding box center [105, 226] width 24 height 18
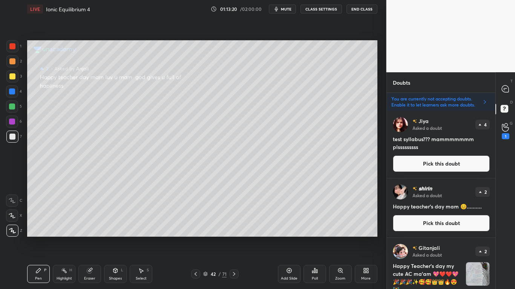
click at [454, 226] on button "Pick this doubt" at bounding box center [441, 223] width 97 height 17
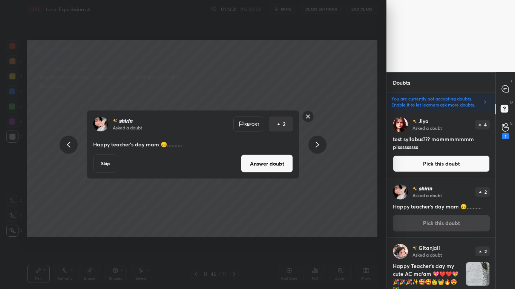
click at [266, 157] on button "Answer doubt" at bounding box center [267, 164] width 52 height 18
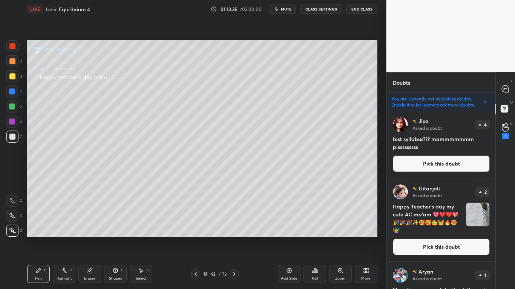
click at [467, 238] on button "Pick this doubt" at bounding box center [441, 247] width 97 height 17
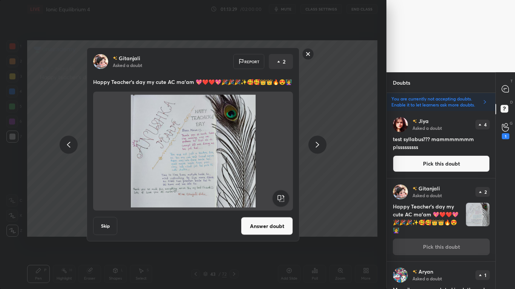
click at [100, 231] on button "Skip" at bounding box center [105, 226] width 24 height 18
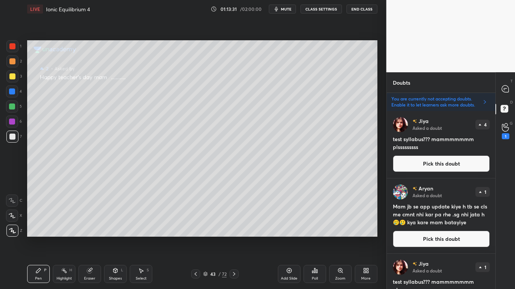
click at [443, 238] on button "Pick this doubt" at bounding box center [441, 239] width 97 height 17
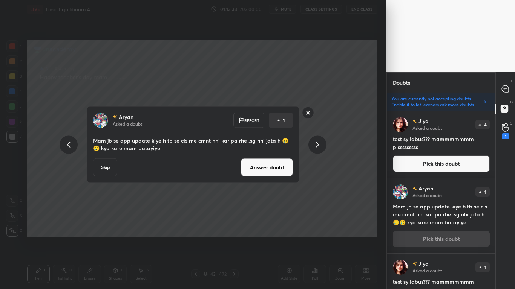
click at [260, 173] on button "Answer doubt" at bounding box center [267, 168] width 52 height 18
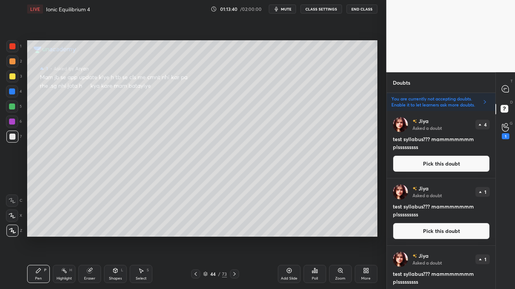
scroll to position [156, 0]
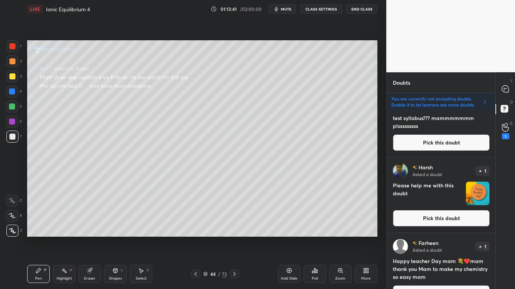
click at [431, 219] on button "Pick this doubt" at bounding box center [441, 218] width 97 height 17
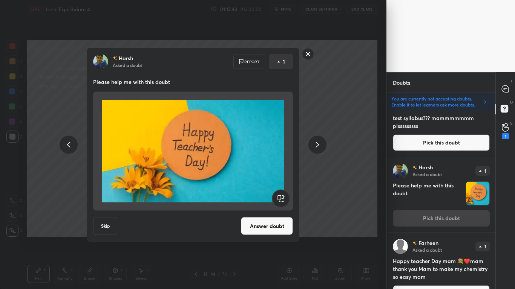
click at [255, 231] on button "Answer doubt" at bounding box center [267, 226] width 52 height 18
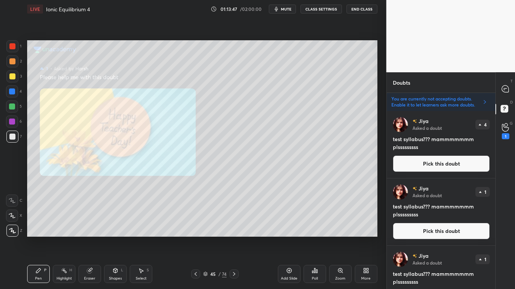
click at [493, 210] on div "Jiya Asked a doubt 1 test syllabus??? mammmmmmm plsssssssss Pick this doubt" at bounding box center [441, 212] width 109 height 67
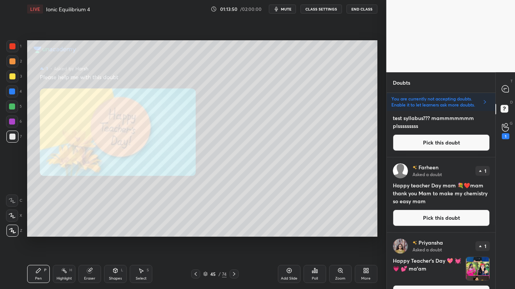
click at [437, 219] on button "Pick this doubt" at bounding box center [441, 218] width 97 height 17
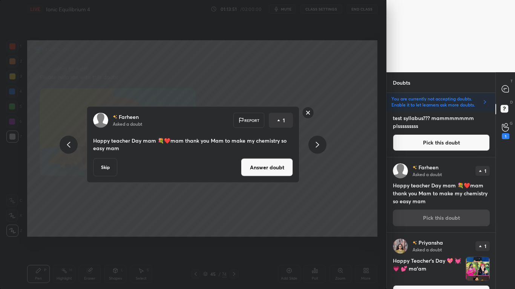
click at [264, 168] on button "Answer doubt" at bounding box center [267, 168] width 52 height 18
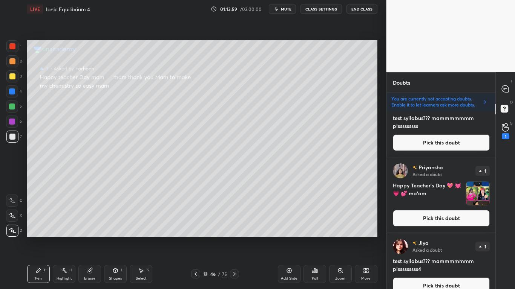
click at [445, 213] on button "Pick this doubt" at bounding box center [441, 218] width 97 height 17
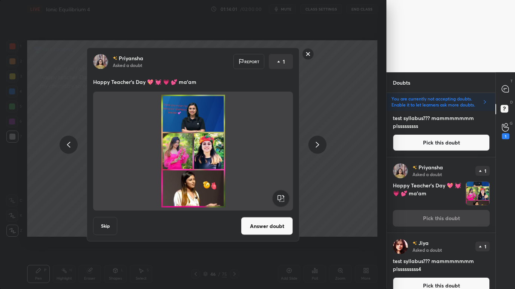
click at [97, 217] on button "Skip" at bounding box center [105, 226] width 24 height 18
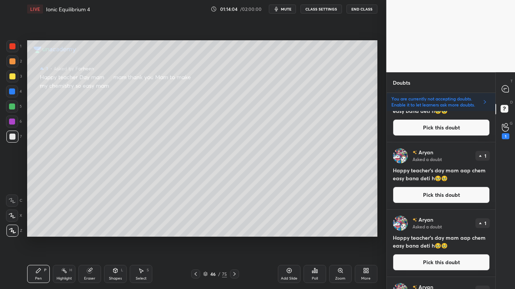
scroll to position [312, 0]
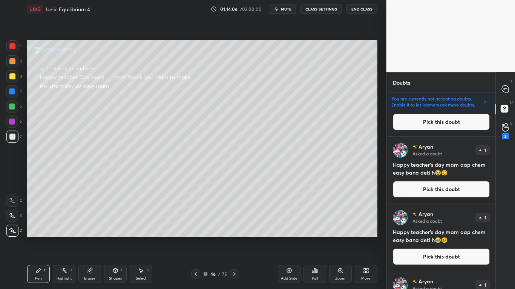
click at [446, 238] on button "Pick this doubt" at bounding box center [441, 257] width 97 height 17
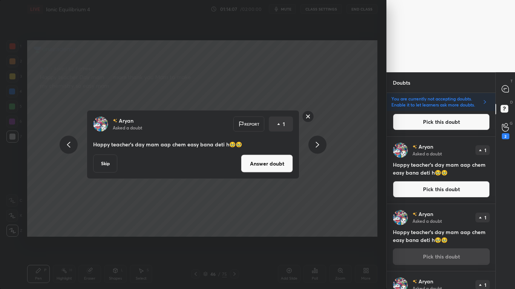
click at [287, 163] on button "Answer doubt" at bounding box center [267, 164] width 52 height 18
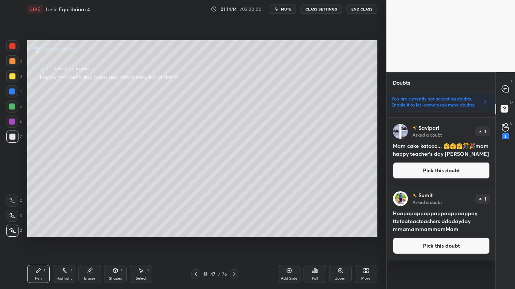
scroll to position [468, 0]
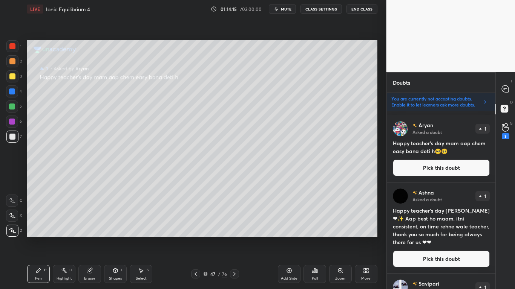
click at [425, 238] on button "Pick this doubt" at bounding box center [441, 259] width 97 height 17
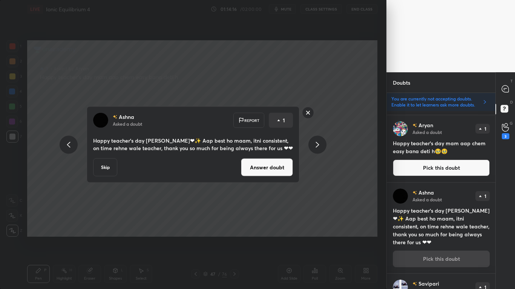
click at [275, 166] on button "Answer doubt" at bounding box center [267, 168] width 52 height 18
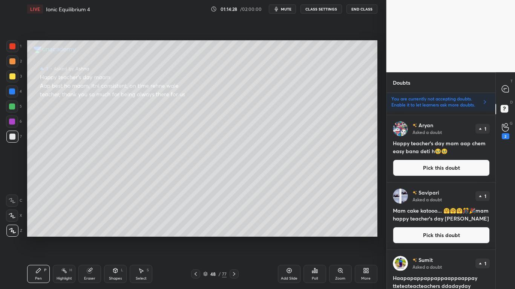
click at [436, 228] on button "Pick this doubt" at bounding box center [441, 235] width 97 height 17
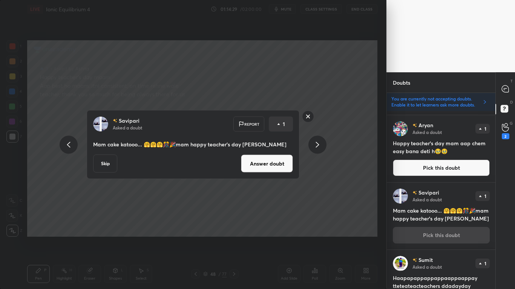
click at [249, 157] on button "Answer doubt" at bounding box center [267, 164] width 52 height 18
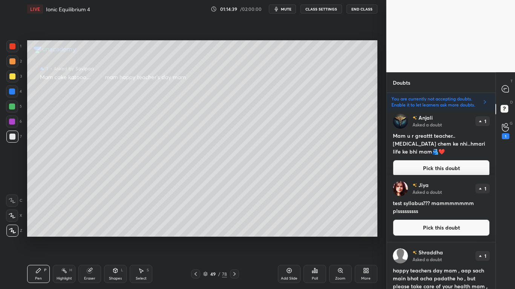
scroll to position [623, 0]
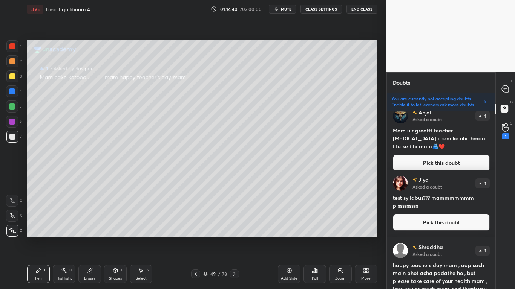
click at [451, 156] on button "Pick this doubt" at bounding box center [441, 163] width 97 height 17
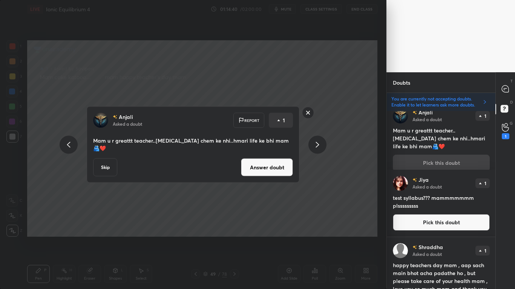
scroll to position [615, 0]
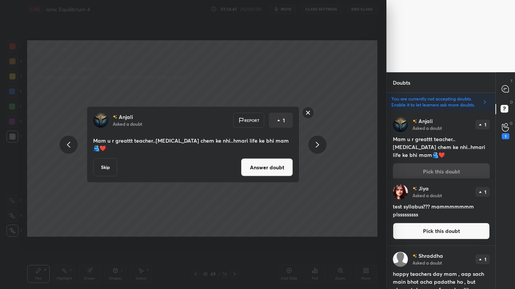
click at [269, 165] on button "Answer doubt" at bounding box center [267, 168] width 52 height 18
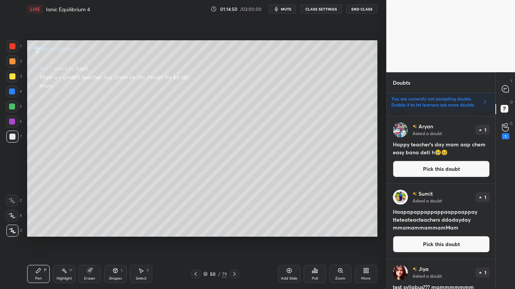
scroll to position [468, 0]
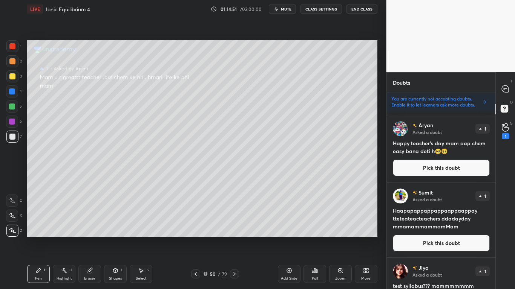
click at [452, 238] on button "Pick this doubt" at bounding box center [441, 243] width 97 height 17
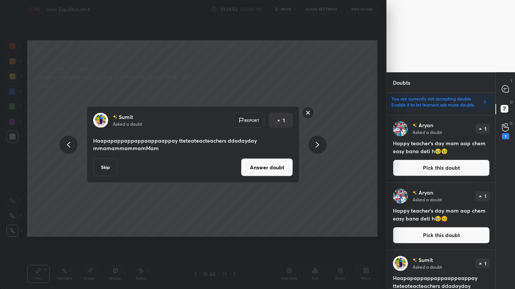
click at [285, 171] on button "Answer doubt" at bounding box center [267, 168] width 52 height 18
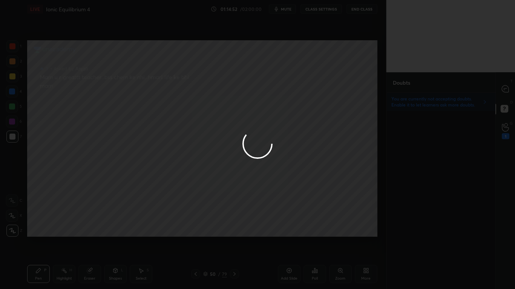
scroll to position [0, 0]
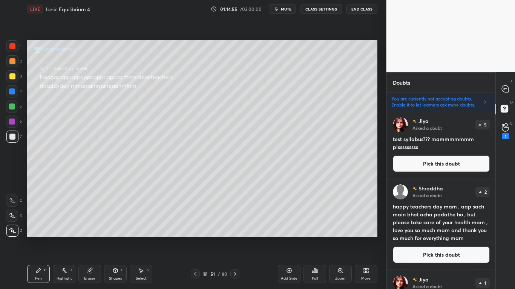
click at [455, 238] on button "Pick this doubt" at bounding box center [441, 255] width 97 height 17
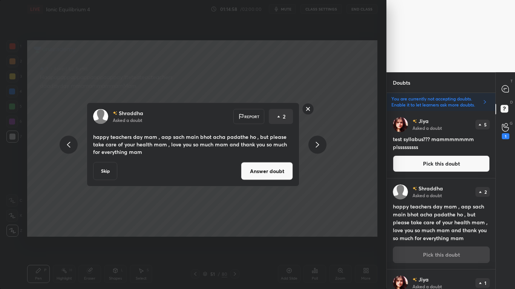
click at [275, 178] on button "Answer doubt" at bounding box center [267, 171] width 52 height 18
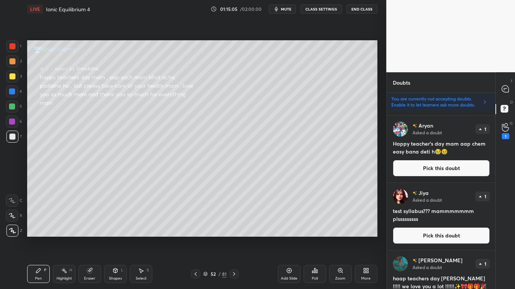
scroll to position [623, 0]
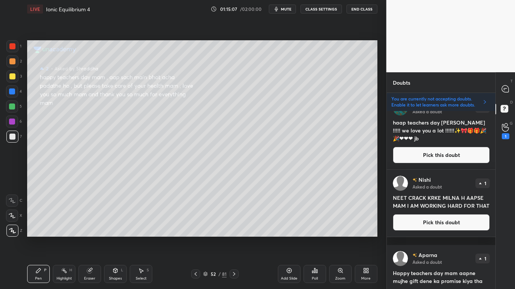
click at [442, 157] on button "Pick this doubt" at bounding box center [441, 155] width 97 height 17
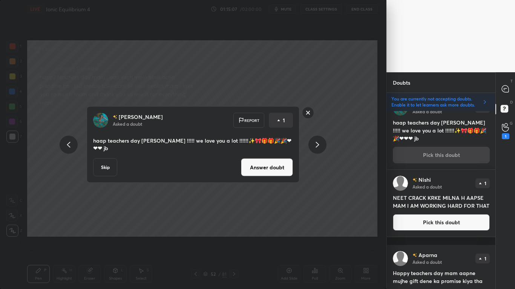
scroll to position [607, 0]
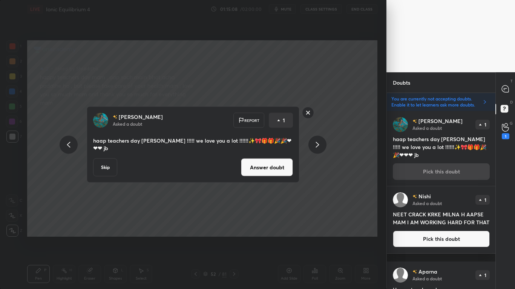
click at [263, 160] on button "Answer doubt" at bounding box center [267, 168] width 52 height 18
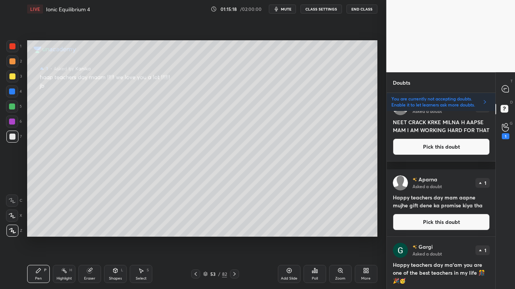
scroll to position [780, 0]
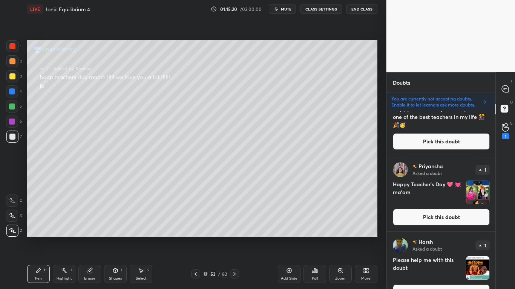
click at [444, 238] on button "Pick this doubt" at bounding box center [441, 293] width 97 height 17
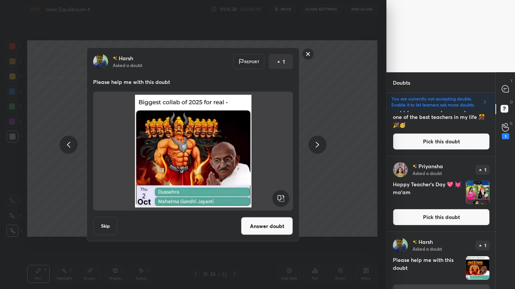
scroll to position [798, 0]
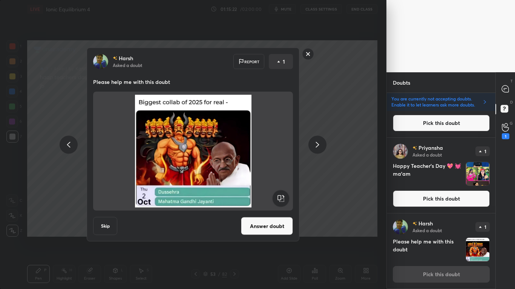
click at [310, 56] on rect at bounding box center [308, 54] width 12 height 12
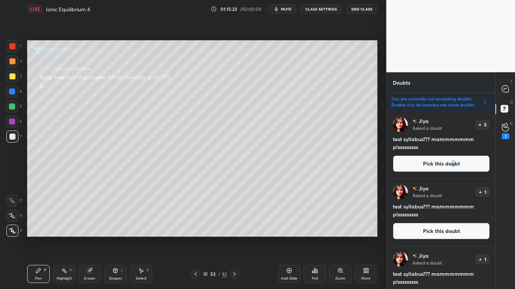
drag, startPoint x: 452, startPoint y: 176, endPoint x: 451, endPoint y: 165, distance: 11.7
click at [451, 165] on div "Jiya Asked a doubt 5 test syllabus??? mammmmmmm plsssssssss Pick this doubt" at bounding box center [441, 144] width 109 height 67
click at [451, 165] on button "Pick this doubt" at bounding box center [441, 164] width 97 height 17
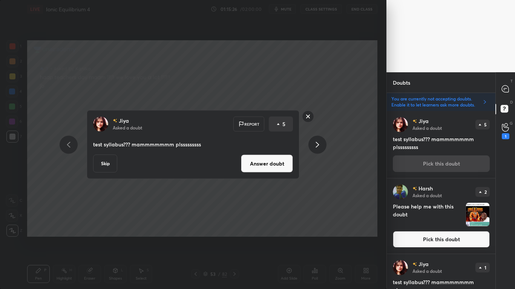
click at [101, 164] on button "Skip" at bounding box center [105, 164] width 24 height 18
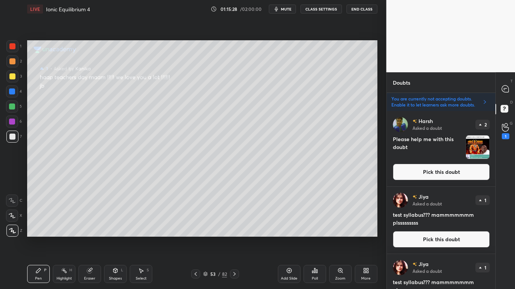
click at [428, 238] on button "Pick this doubt" at bounding box center [441, 239] width 97 height 17
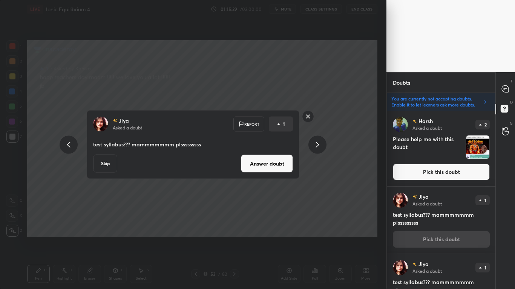
drag, startPoint x: 91, startPoint y: 157, endPoint x: 109, endPoint y: 167, distance: 19.9
click at [109, 167] on div "Jiya Asked a doubt Report 1 test syllabus??? mammmmmmm plsssssssss Skip Answer …" at bounding box center [193, 144] width 212 height 69
click at [109, 167] on button "Skip" at bounding box center [105, 164] width 24 height 18
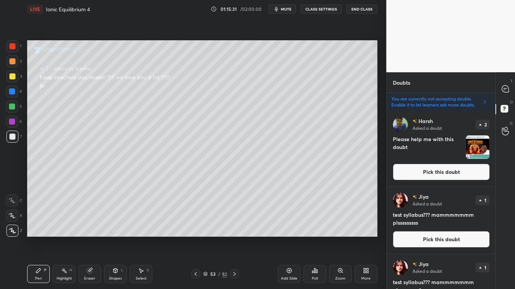
click at [422, 238] on button "Pick this doubt" at bounding box center [441, 239] width 97 height 17
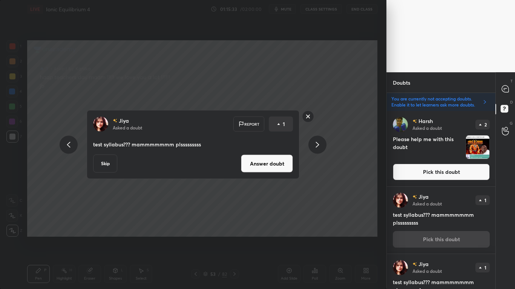
click at [107, 159] on button "Skip" at bounding box center [105, 164] width 24 height 18
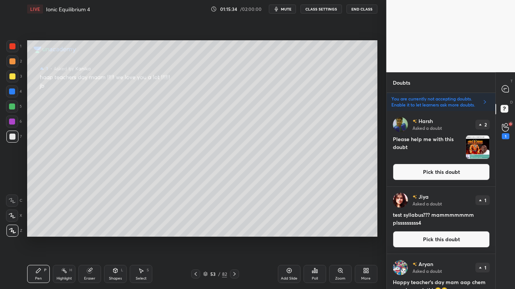
click at [438, 238] on button "Pick this doubt" at bounding box center [441, 239] width 97 height 17
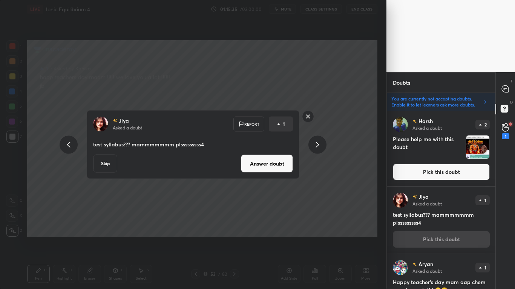
click at [100, 164] on button "Skip" at bounding box center [105, 164] width 24 height 18
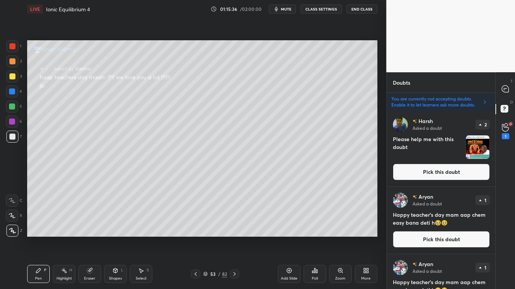
click at [428, 238] on button "Pick this doubt" at bounding box center [441, 239] width 97 height 17
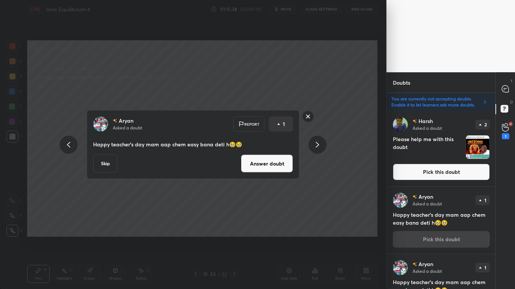
click at [101, 163] on button "Skip" at bounding box center [105, 164] width 24 height 18
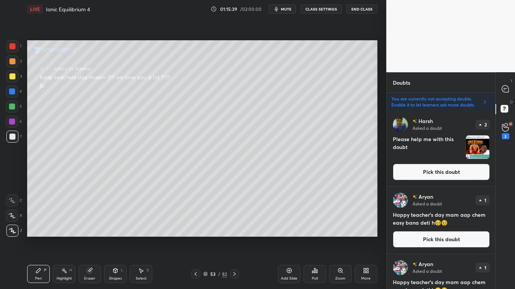
click at [420, 238] on button "Pick this doubt" at bounding box center [441, 239] width 97 height 17
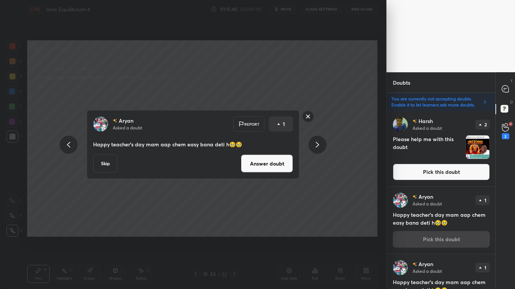
click at [103, 162] on button "Skip" at bounding box center [105, 164] width 24 height 18
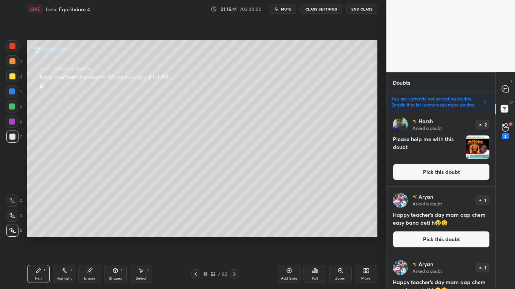
click at [451, 234] on button "Pick this doubt" at bounding box center [441, 239] width 97 height 17
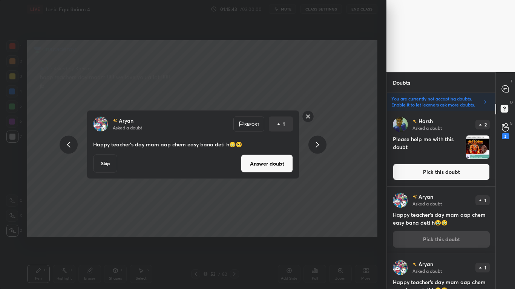
click at [110, 162] on button "Skip" at bounding box center [105, 164] width 24 height 18
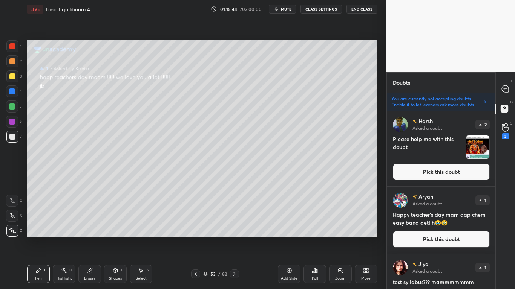
click at [448, 235] on button "Pick this doubt" at bounding box center [441, 239] width 97 height 17
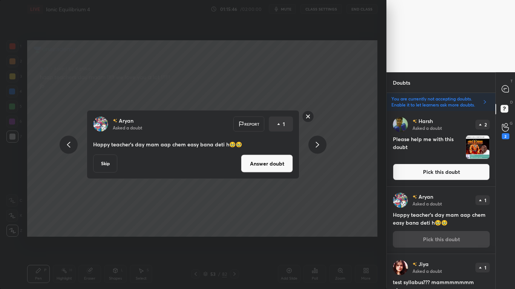
click at [99, 165] on button "Skip" at bounding box center [105, 164] width 24 height 18
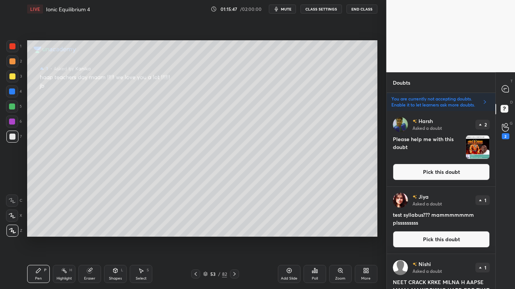
click at [442, 238] on button "Pick this doubt" at bounding box center [441, 239] width 97 height 17
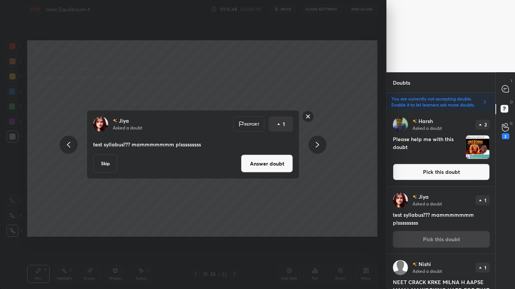
click at [101, 165] on button "Skip" at bounding box center [105, 164] width 24 height 18
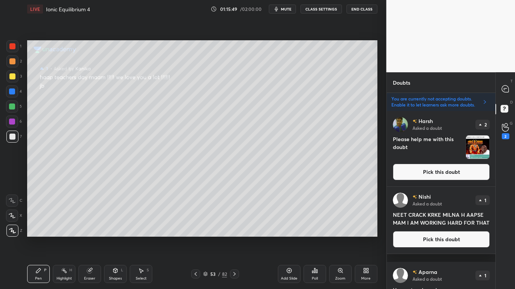
click at [433, 238] on button "Pick this doubt" at bounding box center [441, 239] width 97 height 17
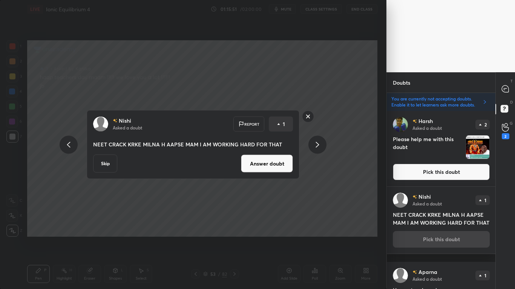
click at [274, 166] on button "Answer doubt" at bounding box center [267, 164] width 52 height 18
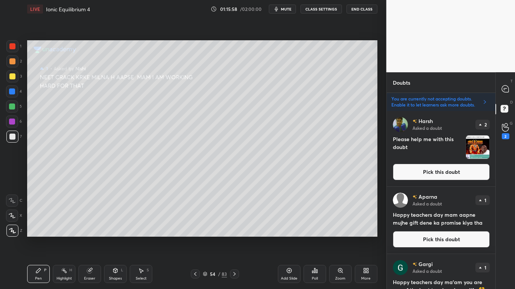
click at [456, 234] on button "Pick this doubt" at bounding box center [441, 239] width 97 height 17
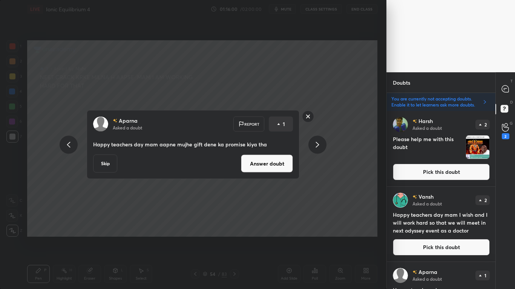
click at [274, 165] on button "Answer doubt" at bounding box center [267, 164] width 52 height 18
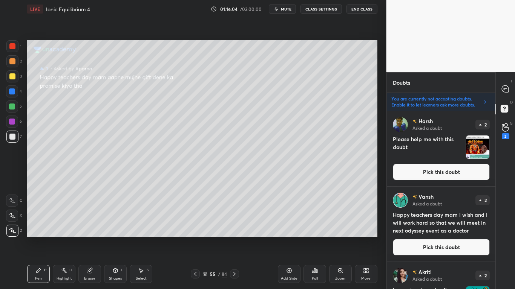
click at [449, 238] on button "Pick this doubt" at bounding box center [441, 247] width 97 height 17
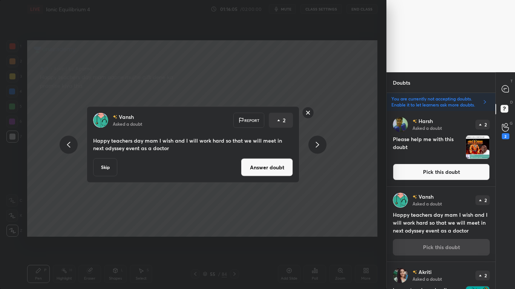
click at [288, 167] on button "Answer doubt" at bounding box center [267, 168] width 52 height 18
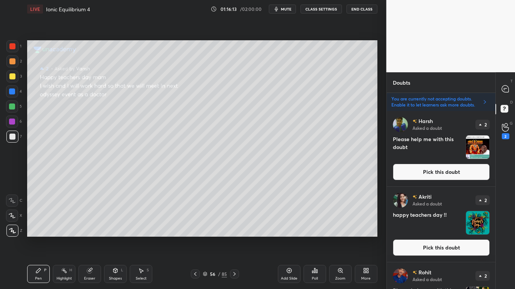
click at [440, 238] on button "Pick this doubt" at bounding box center [441, 248] width 97 height 17
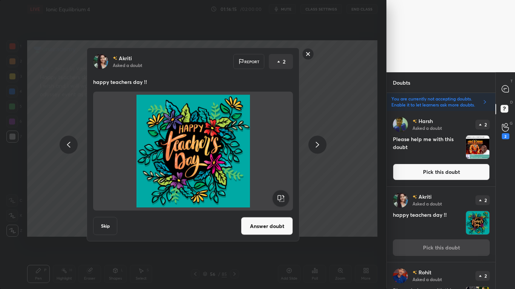
click at [278, 221] on button "Answer doubt" at bounding box center [267, 226] width 52 height 18
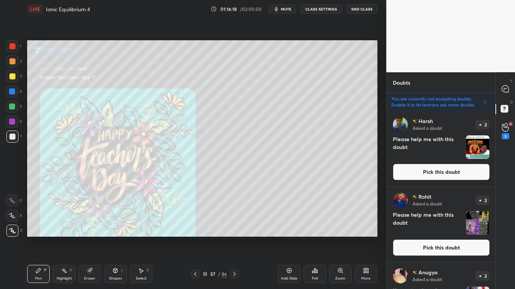
click at [464, 238] on button "Pick this doubt" at bounding box center [441, 248] width 97 height 17
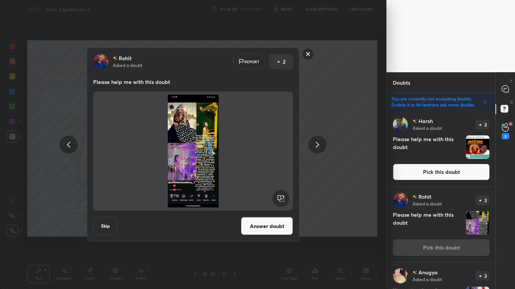
click at [280, 224] on button "Answer doubt" at bounding box center [267, 226] width 52 height 18
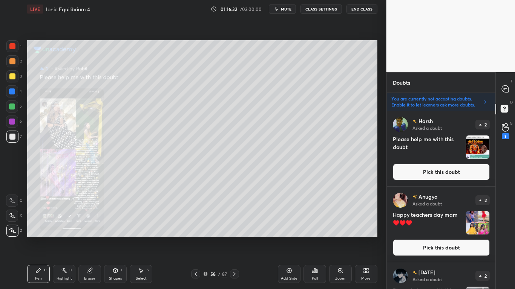
click at [439, 238] on button "Pick this doubt" at bounding box center [441, 248] width 97 height 17
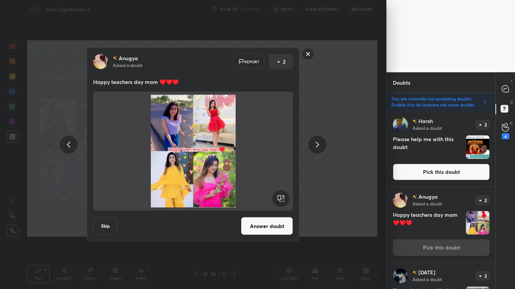
click at [100, 220] on button "Skip" at bounding box center [105, 226] width 24 height 18
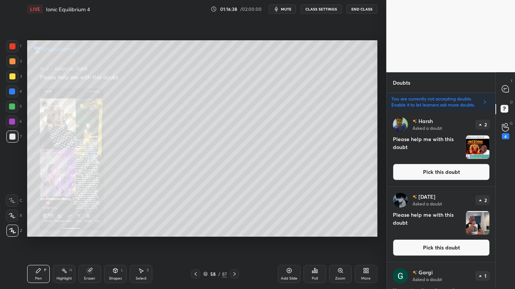
scroll to position [156, 0]
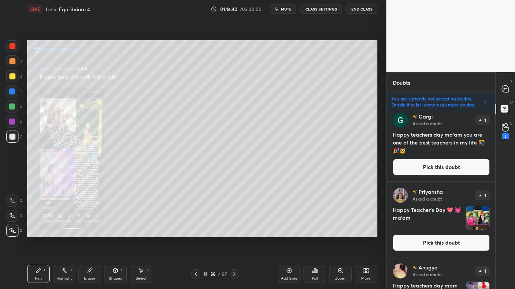
click at [437, 171] on button "Pick this doubt" at bounding box center [441, 167] width 97 height 17
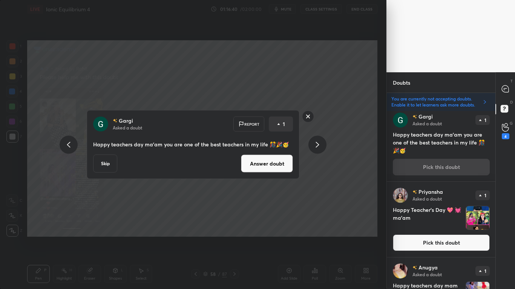
scroll to position [151, 0]
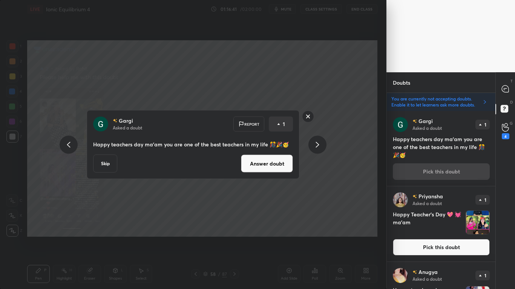
click at [266, 165] on button "Answer doubt" at bounding box center [267, 164] width 52 height 18
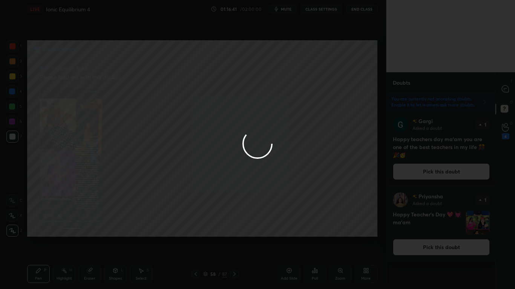
scroll to position [0, 0]
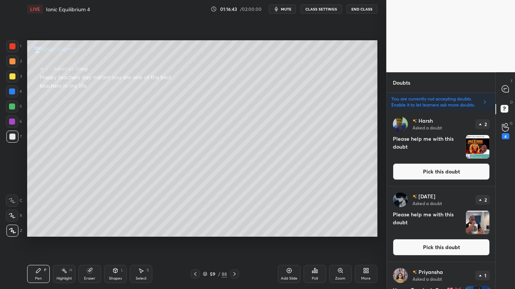
click at [495, 238] on div "T Messages (T) D Doubts (D) G Raise Hand (G) 4" at bounding box center [505, 180] width 20 height 217
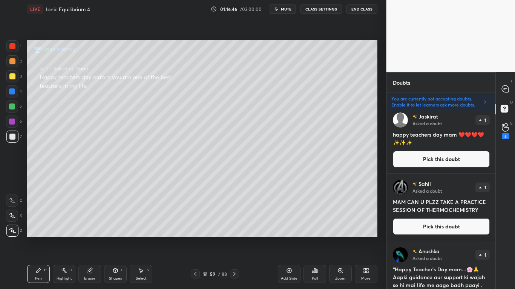
scroll to position [312, 0]
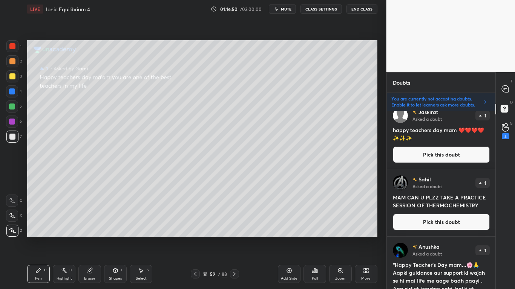
click at [496, 238] on div "T Messages (T) D Doubts (D) G Raise Hand (G) 4" at bounding box center [505, 180] width 20 height 217
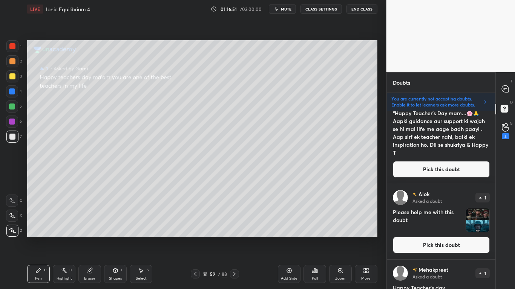
scroll to position [468, 0]
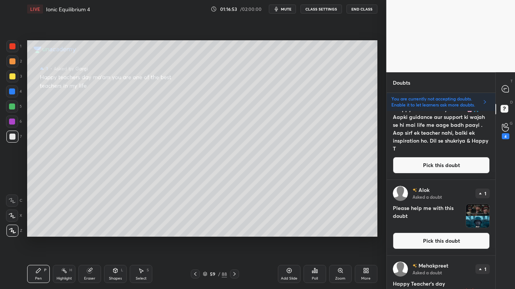
click at [442, 174] on div "Anushka Asked a doubt 1 “Happy Teacher’s Day mam...🌸🙏 Aapki guidance aur suppor…" at bounding box center [441, 130] width 109 height 99
click at [420, 165] on button "Pick this doubt" at bounding box center [441, 165] width 97 height 17
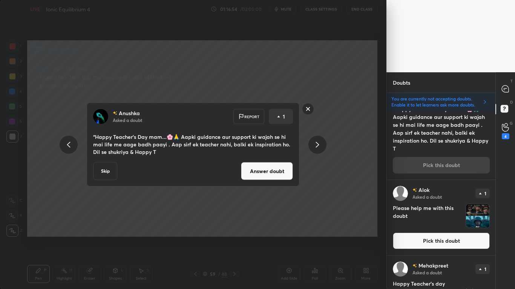
scroll to position [438, 0]
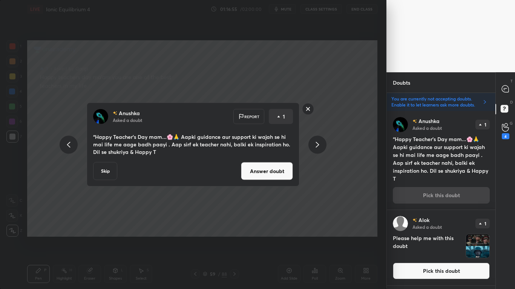
click at [277, 168] on button "Answer doubt" at bounding box center [267, 171] width 52 height 18
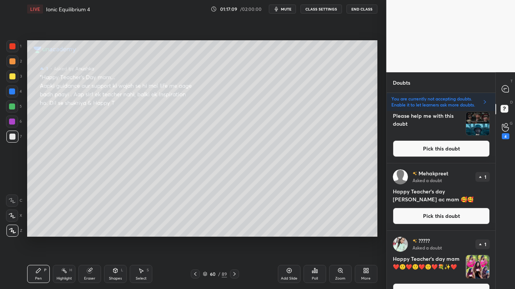
scroll to position [468, 0]
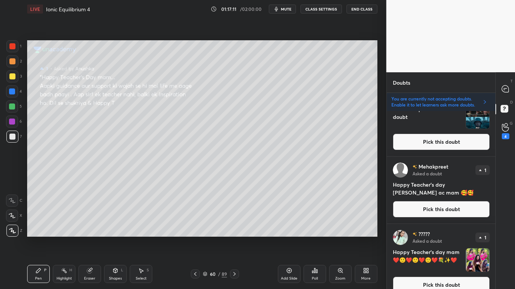
click at [434, 238] on button "Pick this doubt" at bounding box center [441, 285] width 97 height 17
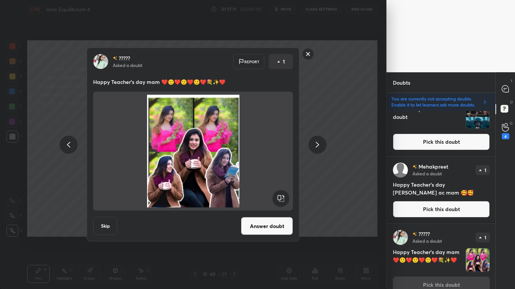
scroll to position [478, 0]
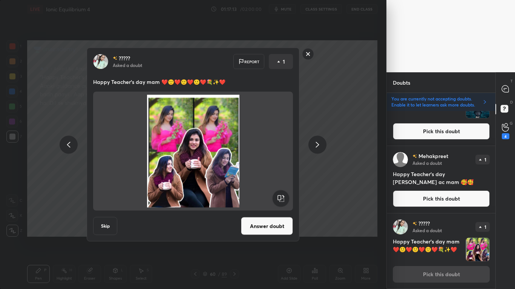
click at [276, 235] on button "Answer doubt" at bounding box center [267, 226] width 52 height 18
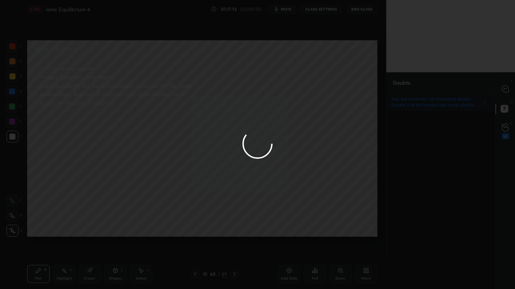
scroll to position [0, 0]
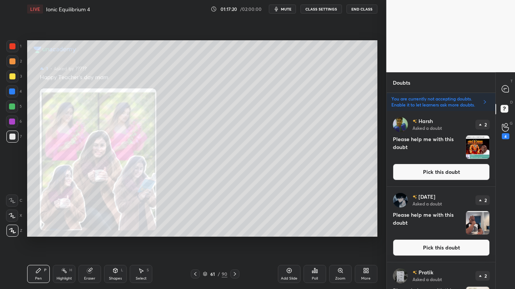
click at [458, 172] on button "Pick this doubt" at bounding box center [441, 172] width 97 height 17
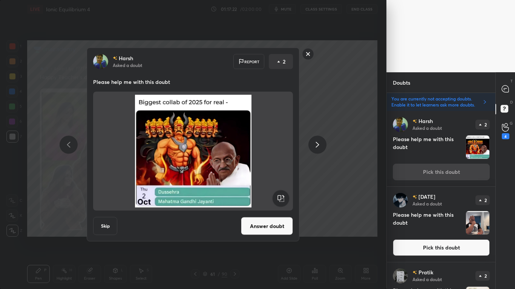
click at [94, 227] on button "Skip" at bounding box center [105, 226] width 24 height 18
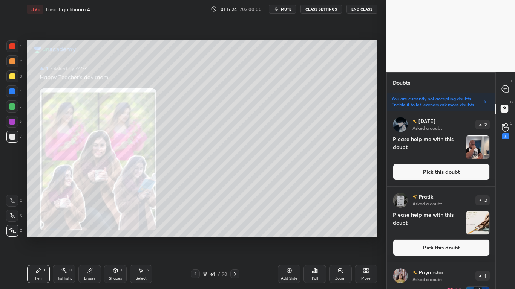
click at [432, 166] on button "Pick this doubt" at bounding box center [441, 172] width 97 height 17
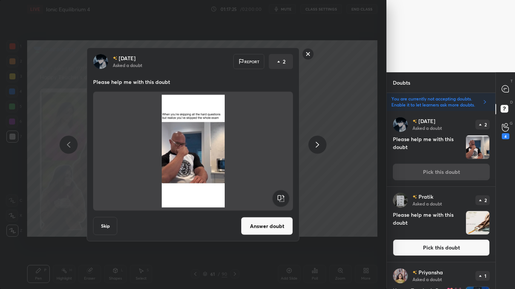
click at [110, 232] on button "Skip" at bounding box center [105, 226] width 24 height 18
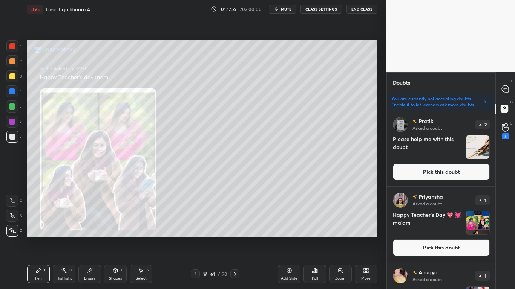
click at [472, 175] on button "Pick this doubt" at bounding box center [441, 172] width 97 height 17
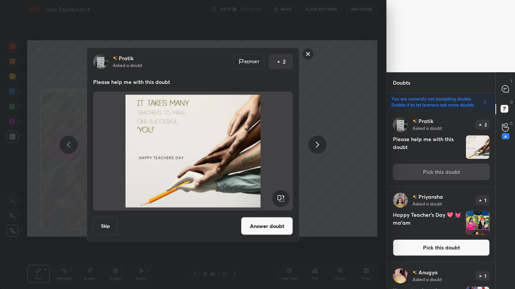
click at [281, 222] on button "Answer doubt" at bounding box center [267, 226] width 52 height 18
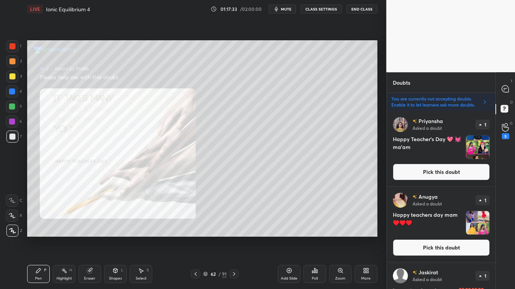
click at [459, 173] on button "Pick this doubt" at bounding box center [441, 172] width 97 height 17
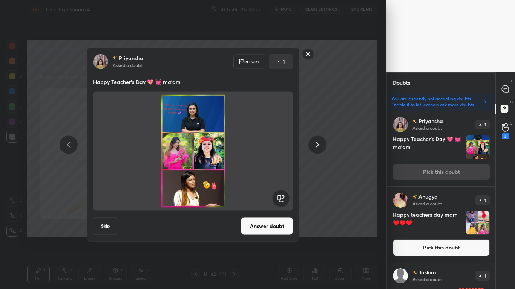
click at [104, 224] on button "Skip" at bounding box center [105, 226] width 24 height 18
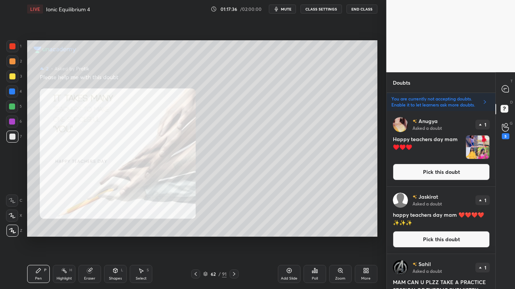
click at [431, 175] on button "Pick this doubt" at bounding box center [441, 172] width 97 height 17
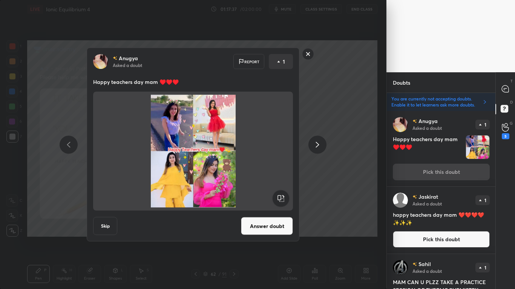
click at [100, 225] on button "Skip" at bounding box center [105, 226] width 24 height 18
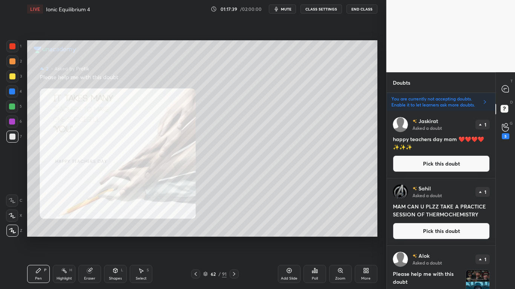
click at [445, 163] on button "Pick this doubt" at bounding box center [441, 164] width 97 height 17
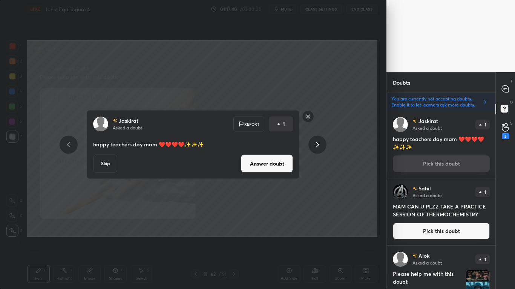
click at [269, 166] on button "Answer doubt" at bounding box center [267, 164] width 52 height 18
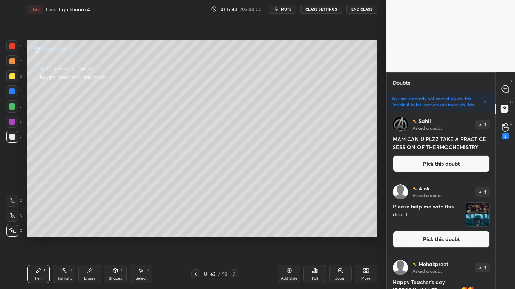
click at [445, 165] on button "Pick this doubt" at bounding box center [441, 164] width 97 height 17
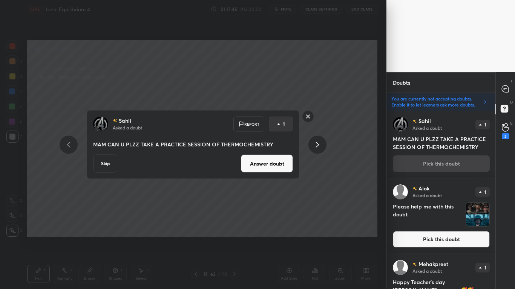
click at [102, 166] on button "Skip" at bounding box center [105, 164] width 24 height 18
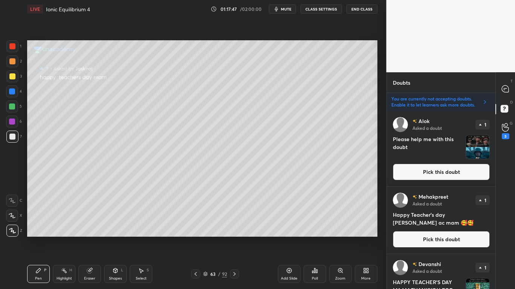
click at [451, 180] on button "Pick this doubt" at bounding box center [441, 172] width 97 height 17
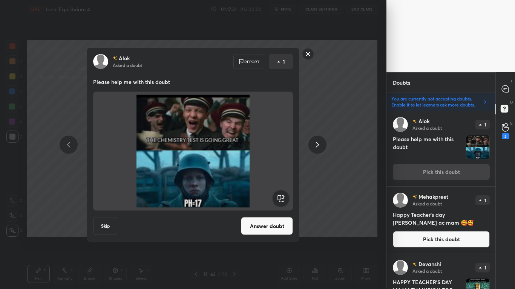
click at [104, 221] on button "Skip" at bounding box center [105, 226] width 24 height 18
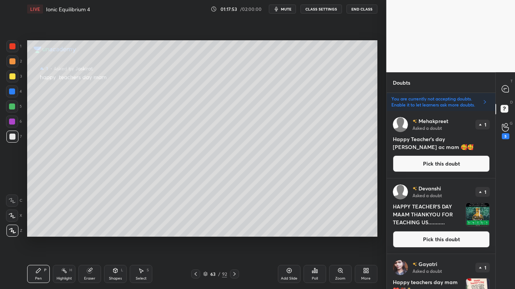
click at [450, 162] on button "Pick this doubt" at bounding box center [441, 164] width 97 height 17
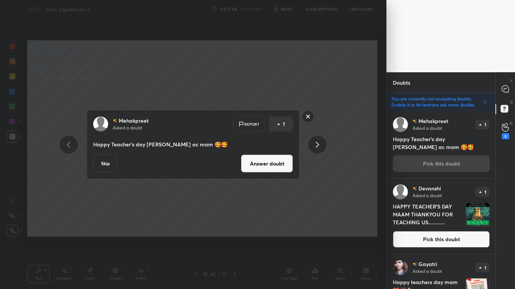
click at [269, 159] on button "Answer doubt" at bounding box center [267, 164] width 52 height 18
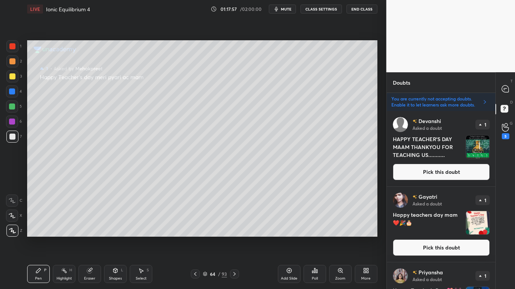
click at [455, 173] on button "Pick this doubt" at bounding box center [441, 172] width 97 height 17
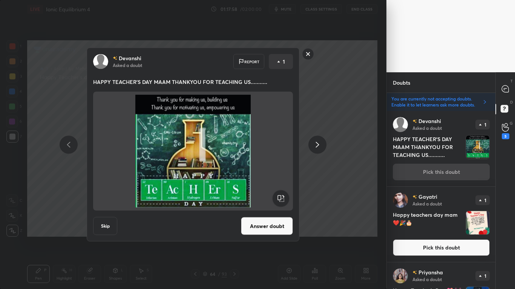
click at [268, 227] on button "Answer doubt" at bounding box center [267, 226] width 52 height 18
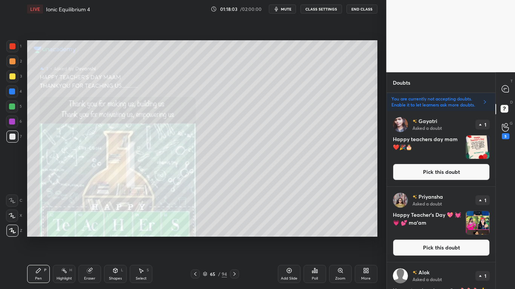
click at [433, 166] on button "Pick this doubt" at bounding box center [441, 172] width 97 height 17
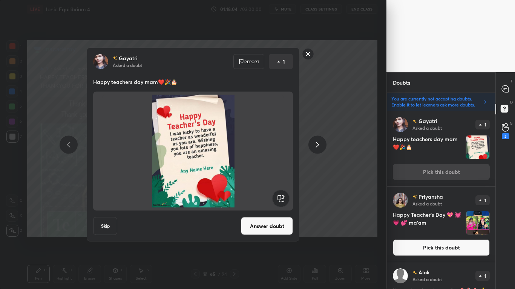
click at [272, 222] on button "Answer doubt" at bounding box center [267, 226] width 52 height 18
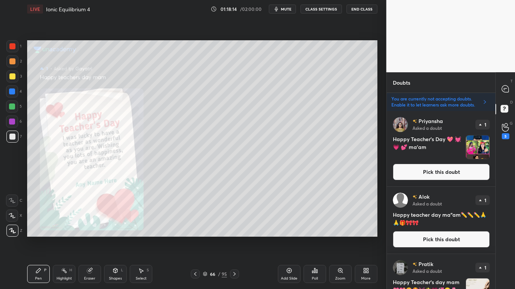
click at [456, 180] on button "Pick this doubt" at bounding box center [441, 172] width 97 height 17
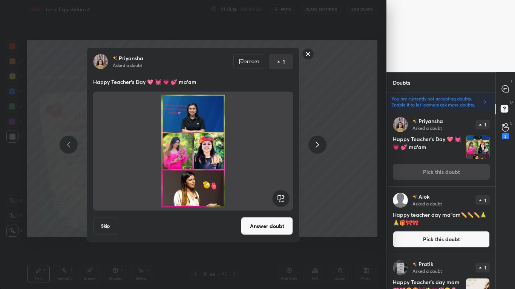
click at [117, 227] on button "Skip" at bounding box center [105, 226] width 24 height 18
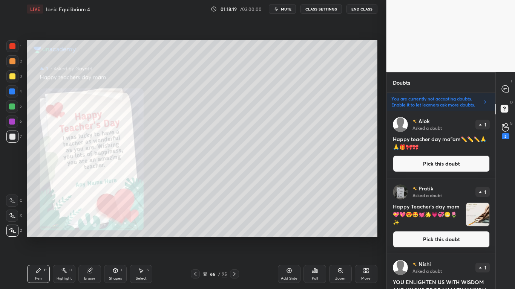
click at [450, 169] on button "Pick this doubt" at bounding box center [441, 164] width 97 height 17
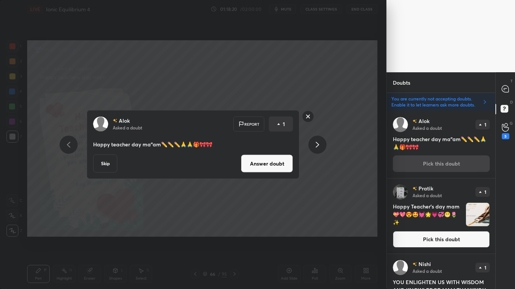
click at [280, 167] on button "Answer doubt" at bounding box center [267, 164] width 52 height 18
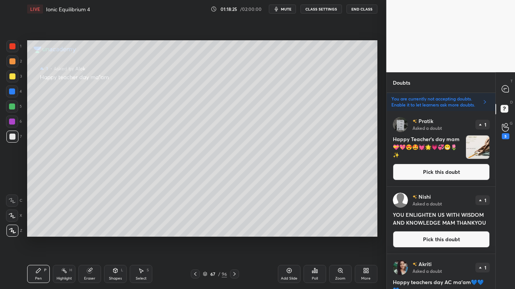
click at [440, 235] on button "Pick this doubt" at bounding box center [441, 239] width 97 height 17
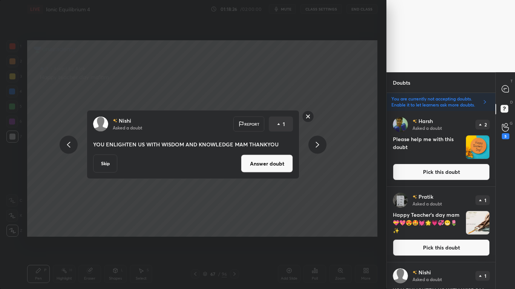
click at [281, 168] on button "Answer doubt" at bounding box center [267, 164] width 52 height 18
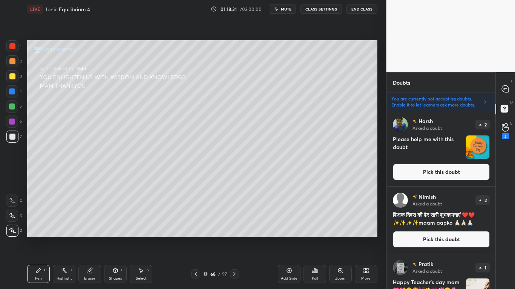
click at [426, 238] on button "Pick this doubt" at bounding box center [441, 239] width 97 height 17
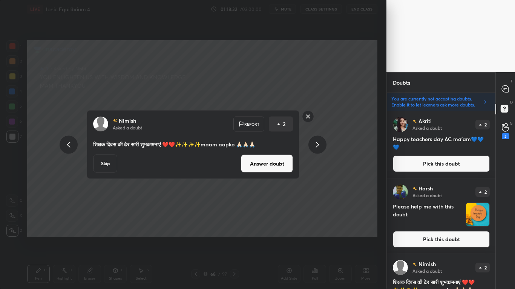
click at [269, 165] on button "Answer doubt" at bounding box center [267, 164] width 52 height 18
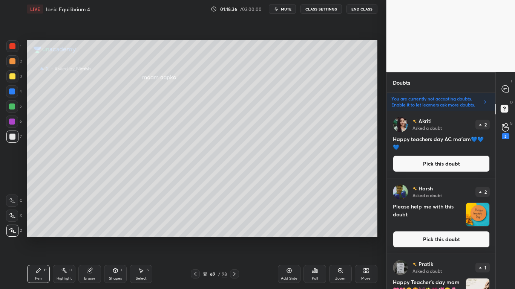
click at [457, 234] on button "Pick this doubt" at bounding box center [441, 239] width 97 height 17
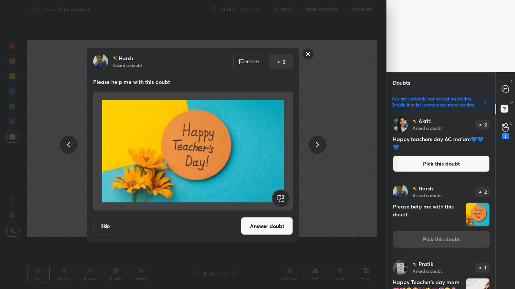
click at [266, 231] on button "Answer doubt" at bounding box center [267, 226] width 52 height 18
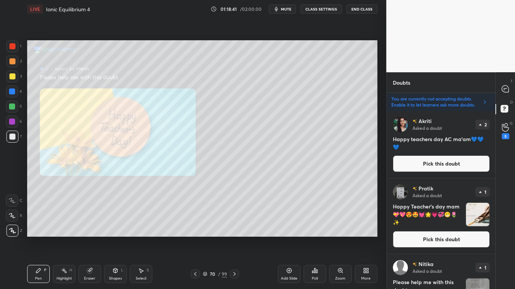
click at [491, 238] on div "Nitika Asked a doubt 1 Please help me with this doubt Pick this doubt" at bounding box center [441, 291] width 109 height 75
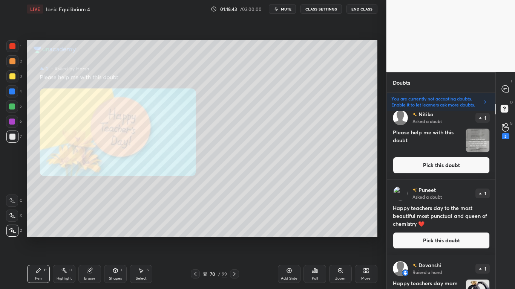
scroll to position [156, 0]
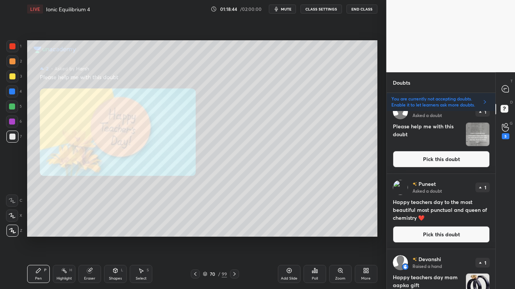
click at [445, 150] on div "Nitika Asked a doubt 1 Please help me with this doubt Pick this doubt" at bounding box center [441, 135] width 109 height 75
click at [445, 163] on button "Pick this doubt" at bounding box center [441, 159] width 97 height 17
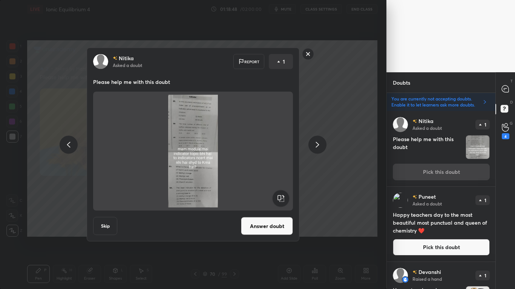
click at [308, 57] on rect at bounding box center [308, 54] width 12 height 12
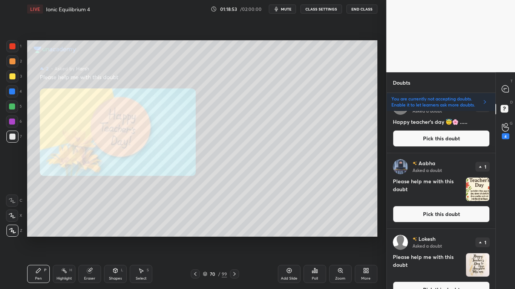
scroll to position [892, 0]
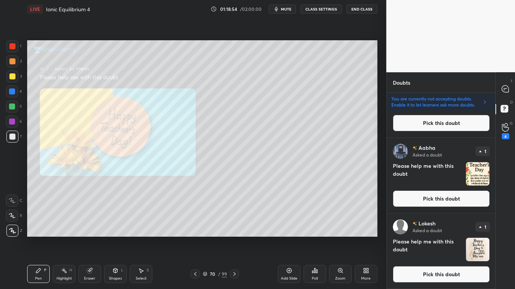
click at [442, 238] on button "Pick this doubt" at bounding box center [441, 274] width 97 height 17
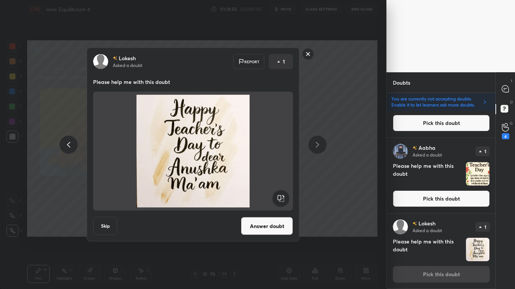
click at [267, 229] on button "Answer doubt" at bounding box center [267, 226] width 52 height 18
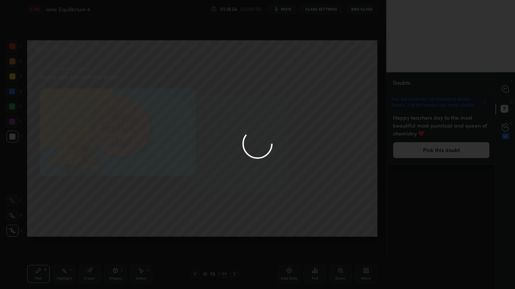
scroll to position [0, 0]
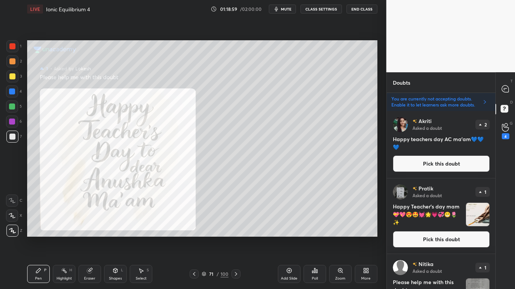
click at [435, 167] on button "Pick this doubt" at bounding box center [441, 164] width 97 height 17
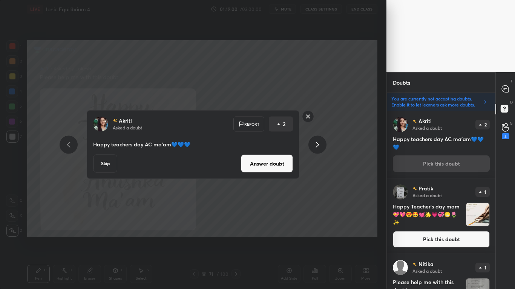
click at [103, 165] on button "Skip" at bounding box center [105, 164] width 24 height 18
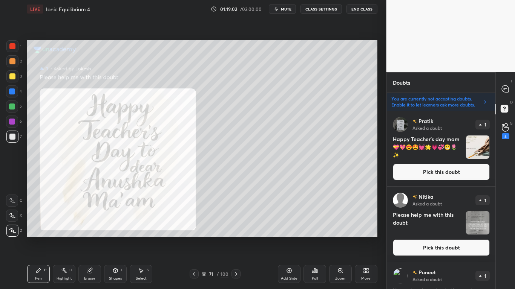
click at [420, 172] on button "Pick this doubt" at bounding box center [441, 172] width 97 height 17
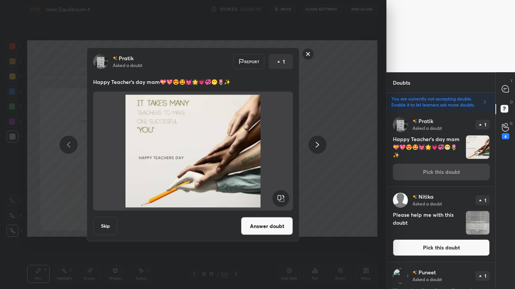
click at [116, 224] on button "Skip" at bounding box center [105, 226] width 24 height 18
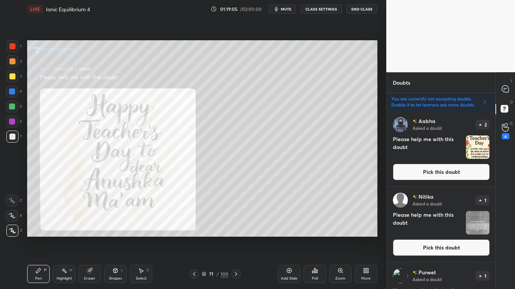
click at [471, 172] on button "Pick this doubt" at bounding box center [441, 172] width 97 height 17
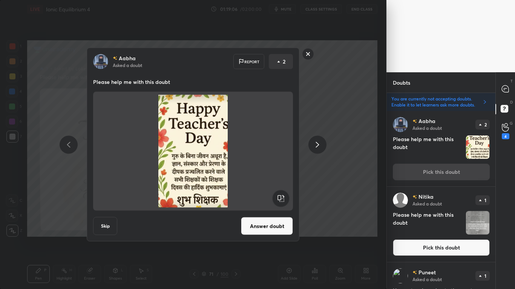
click at [258, 223] on button "Answer doubt" at bounding box center [267, 226] width 52 height 18
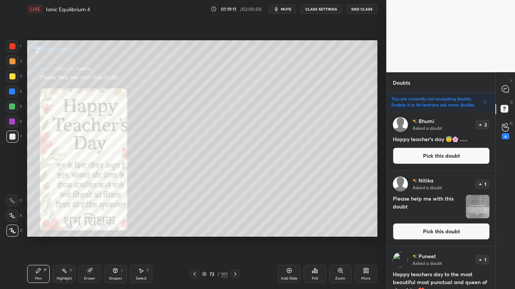
click at [431, 238] on div "Puneet Asked a doubt 1 Happy teachers day to the most beautiful most punctual a…" at bounding box center [441, 283] width 109 height 75
click at [433, 151] on button "Pick this doubt" at bounding box center [441, 156] width 97 height 17
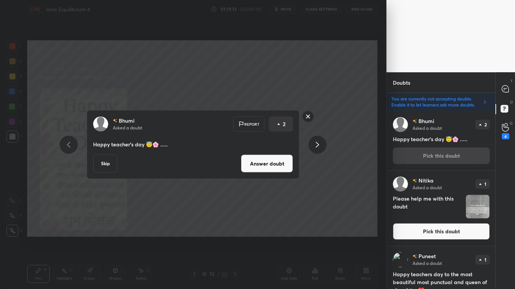
click at [284, 164] on button "Answer doubt" at bounding box center [267, 164] width 52 height 18
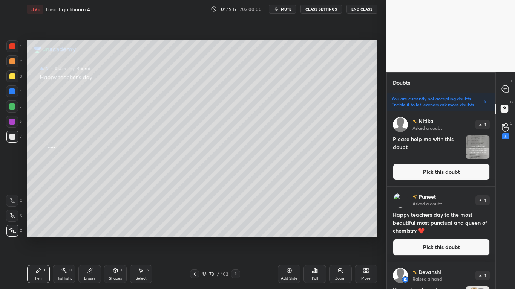
click at [455, 238] on button "Pick this doubt" at bounding box center [441, 247] width 97 height 17
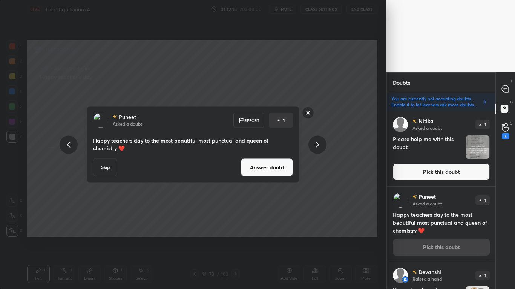
click at [273, 168] on button "Answer doubt" at bounding box center [267, 168] width 52 height 18
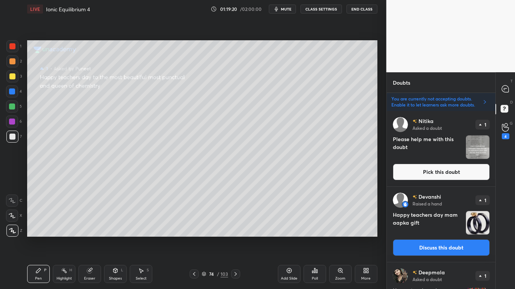
click at [449, 171] on button "Pick this doubt" at bounding box center [441, 172] width 97 height 17
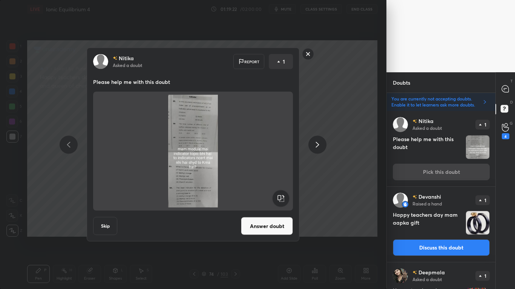
click at [99, 224] on button "Skip" at bounding box center [105, 226] width 24 height 18
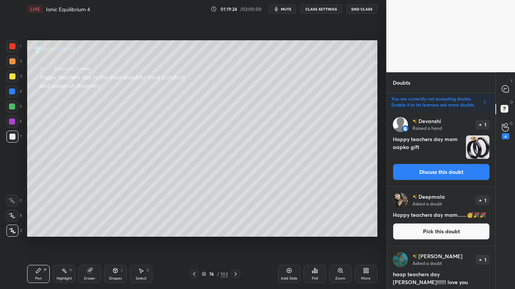
click at [444, 171] on button "Discuss this doubt" at bounding box center [441, 172] width 97 height 17
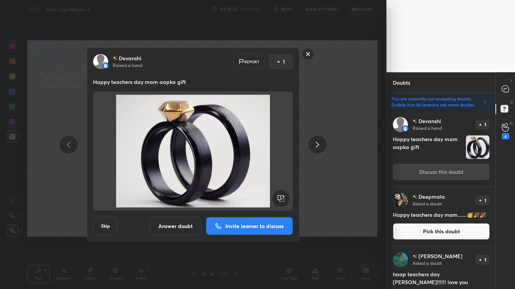
click at [179, 222] on button "Answer doubt" at bounding box center [175, 226] width 52 height 18
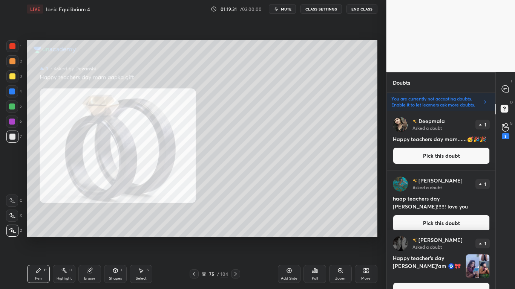
click at [427, 238] on button "Pick this doubt" at bounding box center [441, 291] width 97 height 17
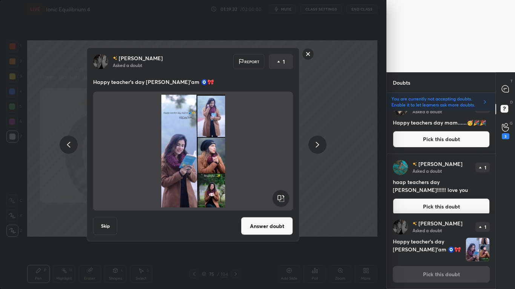
click at [259, 229] on button "Answer doubt" at bounding box center [267, 226] width 52 height 18
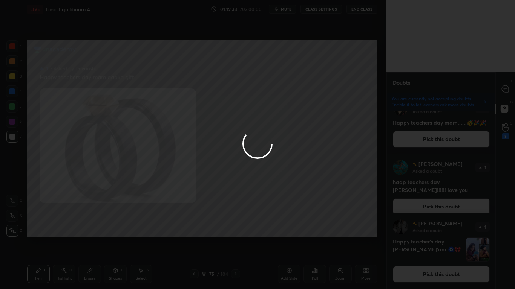
scroll to position [0, 0]
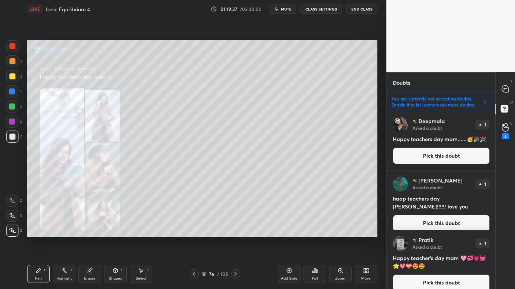
click at [443, 238] on button "Pick this doubt" at bounding box center [441, 283] width 97 height 17
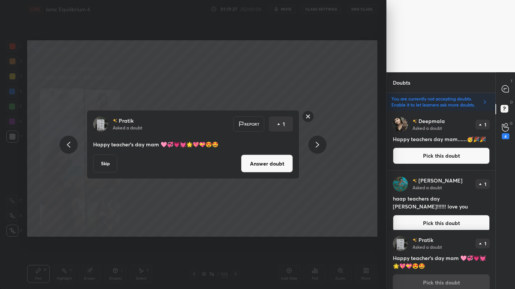
scroll to position [8, 0]
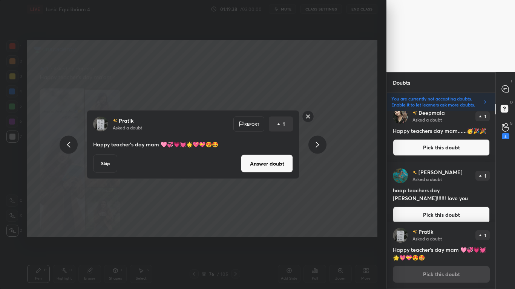
click at [251, 174] on div "Pratik Asked a doubt Report 1 Happy teacher's day mam 🩷💞💗💓🌟💖💝😍🤩 Skip Answer dou…" at bounding box center [193, 144] width 212 height 69
click at [260, 169] on button "Answer doubt" at bounding box center [267, 164] width 52 height 18
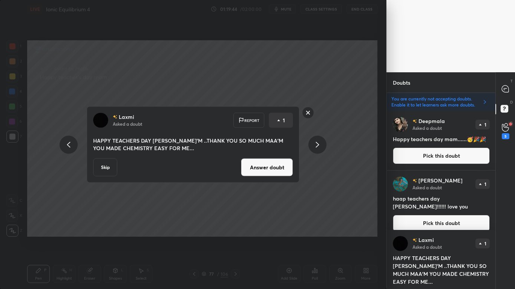
scroll to position [16, 0]
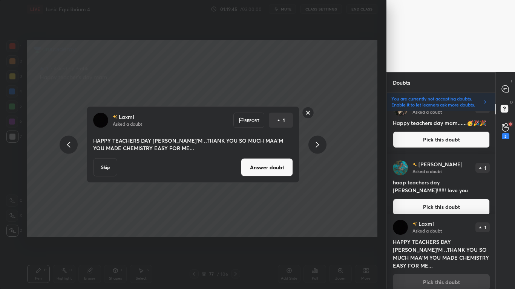
click at [269, 169] on button "Answer doubt" at bounding box center [267, 168] width 52 height 18
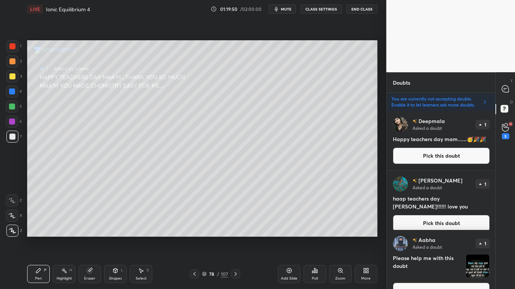
click at [496, 238] on div "T Messages (T) D Doubts (D) G Raise Hand (G) 5" at bounding box center [505, 180] width 20 height 217
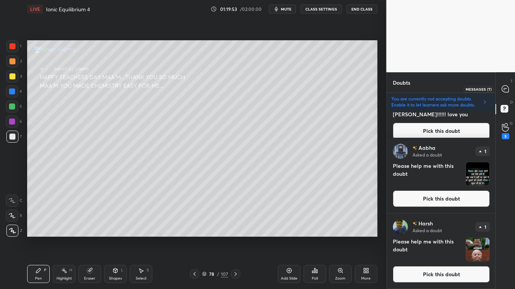
click at [506, 89] on icon at bounding box center [504, 89] width 3 height 0
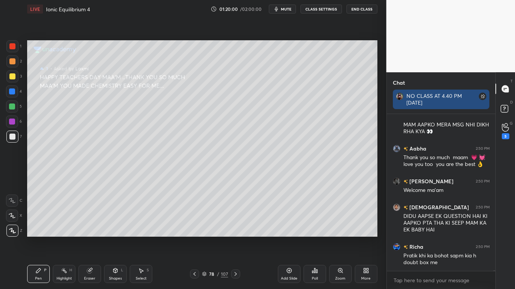
scroll to position [34719, 0]
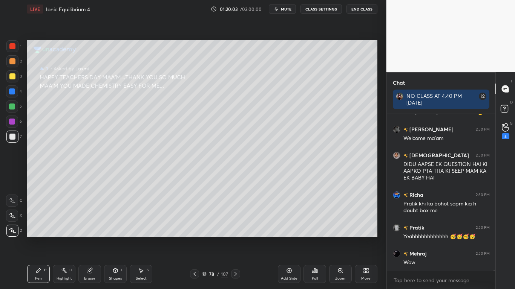
click at [322, 11] on button "CLASS SETTINGS" at bounding box center [320, 9] width 41 height 9
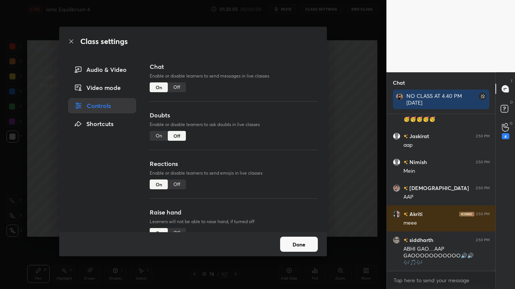
scroll to position [34921, 0]
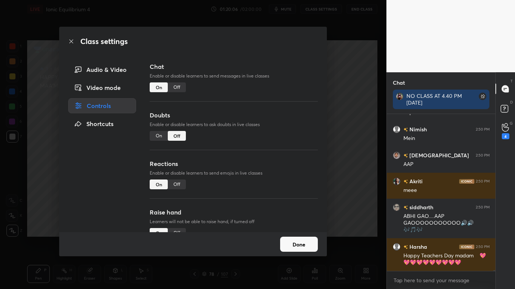
click at [305, 238] on button "Done" at bounding box center [299, 244] width 38 height 15
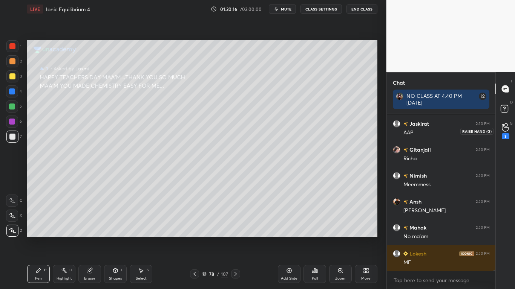
scroll to position [35402, 0]
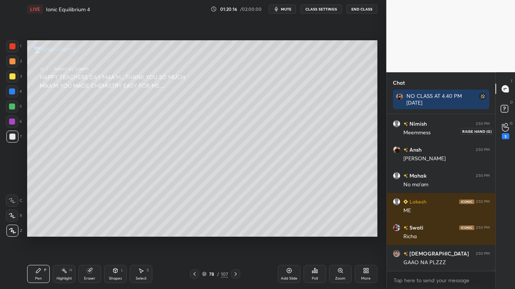
click at [510, 130] on div "3" at bounding box center [505, 131] width 15 height 14
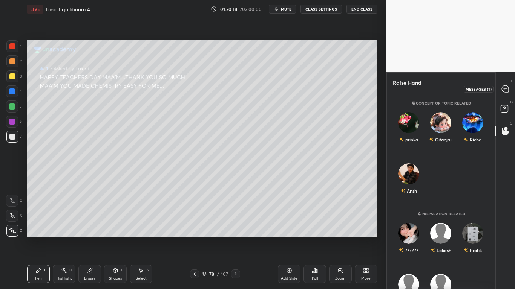
click at [505, 89] on icon at bounding box center [504, 89] width 3 height 0
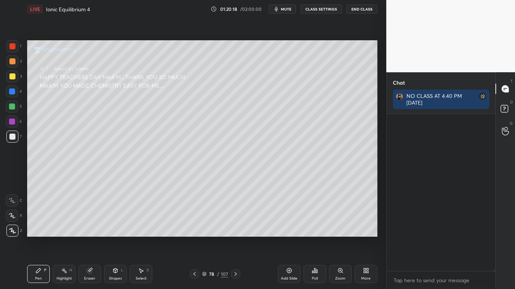
scroll to position [35440, 0]
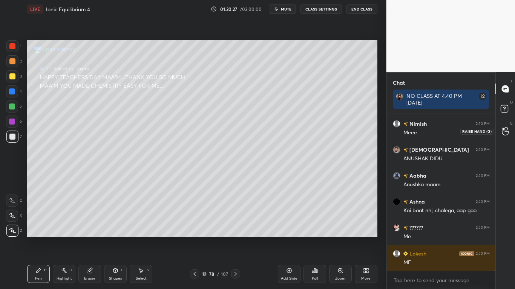
click at [506, 134] on icon at bounding box center [504, 131] width 7 height 9
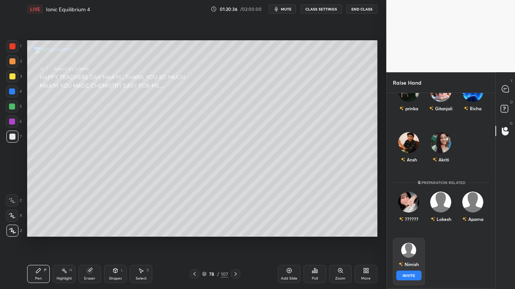
click at [408, 238] on button "INVITE" at bounding box center [408, 276] width 25 height 10
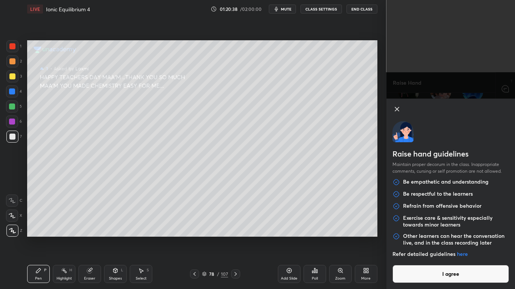
click at [445, 238] on button "I agree" at bounding box center [450, 274] width 117 height 18
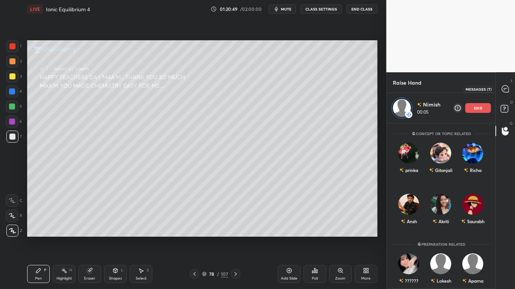
click at [508, 89] on icon at bounding box center [504, 89] width 7 height 7
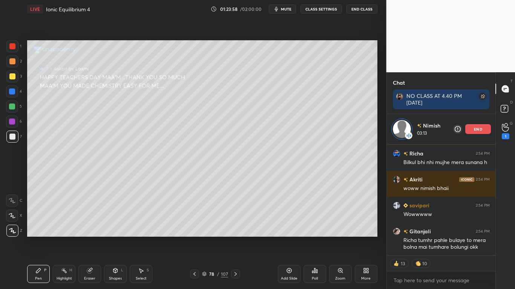
scroll to position [125, 106]
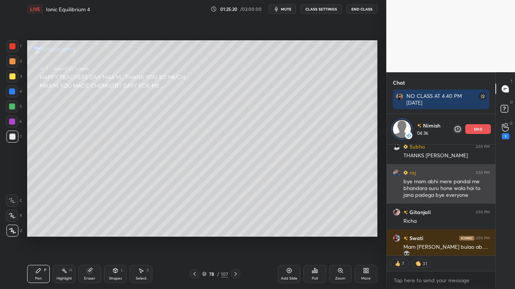
click at [478, 129] on p "end" at bounding box center [478, 129] width 8 height 4
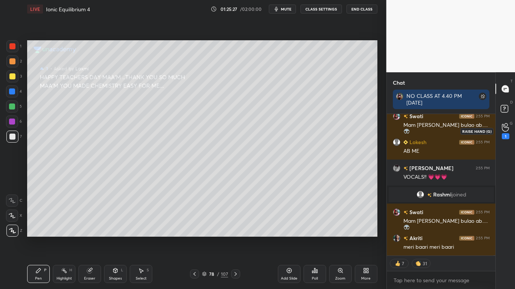
click at [506, 134] on div "1" at bounding box center [505, 136] width 8 height 6
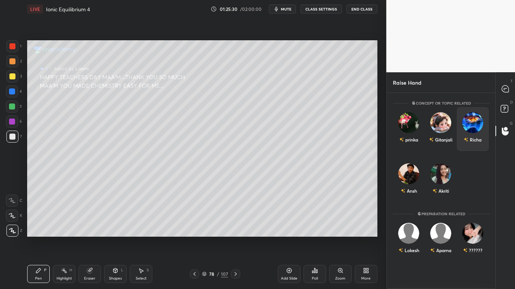
click at [476, 127] on div "Richa" at bounding box center [472, 129] width 32 height 44
click at [472, 145] on button "INVITE" at bounding box center [472, 145] width 25 height 10
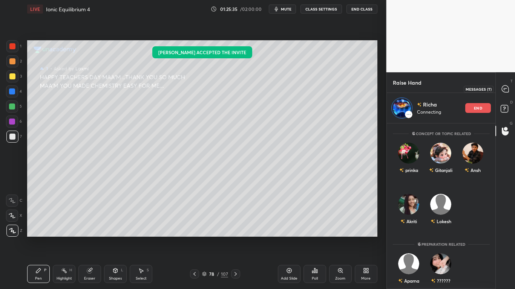
click at [506, 91] on icon at bounding box center [504, 89] width 7 height 7
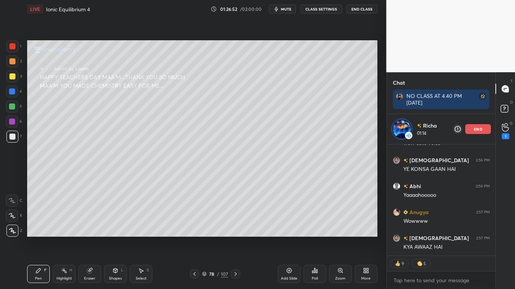
scroll to position [38296, 0]
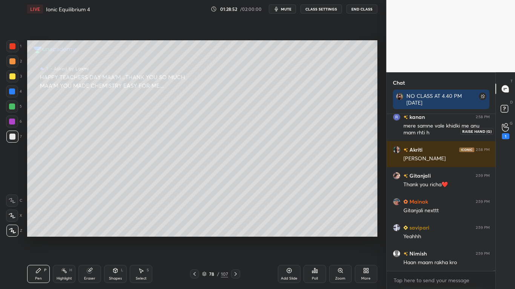
click at [505, 134] on div "1" at bounding box center [505, 136] width 8 height 6
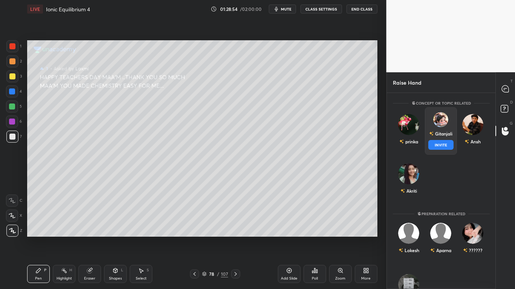
click at [443, 134] on div "Gitanjali" at bounding box center [440, 133] width 23 height 13
click at [444, 146] on button "INVITE" at bounding box center [440, 145] width 25 height 10
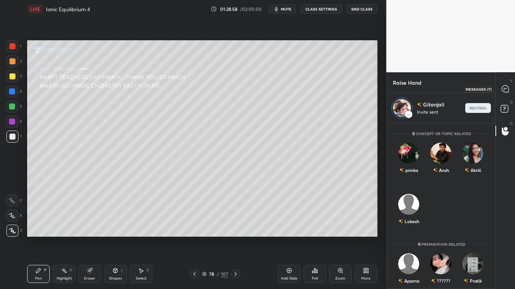
click at [504, 89] on icon at bounding box center [504, 89] width 7 height 7
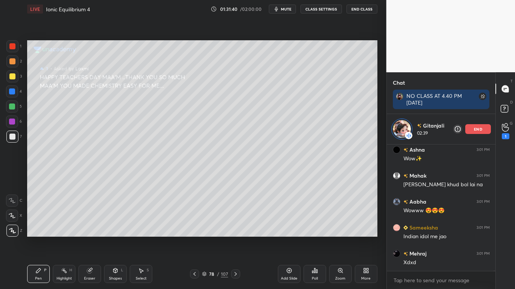
scroll to position [42535, 0]
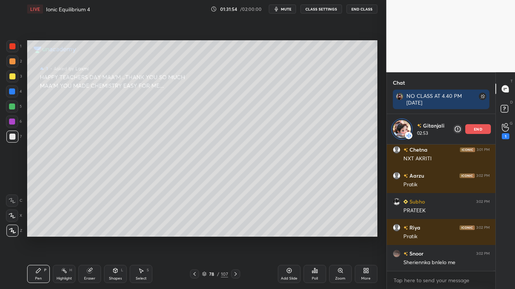
click at [479, 131] on p "end" at bounding box center [478, 129] width 8 height 4
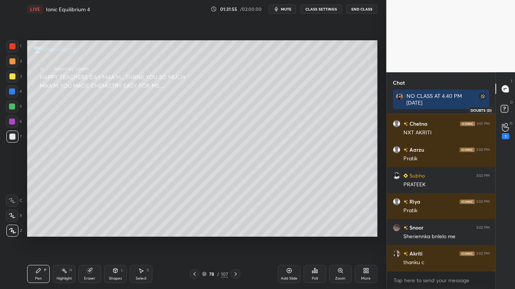
click at [504, 114] on icon at bounding box center [505, 110] width 14 height 14
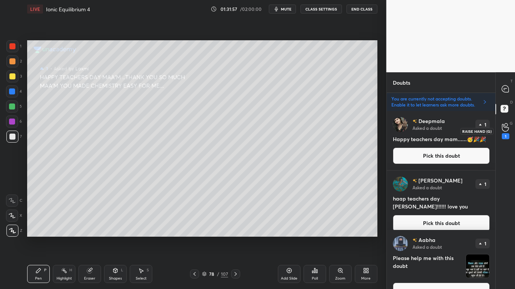
click at [507, 133] on div "1" at bounding box center [505, 136] width 8 height 6
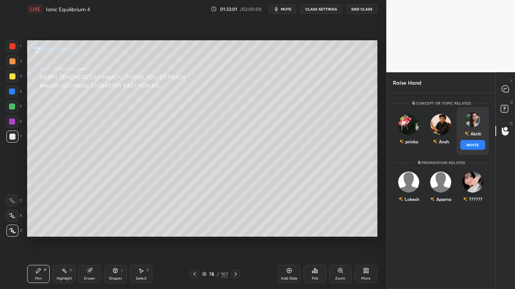
click at [475, 127] on div "Akriti INVITE" at bounding box center [472, 130] width 32 height 47
click at [475, 147] on button "INVITE" at bounding box center [472, 145] width 25 height 10
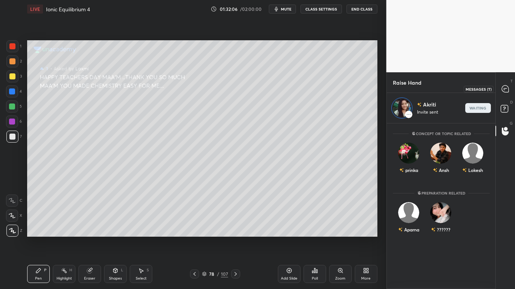
click at [506, 85] on icon at bounding box center [505, 89] width 8 height 8
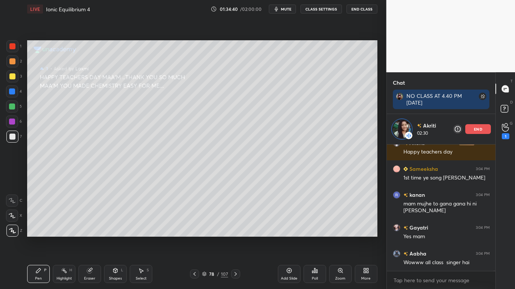
scroll to position [44448, 0]
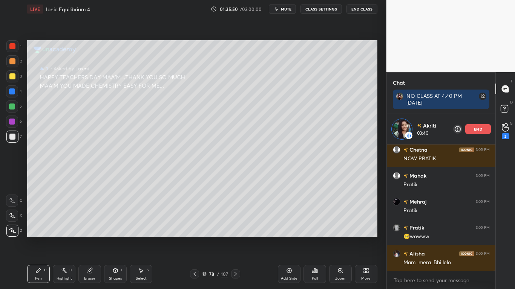
click at [477, 128] on p "end" at bounding box center [478, 129] width 8 height 4
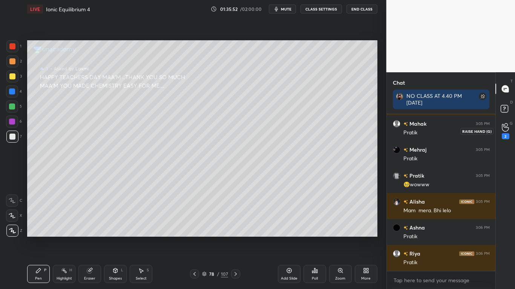
click at [507, 133] on div "2" at bounding box center [505, 131] width 8 height 16
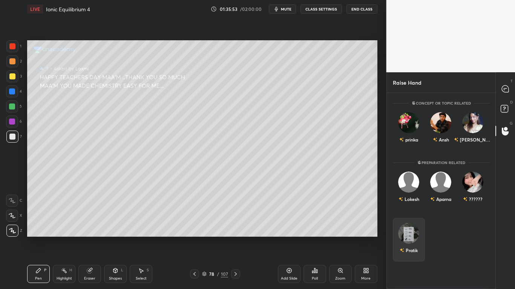
click at [410, 238] on div "Pratik" at bounding box center [409, 240] width 32 height 44
click at [410, 238] on button "INVITE" at bounding box center [408, 256] width 25 height 10
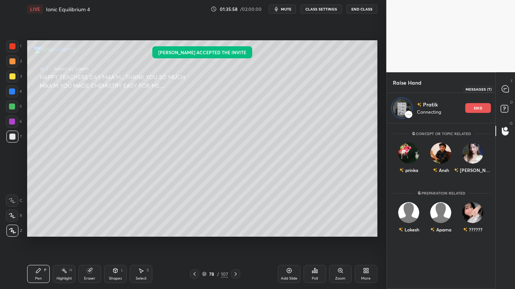
click at [504, 89] on icon at bounding box center [504, 89] width 3 height 0
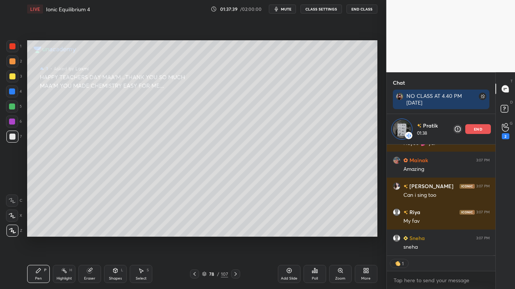
scroll to position [46953, 0]
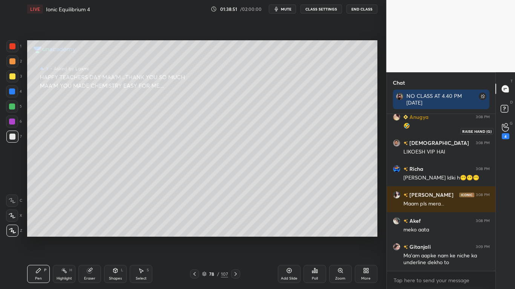
click at [503, 131] on icon at bounding box center [504, 127] width 7 height 9
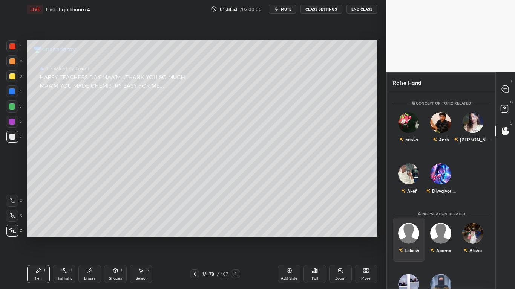
click at [407, 238] on div "Lokesh" at bounding box center [409, 240] width 32 height 44
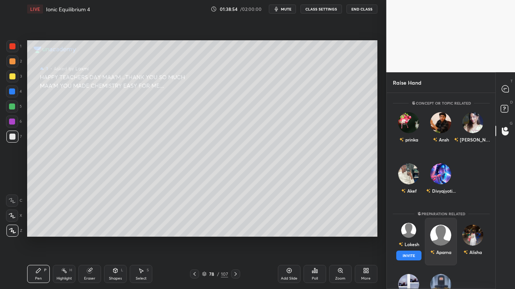
click at [411, 238] on button "INVITE" at bounding box center [408, 256] width 25 height 10
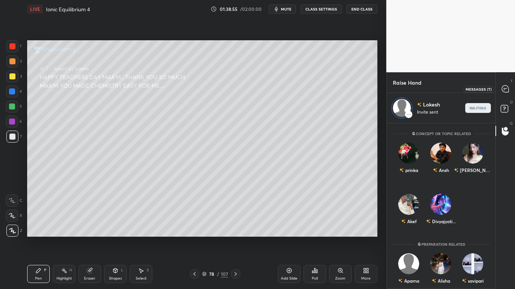
click at [504, 89] on icon at bounding box center [504, 89] width 3 height 0
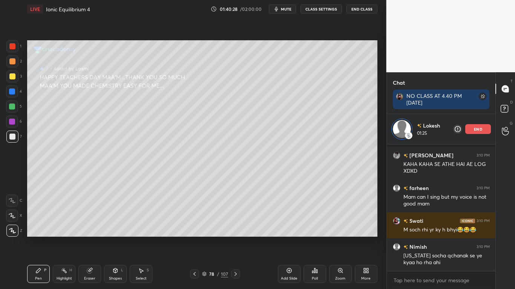
click at [477, 131] on p "end" at bounding box center [478, 129] width 8 height 4
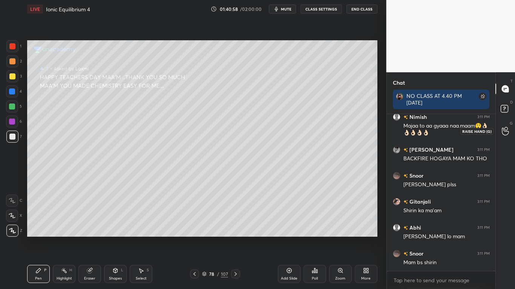
click at [503, 133] on icon at bounding box center [504, 131] width 7 height 9
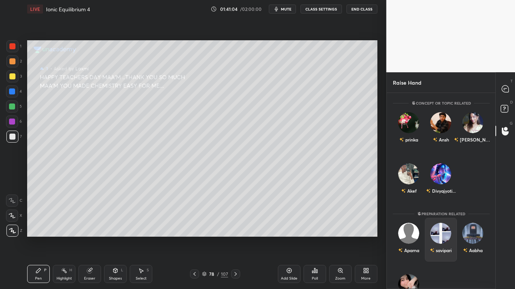
click at [445, 238] on div "savipari" at bounding box center [440, 240] width 32 height 44
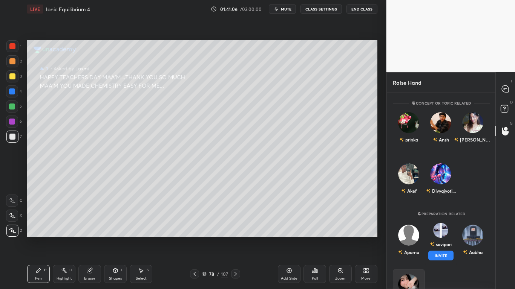
click at [407, 238] on img "grid" at bounding box center [408, 284] width 21 height 21
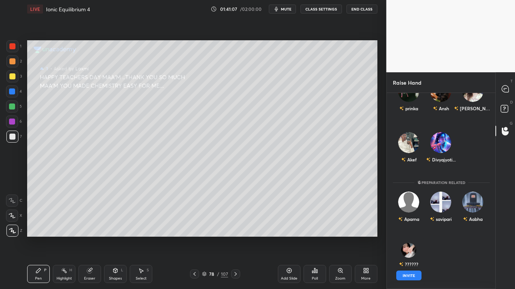
click at [495, 238] on div "T Messages (T) D Doubts (D) G Raise Hand (G)" at bounding box center [505, 180] width 20 height 217
click at [408, 238] on img "grid" at bounding box center [408, 253] width 21 height 21
click at [413, 238] on button "INVITE" at bounding box center [408, 276] width 25 height 10
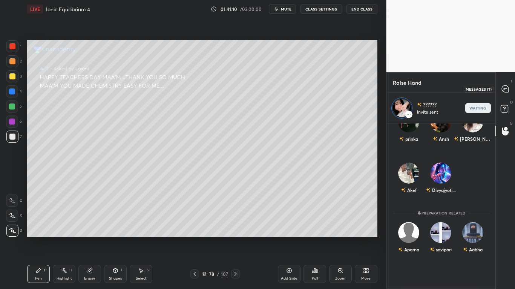
click at [504, 91] on icon at bounding box center [504, 89] width 7 height 7
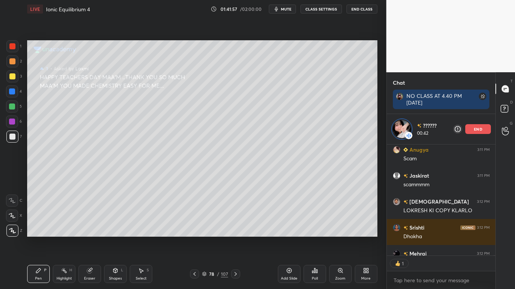
scroll to position [54354, 0]
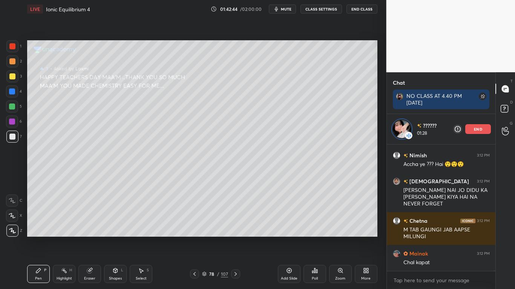
click at [480, 131] on p "end" at bounding box center [478, 129] width 8 height 4
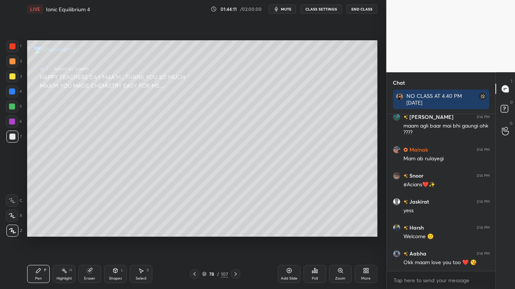
scroll to position [53887, 0]
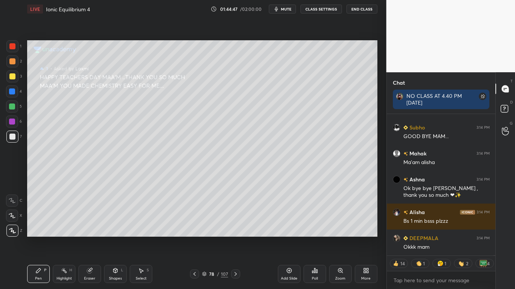
type textarea "x"
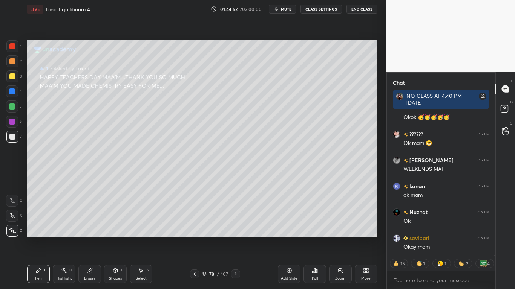
click at [312, 238] on div "Poll" at bounding box center [314, 274] width 23 height 18
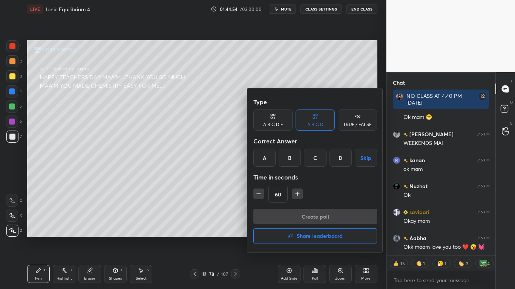
click at [263, 196] on button "button" at bounding box center [258, 194] width 11 height 11
click at [261, 196] on icon "button" at bounding box center [259, 194] width 8 height 8
click at [261, 197] on icon "button" at bounding box center [259, 194] width 8 height 8
type input "15"
click at [261, 198] on div "15" at bounding box center [315, 194] width 124 height 18
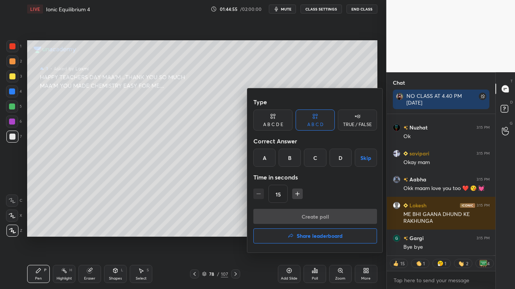
click at [315, 221] on div "Create poll Share leaderboard" at bounding box center [315, 228] width 124 height 38
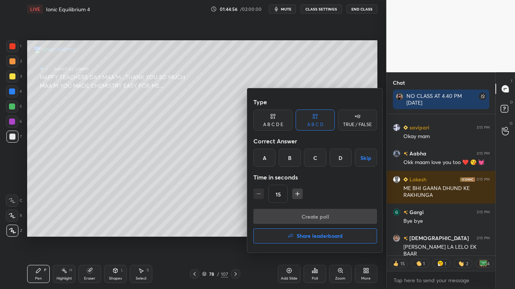
click at [361, 160] on button "Skip" at bounding box center [365, 158] width 22 height 18
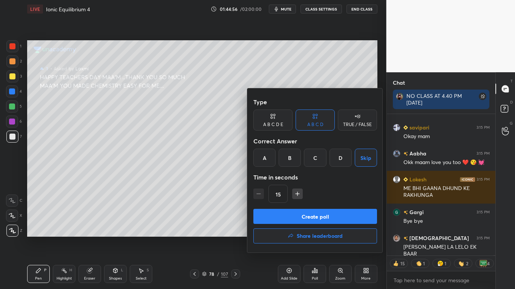
click at [327, 218] on button "Create poll" at bounding box center [315, 216] width 124 height 15
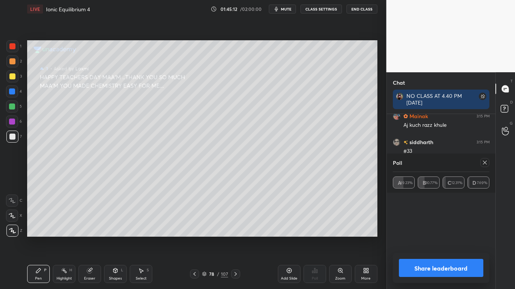
click at [447, 238] on button "Share leaderboard" at bounding box center [441, 268] width 85 height 18
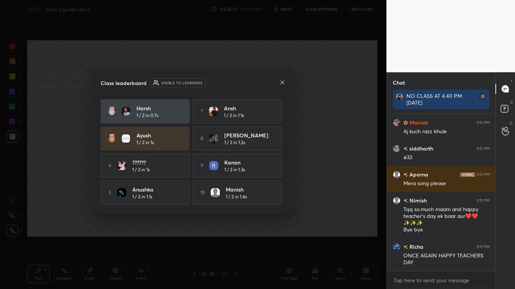
click at [283, 196] on div "Subho 1 / 2 in 0.3s 6 bhumi 1 / 2 in 1.1s Harsh 1 / 2 in 0.7s 7 Ansh 1 / 2 in 1…" at bounding box center [193, 138] width 185 height 133
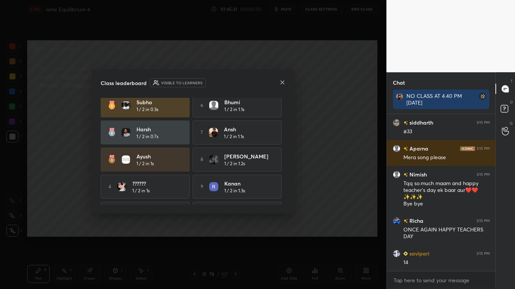
click at [289, 195] on div "Class leaderboard Visible to learners Subho 1 / 2 in 0.3s 6 bhumi 1 / 2 in 1.1s…" at bounding box center [193, 141] width 203 height 145
click at [282, 193] on div "Subho 1 / 2 in 0.3s 6 bhumi 1 / 2 in 1.1s Harsh 1 / 2 in 0.7s 7 Ansh 1 / 2 in 1…" at bounding box center [193, 159] width 185 height 133
click at [282, 194] on div "Subho 1 / 2 in 0.3s 6 bhumi 1 / 2 in 1.1s Harsh 1 / 2 in 0.7s 7 Ansh 1 / 2 in 1…" at bounding box center [193, 159] width 185 height 133
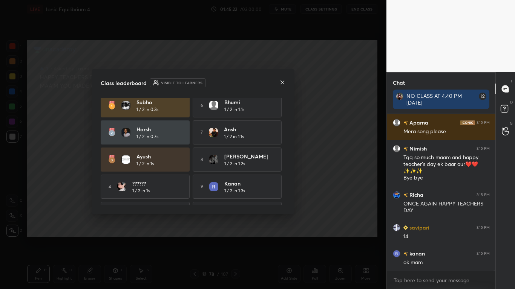
click at [281, 197] on div "9 kanan 1 / 2 in 1.3s" at bounding box center [237, 187] width 89 height 24
click at [280, 198] on div "9 kanan 1 / 2 in 1.3s" at bounding box center [237, 187] width 89 height 24
click at [280, 197] on div "9 kanan 1 / 2 in 1.3s" at bounding box center [237, 187] width 89 height 24
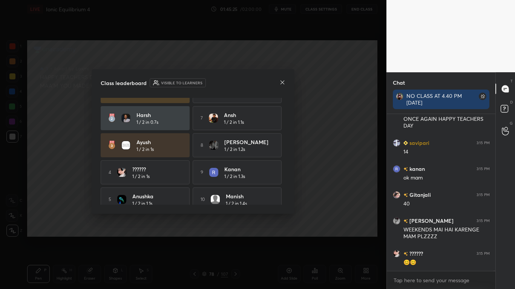
click at [283, 83] on icon at bounding box center [282, 82] width 4 height 4
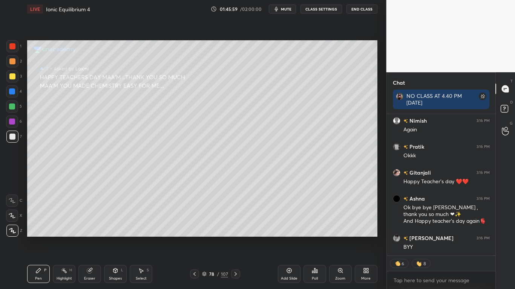
click at [333, 3] on div "LIVE Ionic Equilibrium 4 01:45:59 / 02:00:00 mute CLASS SETTINGS End Class" at bounding box center [202, 9] width 350 height 18
click at [333, 3] on div "LIVE Ionic Equilibrium 4 01:46:00 / 02:00:00 mute CLASS SETTINGS End Class" at bounding box center [202, 9] width 350 height 18
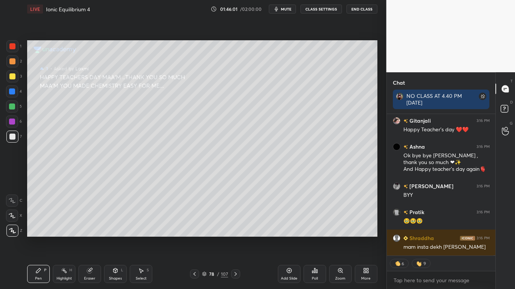
click at [319, 14] on div "LIVE Ionic Equilibrium 4 01:46:01 / 02:00:00 mute CLASS SETTINGS End Class" at bounding box center [202, 9] width 350 height 18
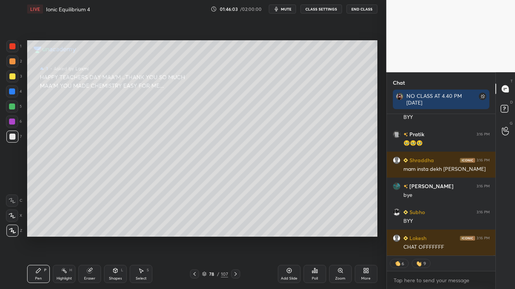
click at [325, 10] on button "CLASS SETTINGS" at bounding box center [320, 9] width 41 height 9
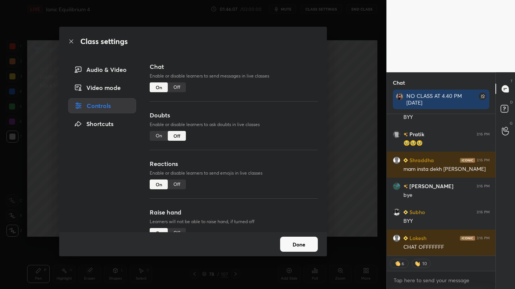
type textarea "x"
click at [176, 84] on div "Off" at bounding box center [177, 88] width 18 height 10
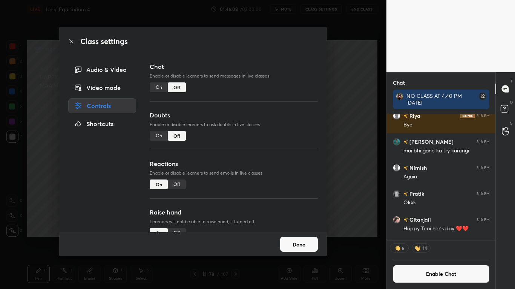
click at [295, 238] on button "Done" at bounding box center [299, 244] width 38 height 15
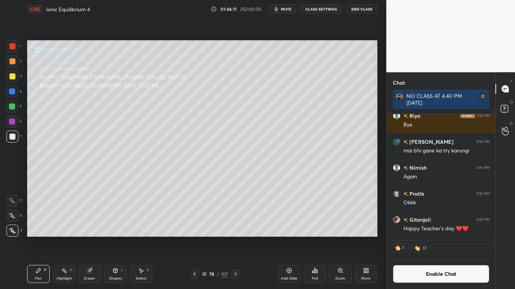
click at [364, 5] on button "End Class" at bounding box center [361, 9] width 31 height 9
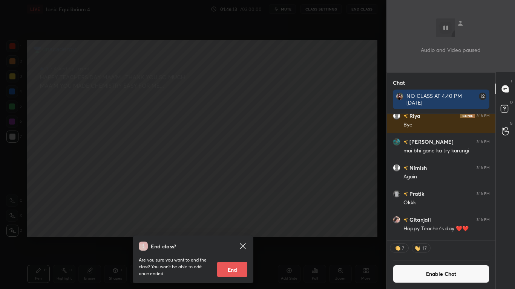
click at [238, 238] on button "End" at bounding box center [232, 269] width 30 height 15
